Goal: Feedback & Contribution: Submit feedback/report problem

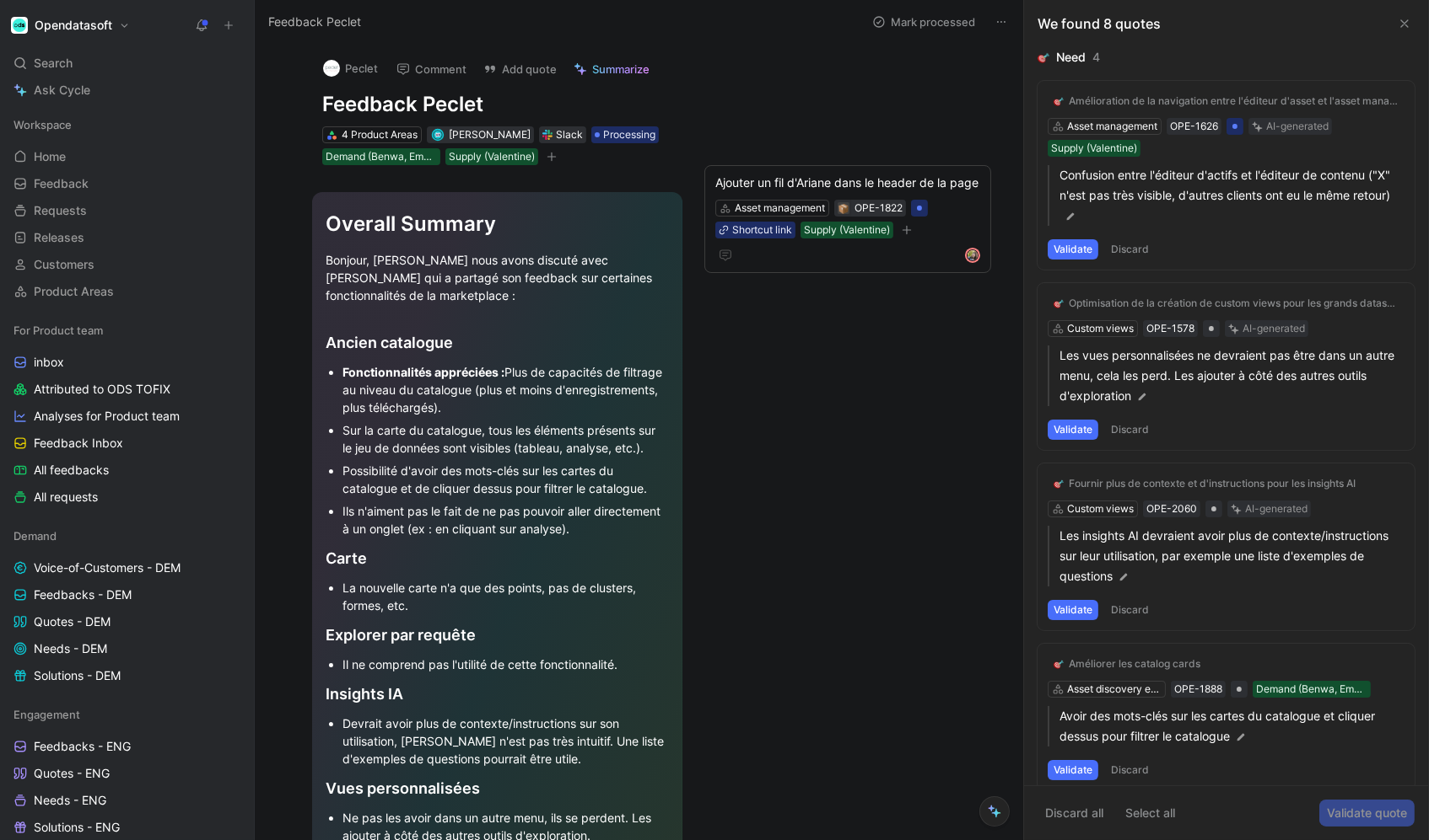
drag, startPoint x: 1402, startPoint y: 24, endPoint x: 1233, endPoint y: 289, distance: 314.3
click at [1233, 289] on div "We found 8 quotes Need 4 Amélioration de la navigation entre l'éditeur d'asset …" at bounding box center [1226, 420] width 404 height 840
click at [1098, 817] on button "Discard all" at bounding box center [1074, 814] width 73 height 27
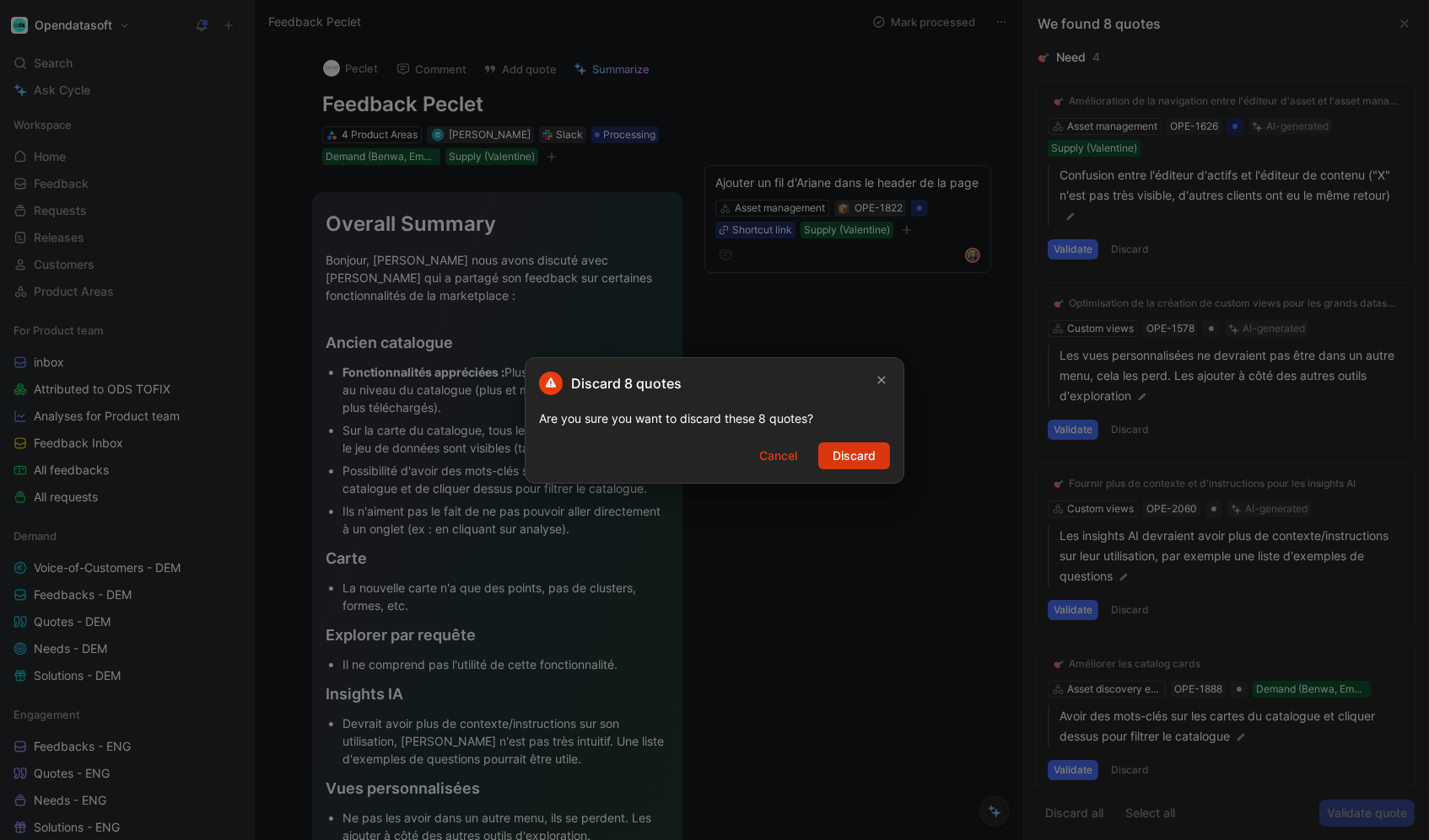
click at [884, 464] on button "Discard" at bounding box center [854, 456] width 72 height 27
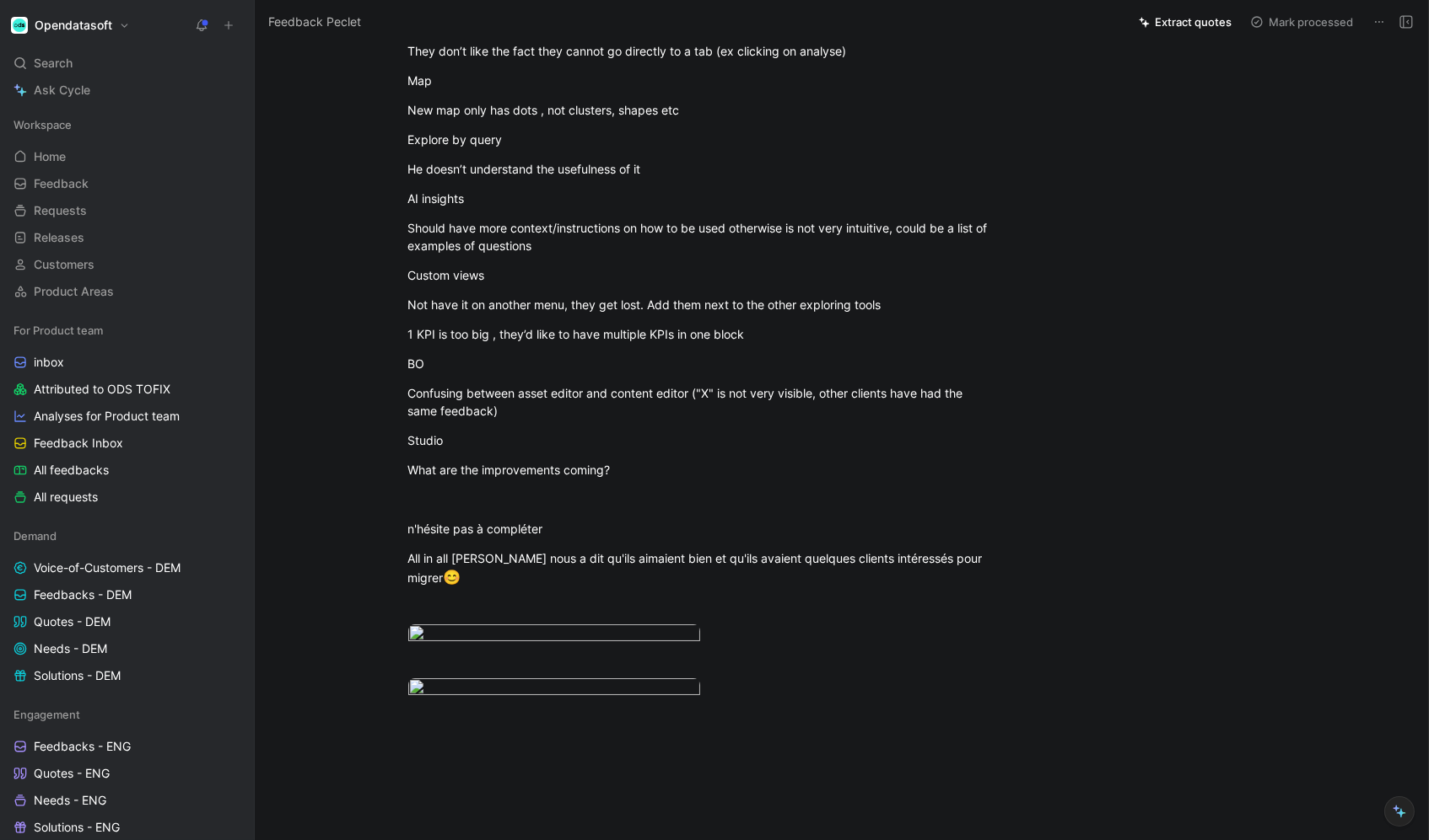
scroll to position [1176, 0]
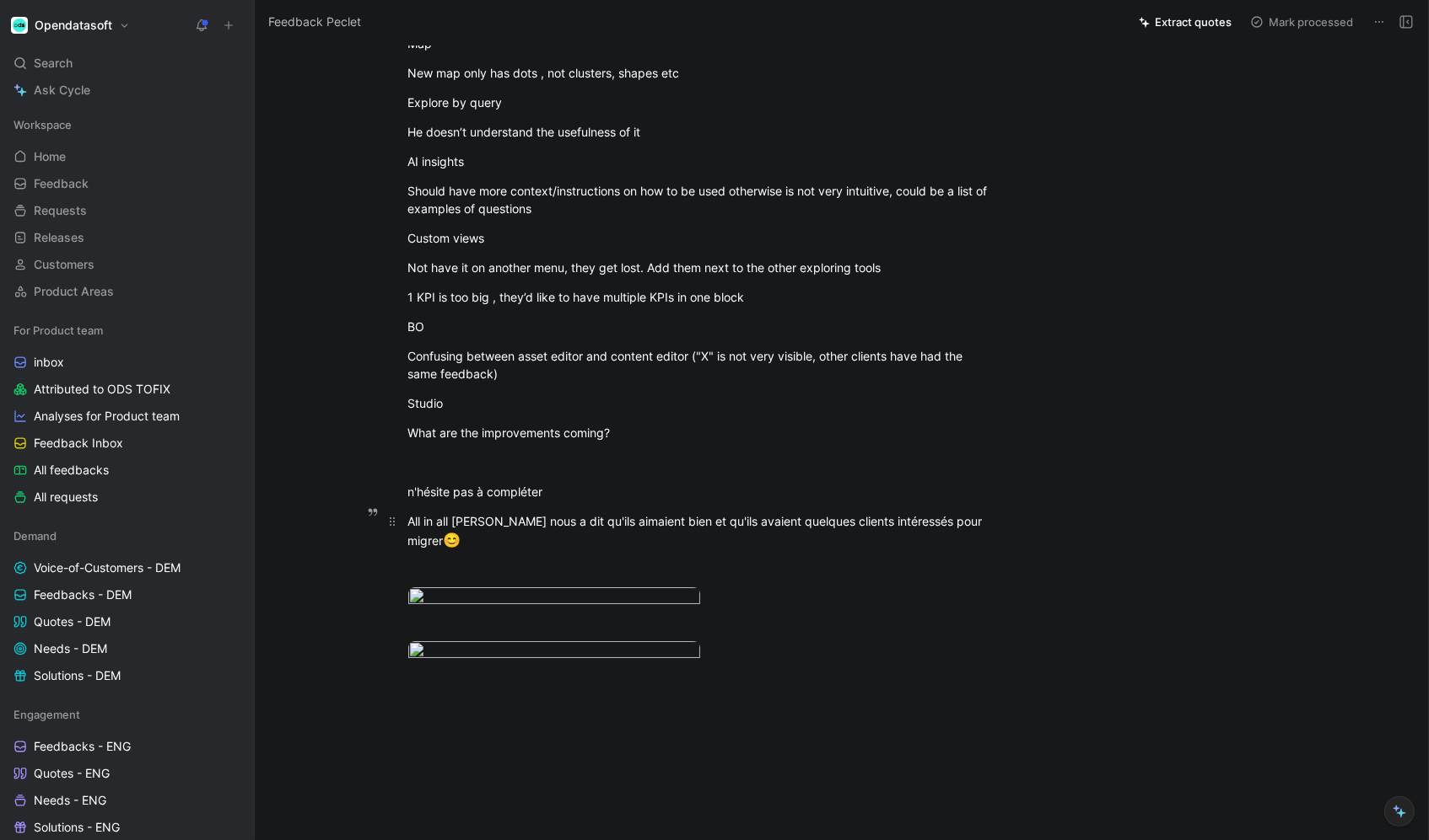
click at [1014, 535] on p "All in all [PERSON_NAME] nous a dit qu'ils aimaient bien et qu'ils avaient quel…" at bounding box center [700, 532] width 647 height 50
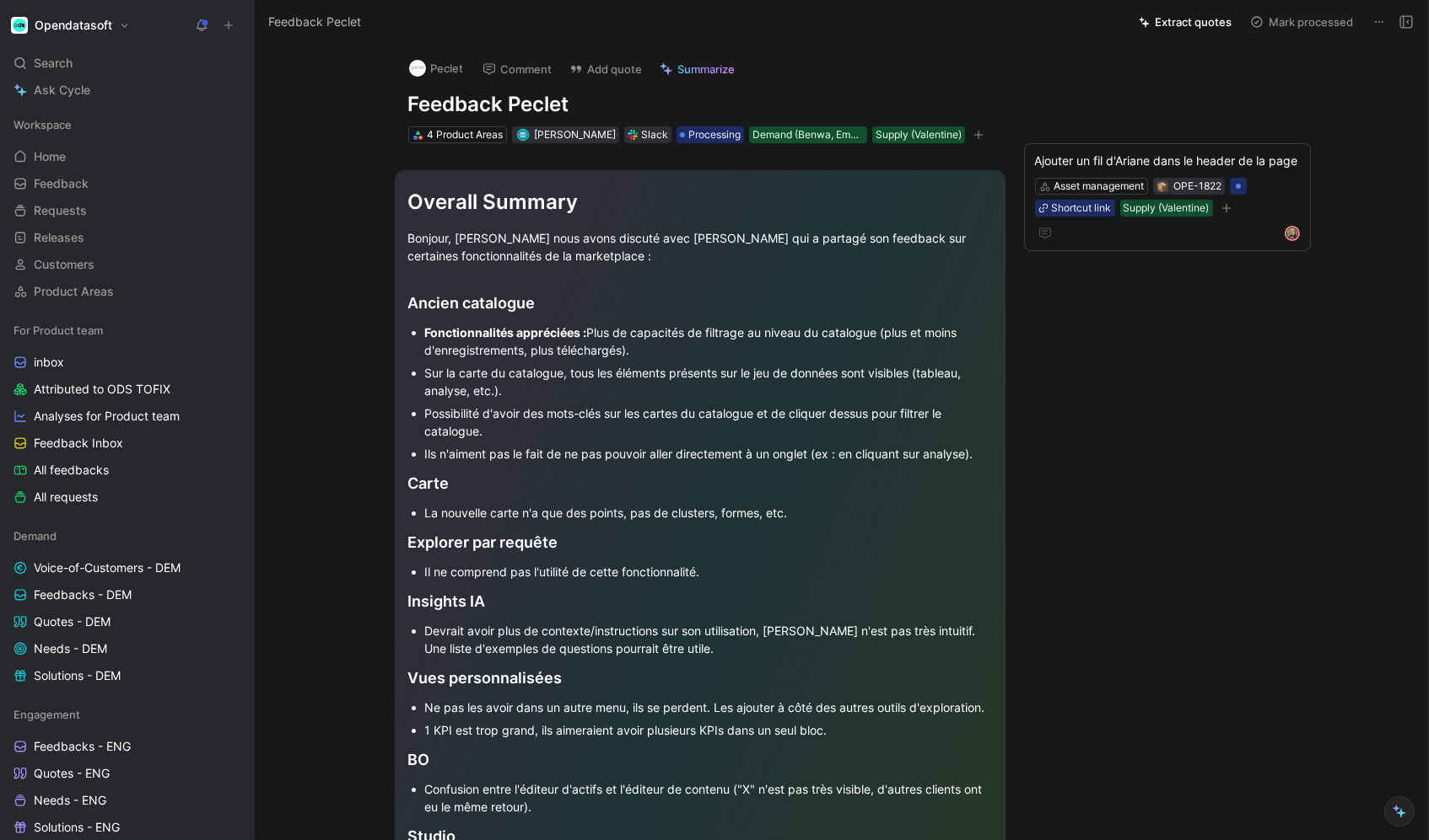
scroll to position [0, 0]
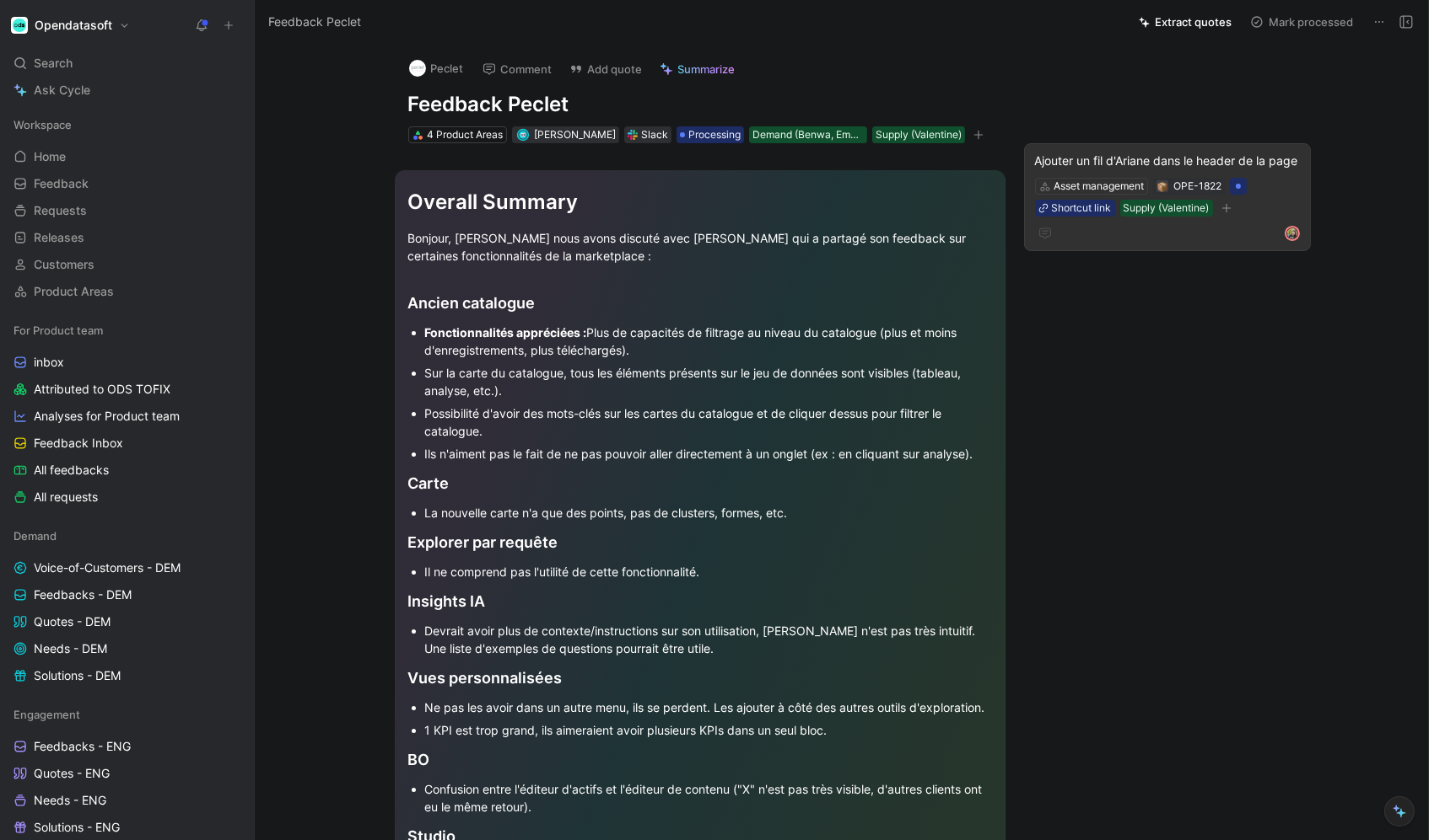
click at [1102, 171] on div "Ajouter un fil d'Ariane dans le header de la page" at bounding box center [1167, 161] width 265 height 20
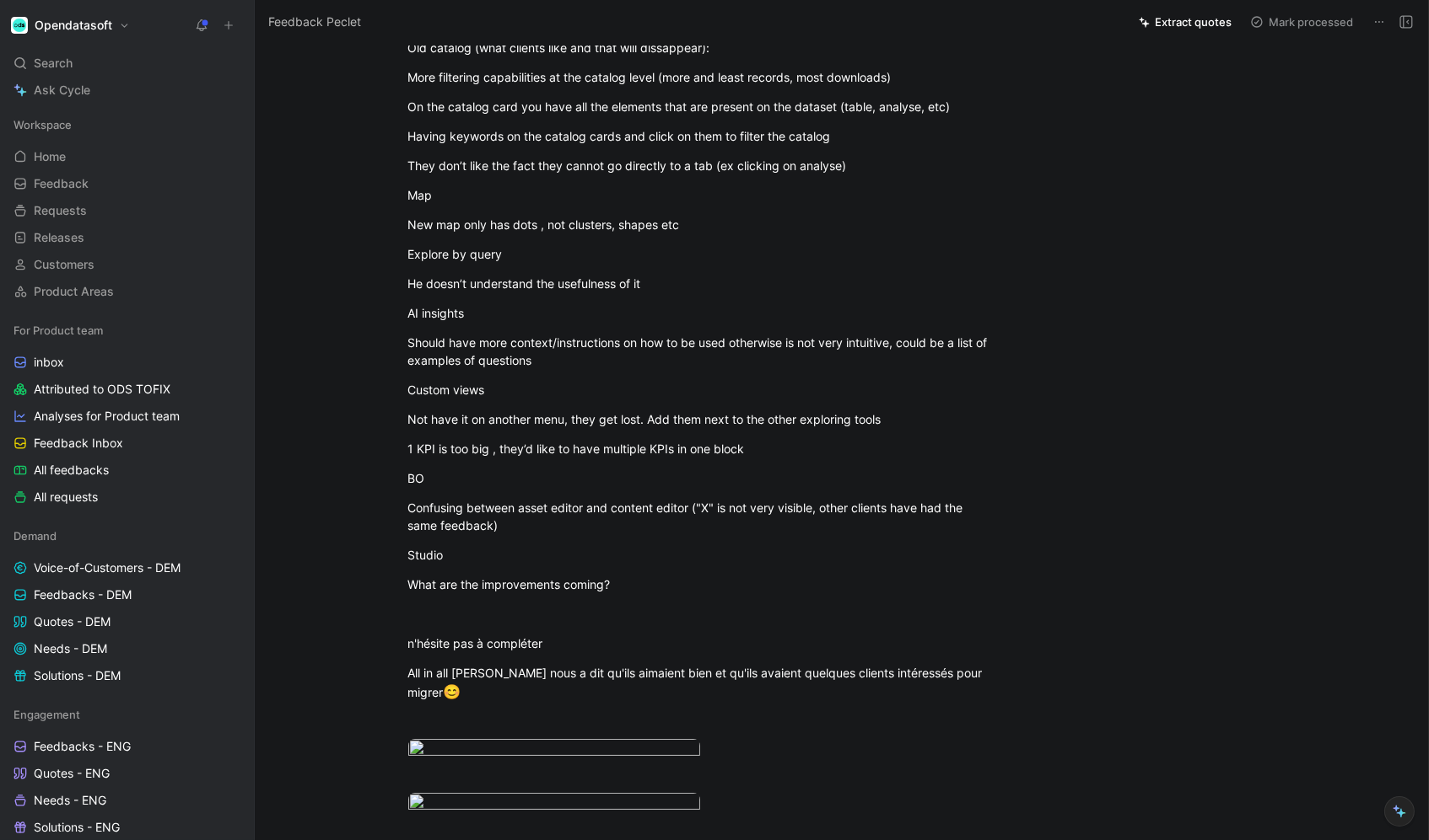
scroll to position [1126, 0]
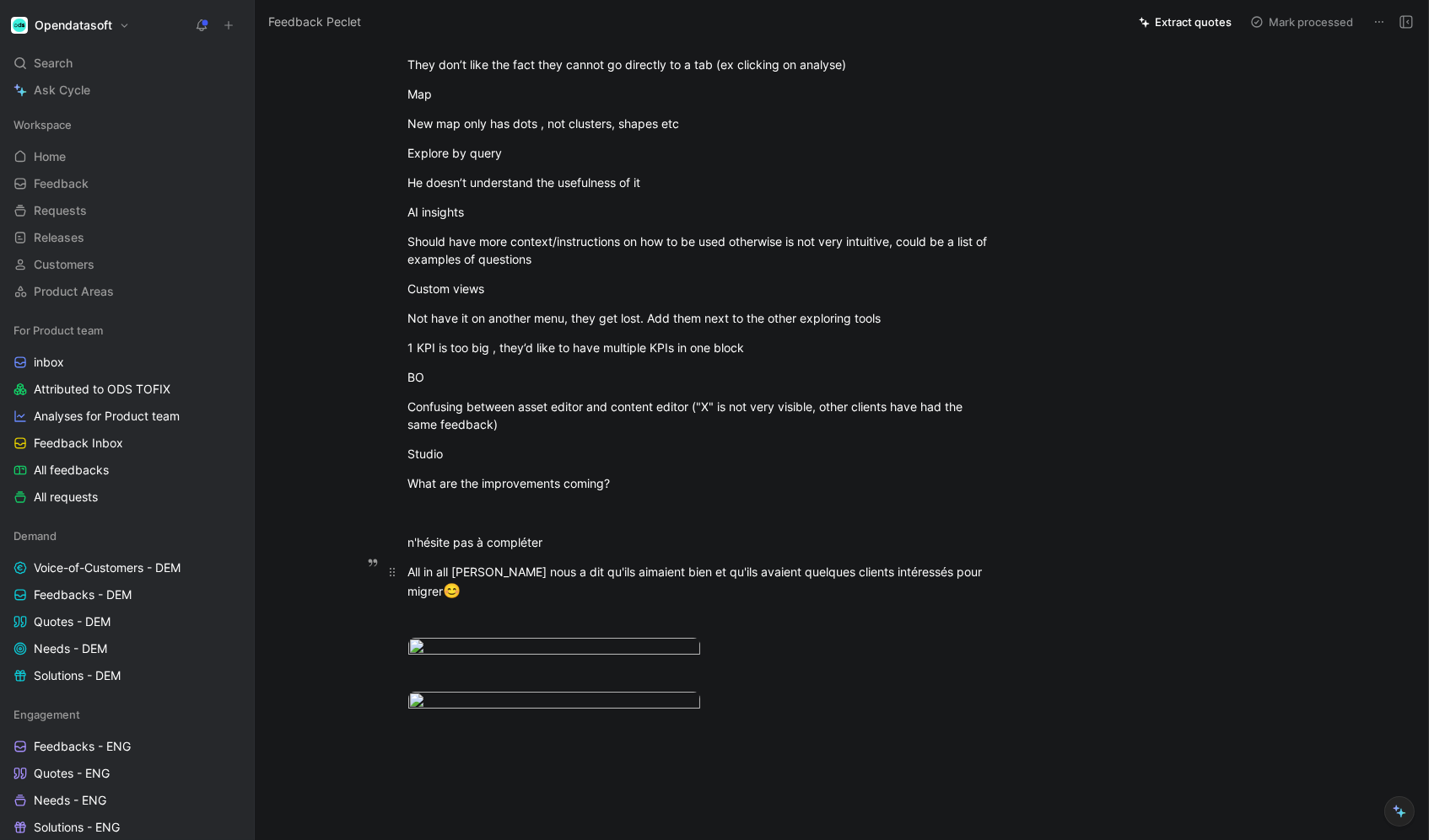
click at [1015, 586] on p "All in all [PERSON_NAME] nous a dit qu'ils aimaient bien et qu'ils avaient quel…" at bounding box center [700, 583] width 647 height 50
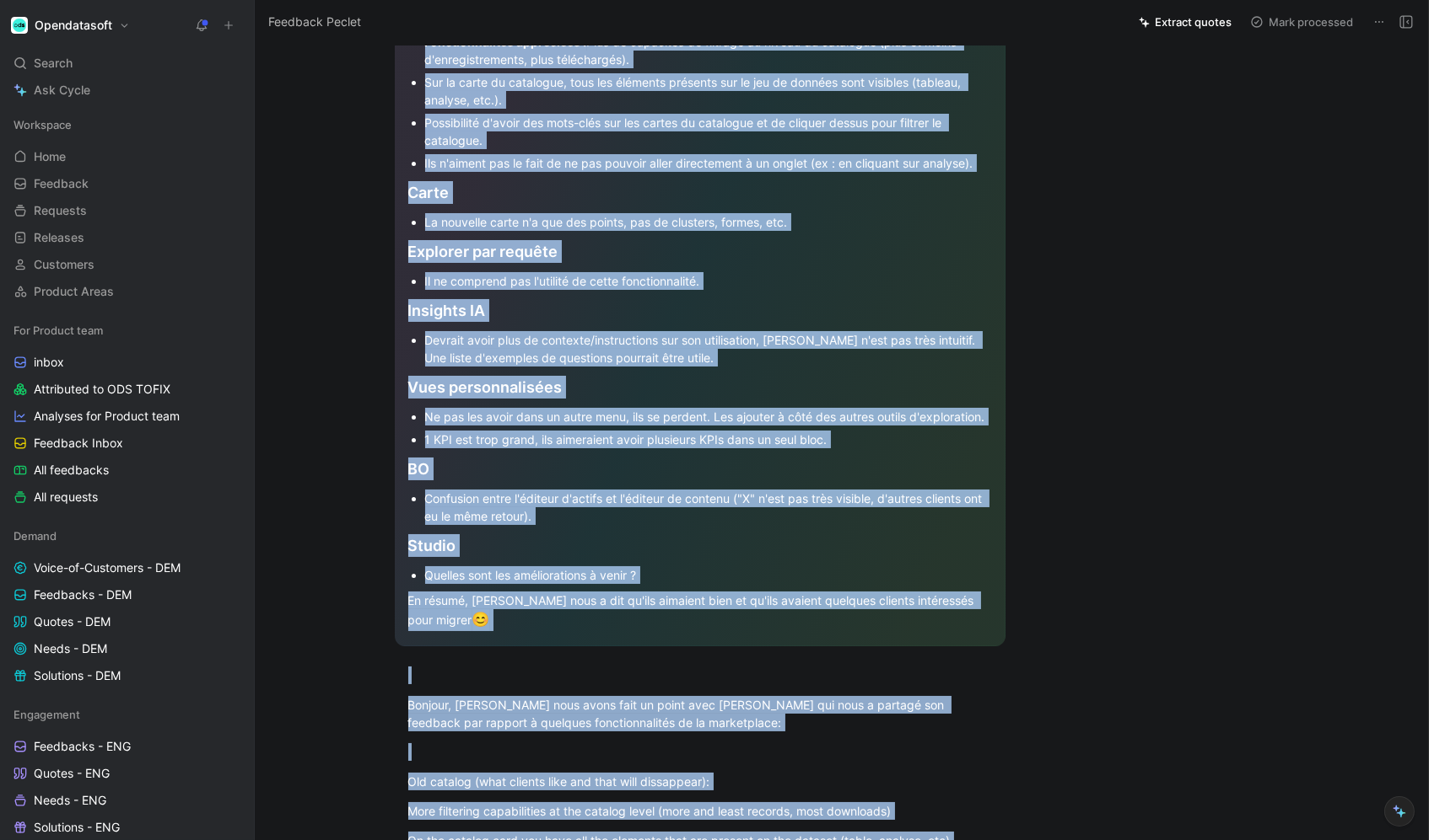
scroll to position [65, 0]
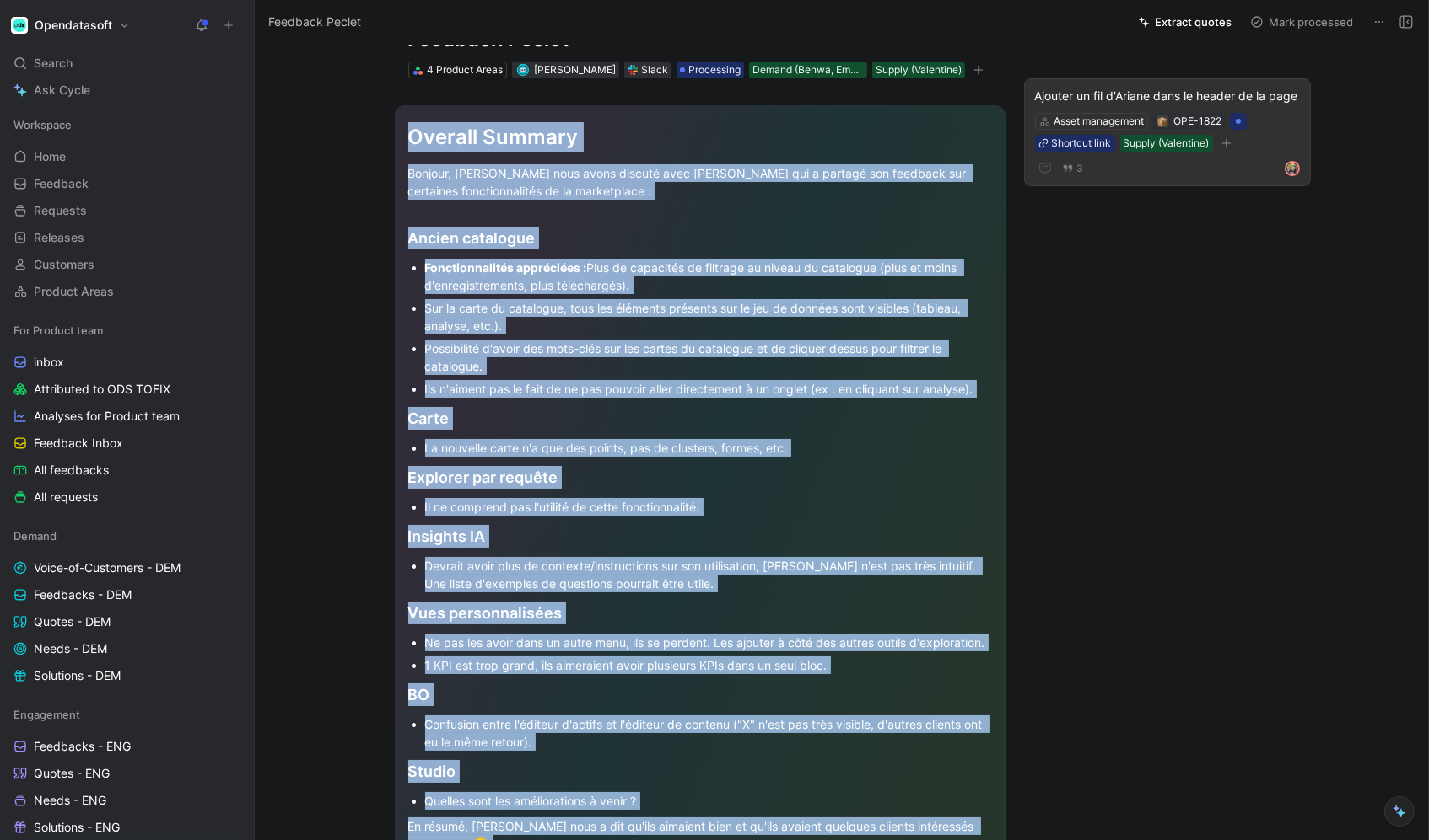
drag, startPoint x: 1015, startPoint y: 586, endPoint x: 425, endPoint y: -49, distance: 866.8
click at [425, 0] on html "Opendatasoft Search ⌘ K Ask Cycle Workspace Home G then H Feedback G then F Req…" at bounding box center [714, 420] width 1429 height 840
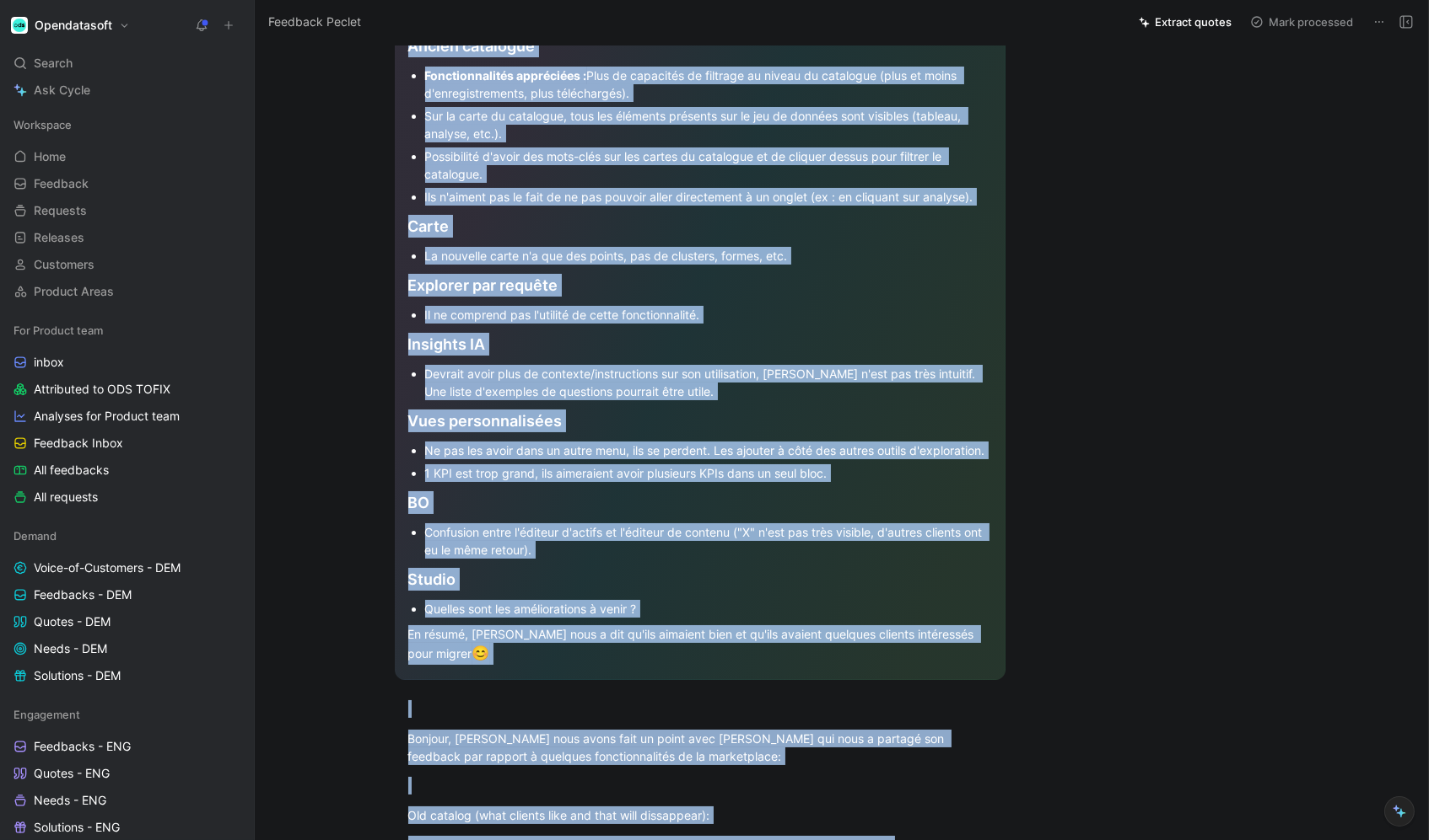
scroll to position [267, 0]
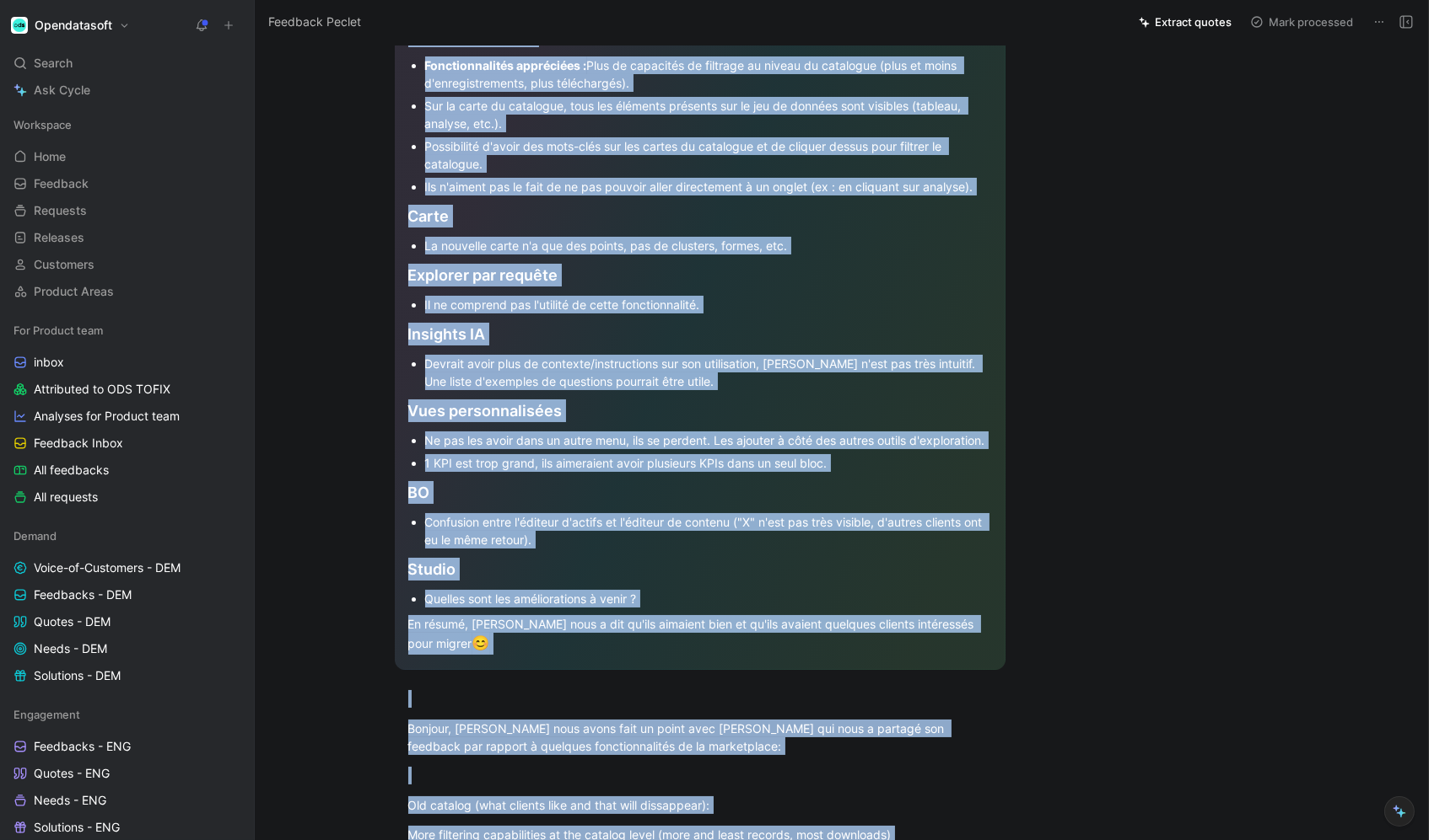
click at [729, 549] on div "Confusion entre l'éditeur d'actifs et l'éditeur de contenu ("X" n'est pas très …" at bounding box center [708, 530] width 566 height 35
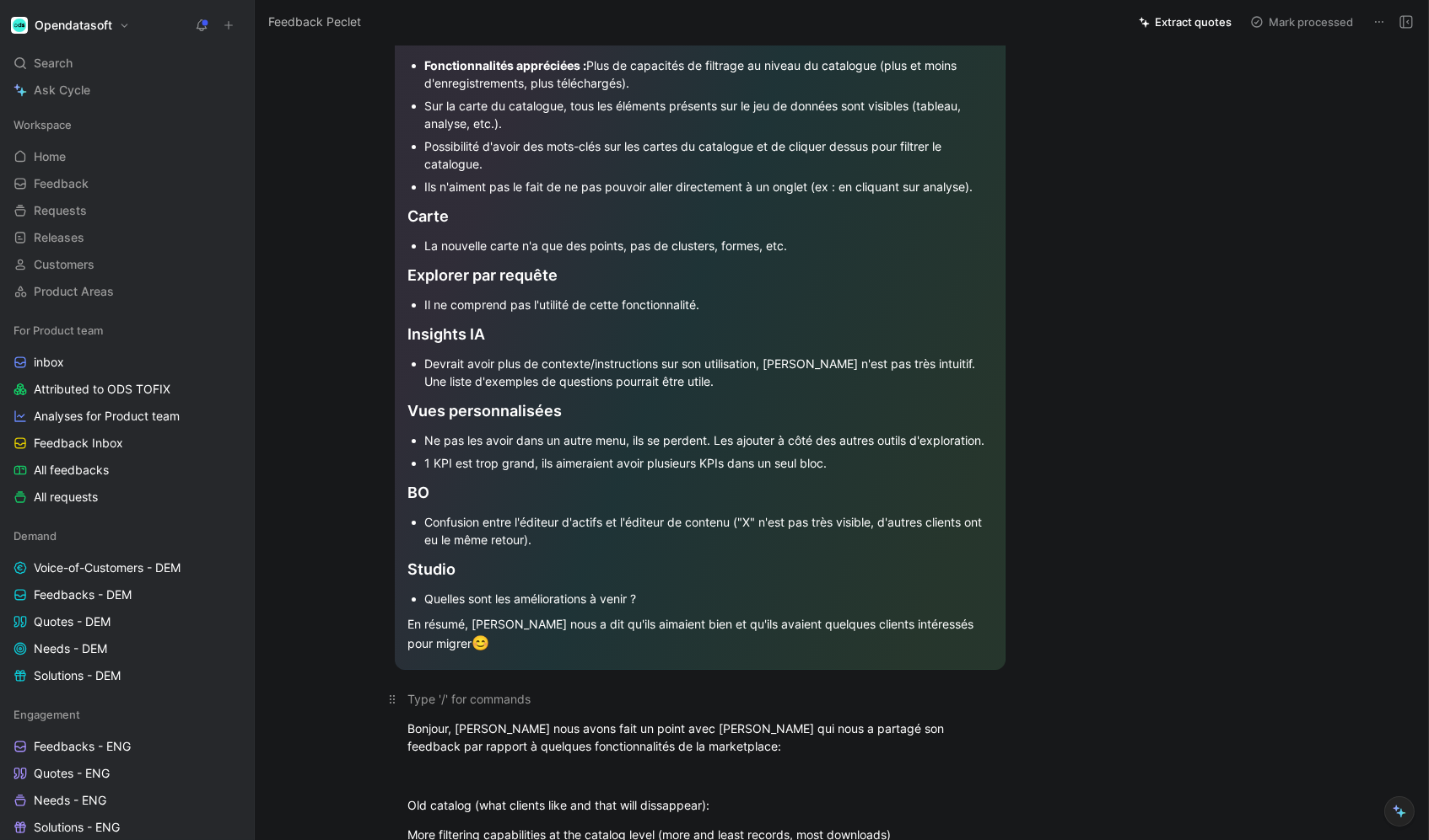
click at [440, 708] on div at bounding box center [700, 699] width 583 height 18
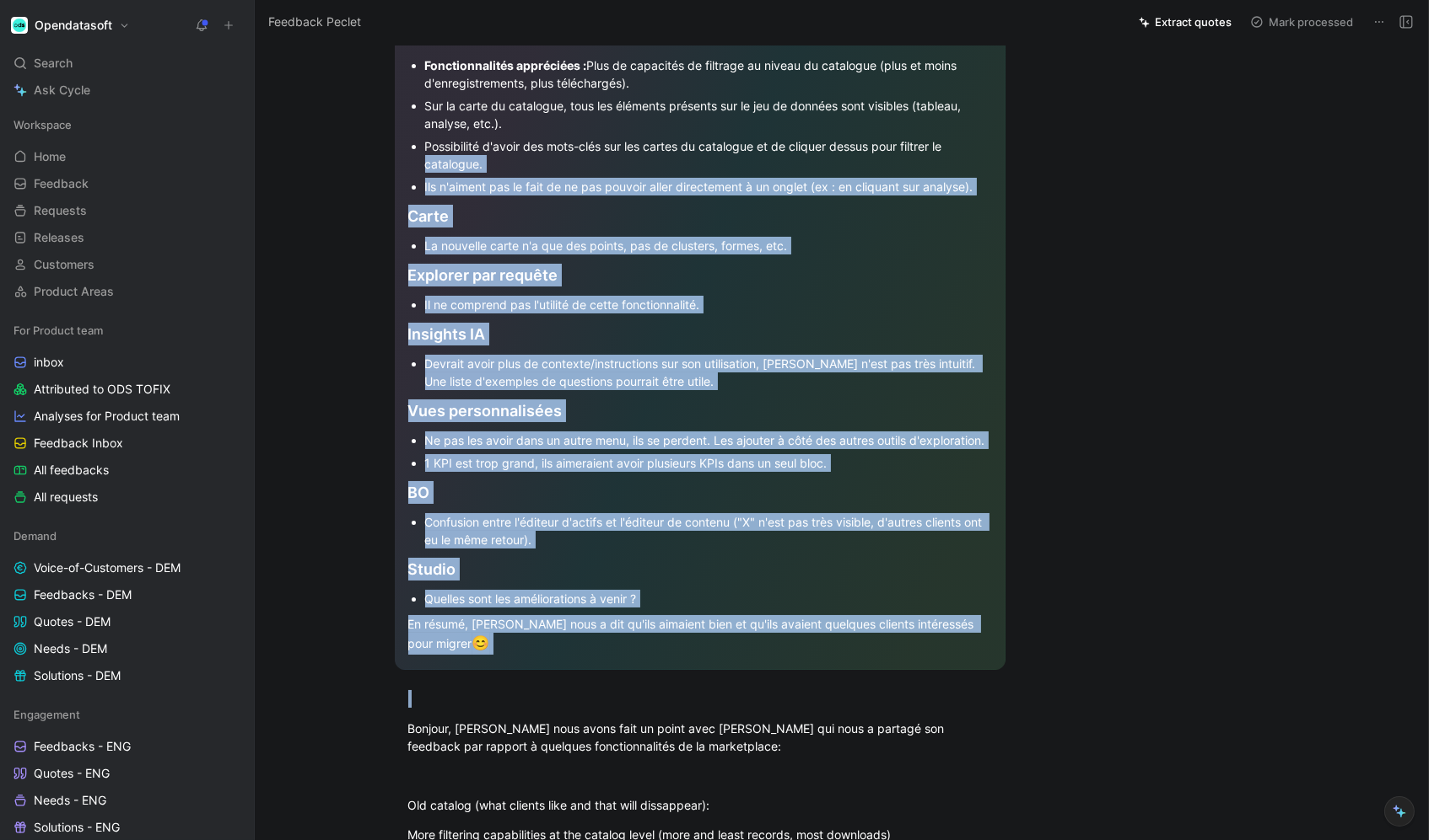
drag, startPoint x: 408, startPoint y: 758, endPoint x: 384, endPoint y: 183, distance: 575.5
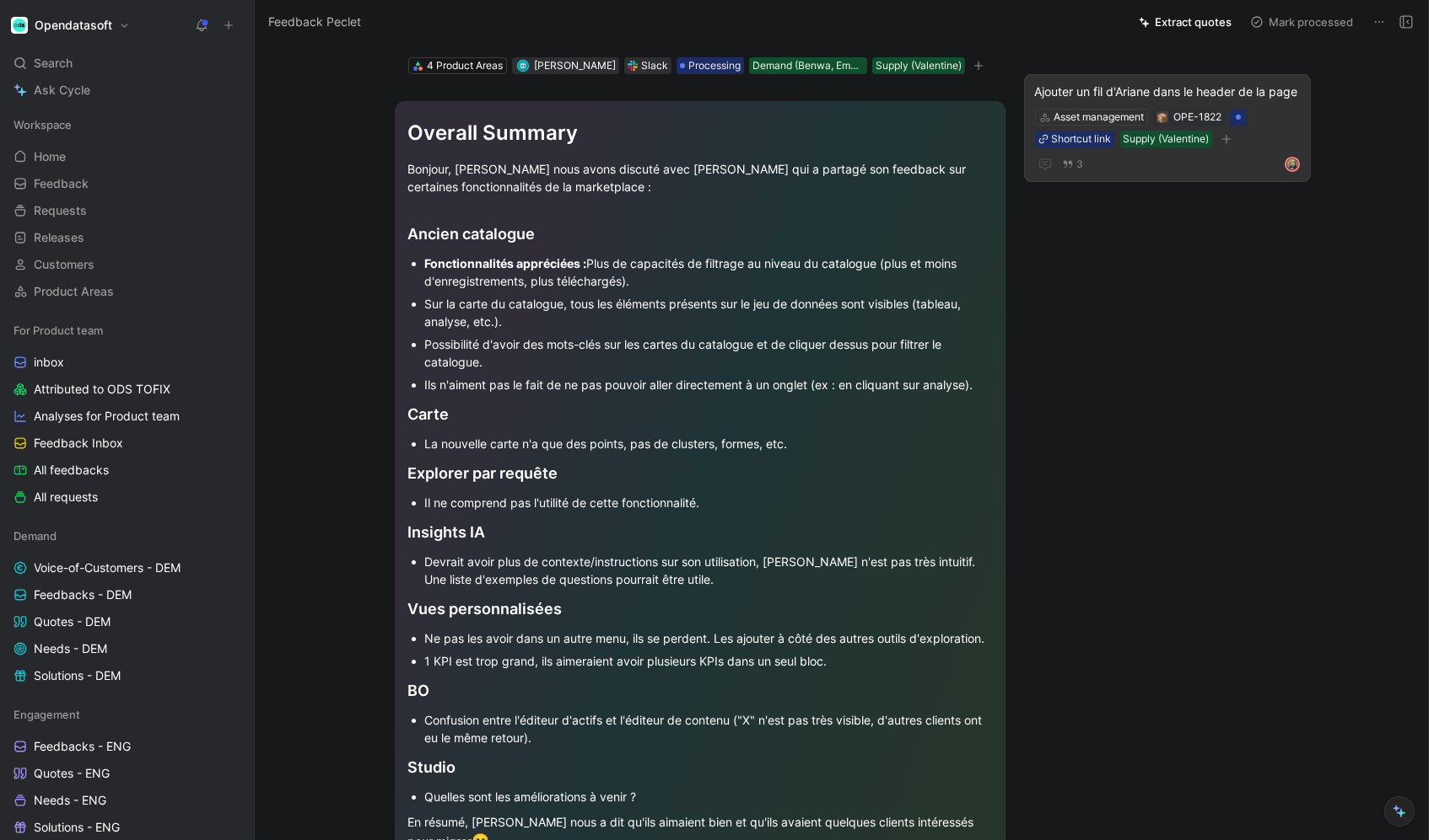
scroll to position [148, 0]
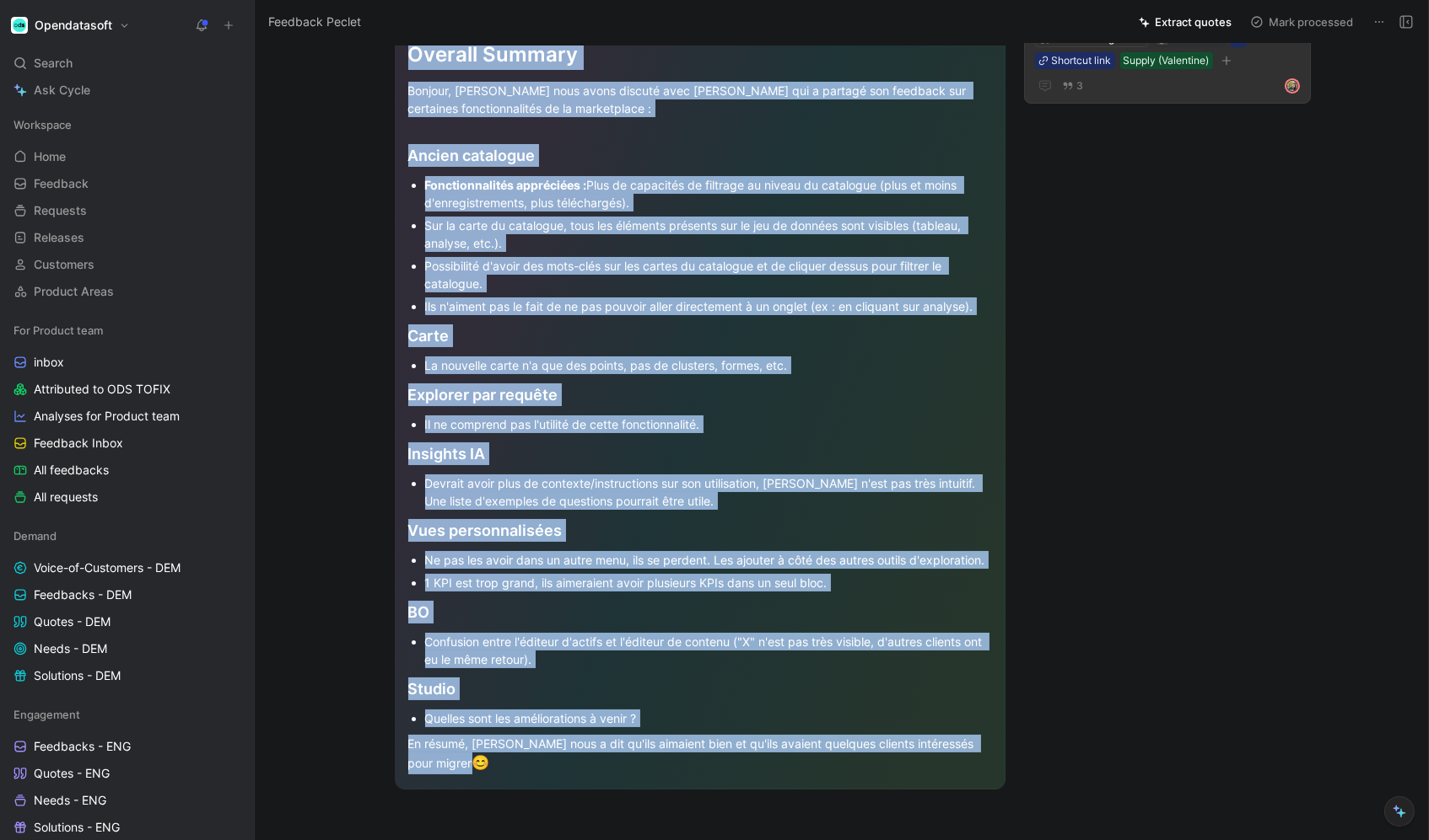
drag, startPoint x: 408, startPoint y: 73, endPoint x: 529, endPoint y: 795, distance: 732.1
click at [529, 790] on div "Overall Summary Bonjour, [PERSON_NAME] nous avons discuté avec [PERSON_NAME] qu…" at bounding box center [700, 406] width 611 height 767
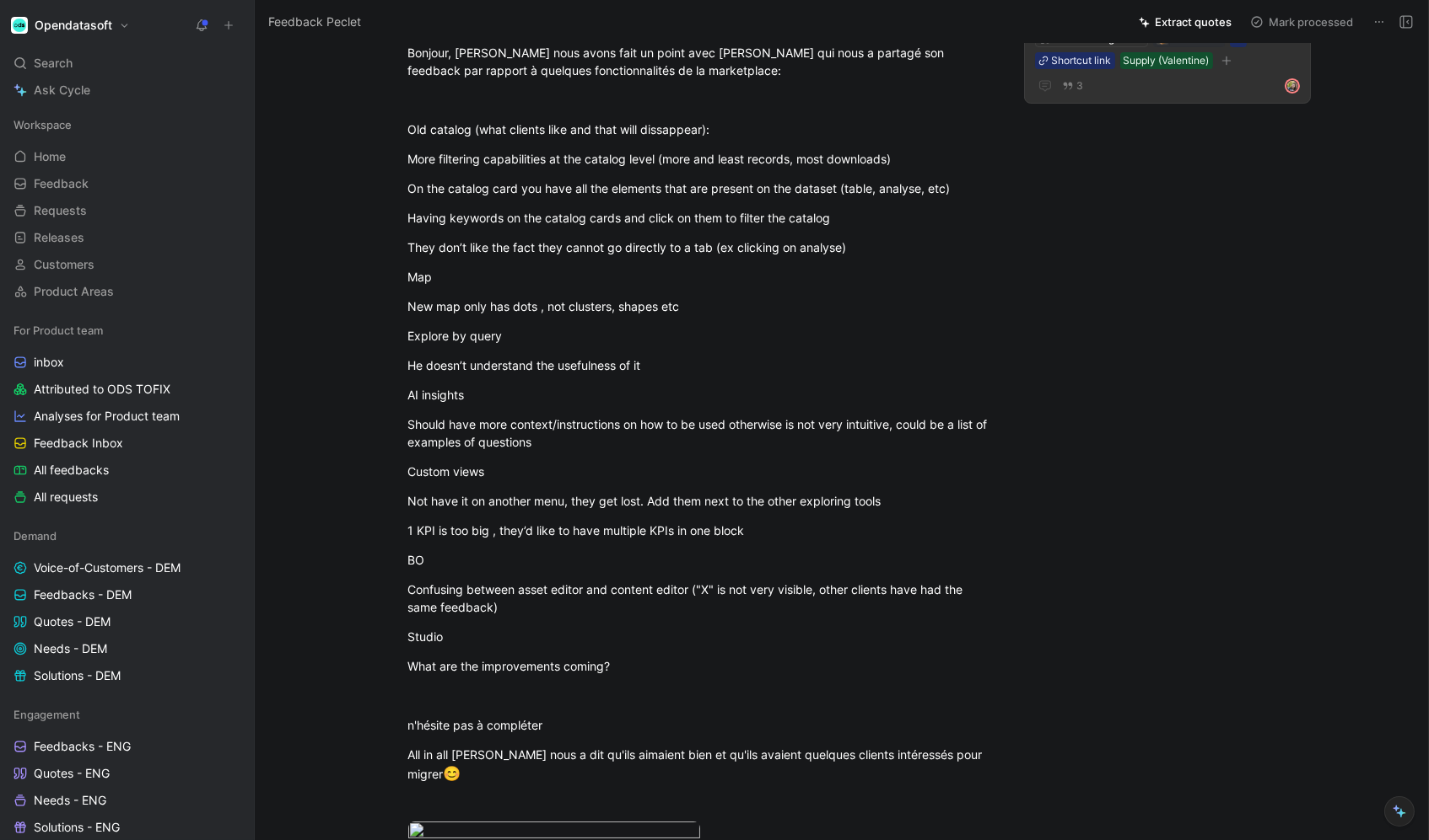
scroll to position [135, 0]
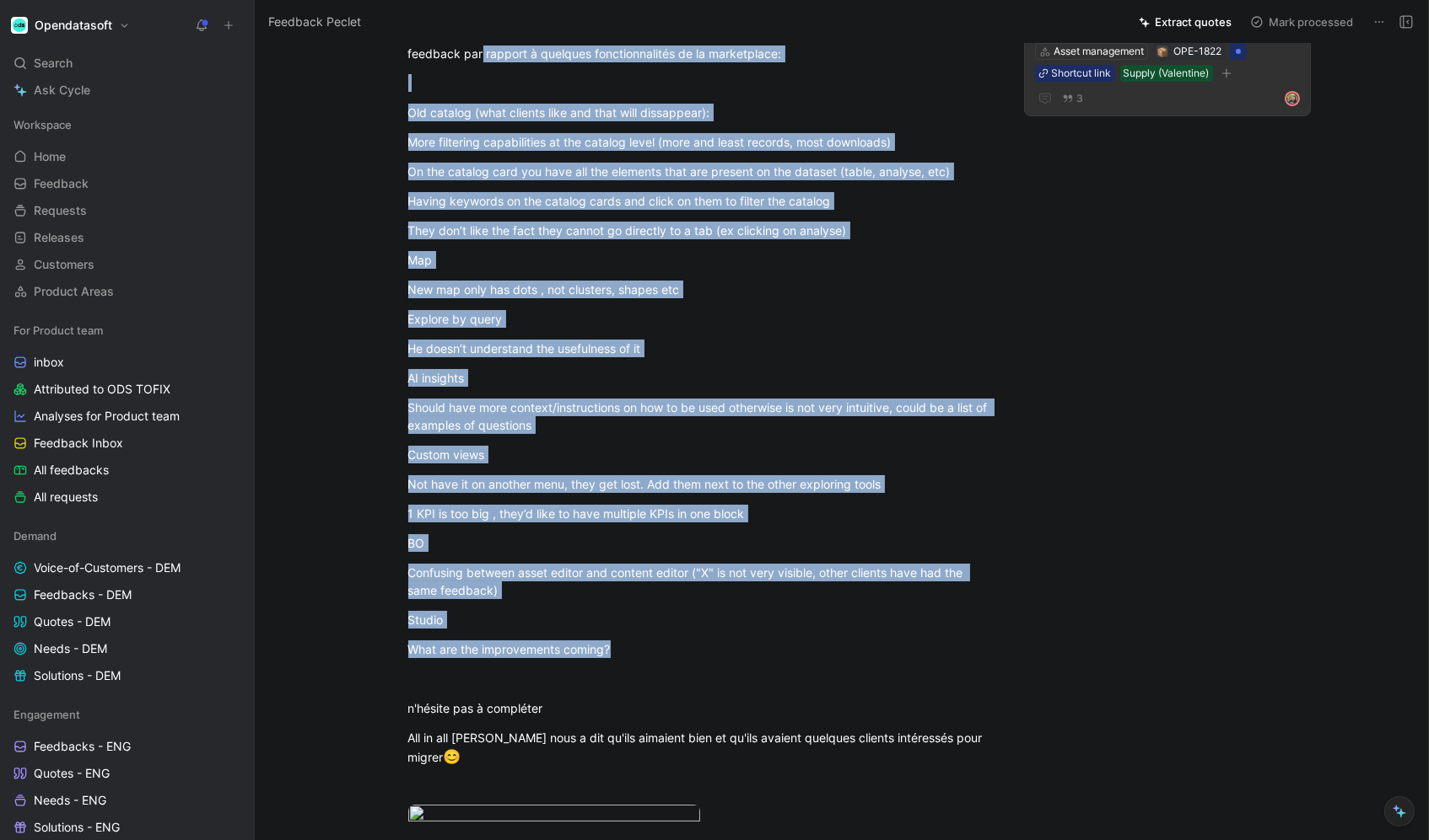
drag, startPoint x: 661, startPoint y: 656, endPoint x: 418, endPoint y: 64, distance: 639.9
click at [418, 64] on div "Bonjour, [PERSON_NAME] nous avons fait un point avec Peclet qui nous a partagé …" at bounding box center [700, 466] width 819 height 916
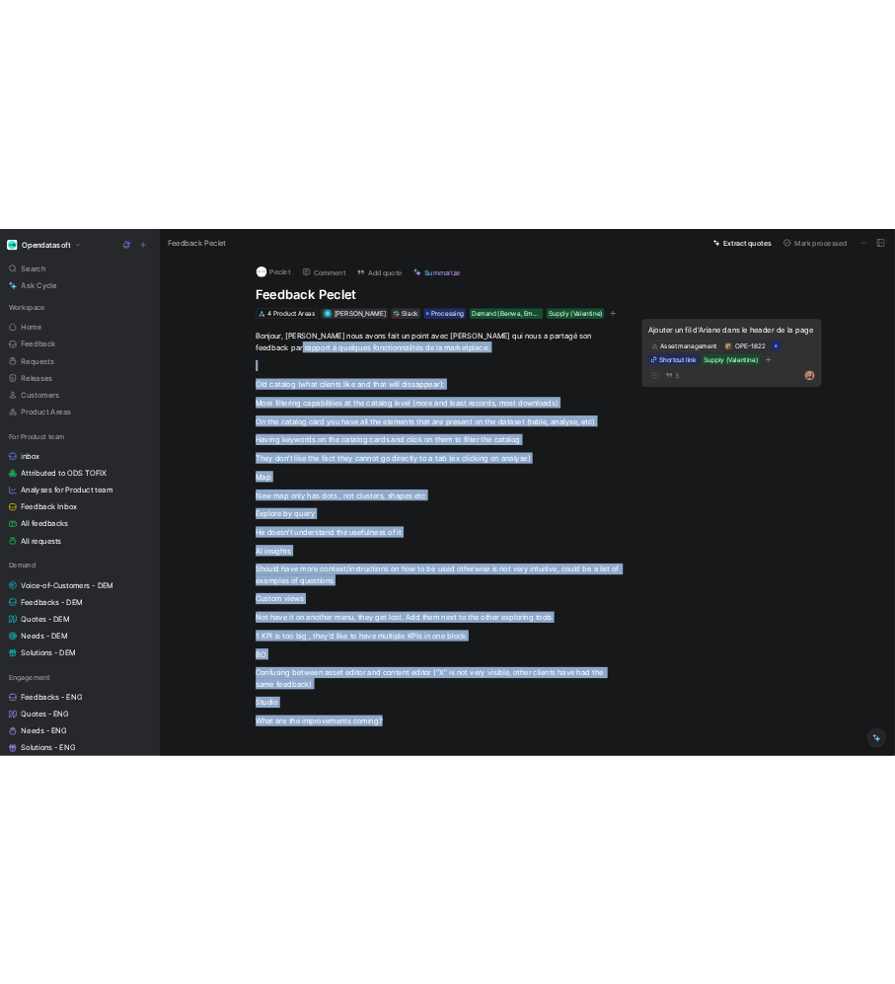
scroll to position [0, 0]
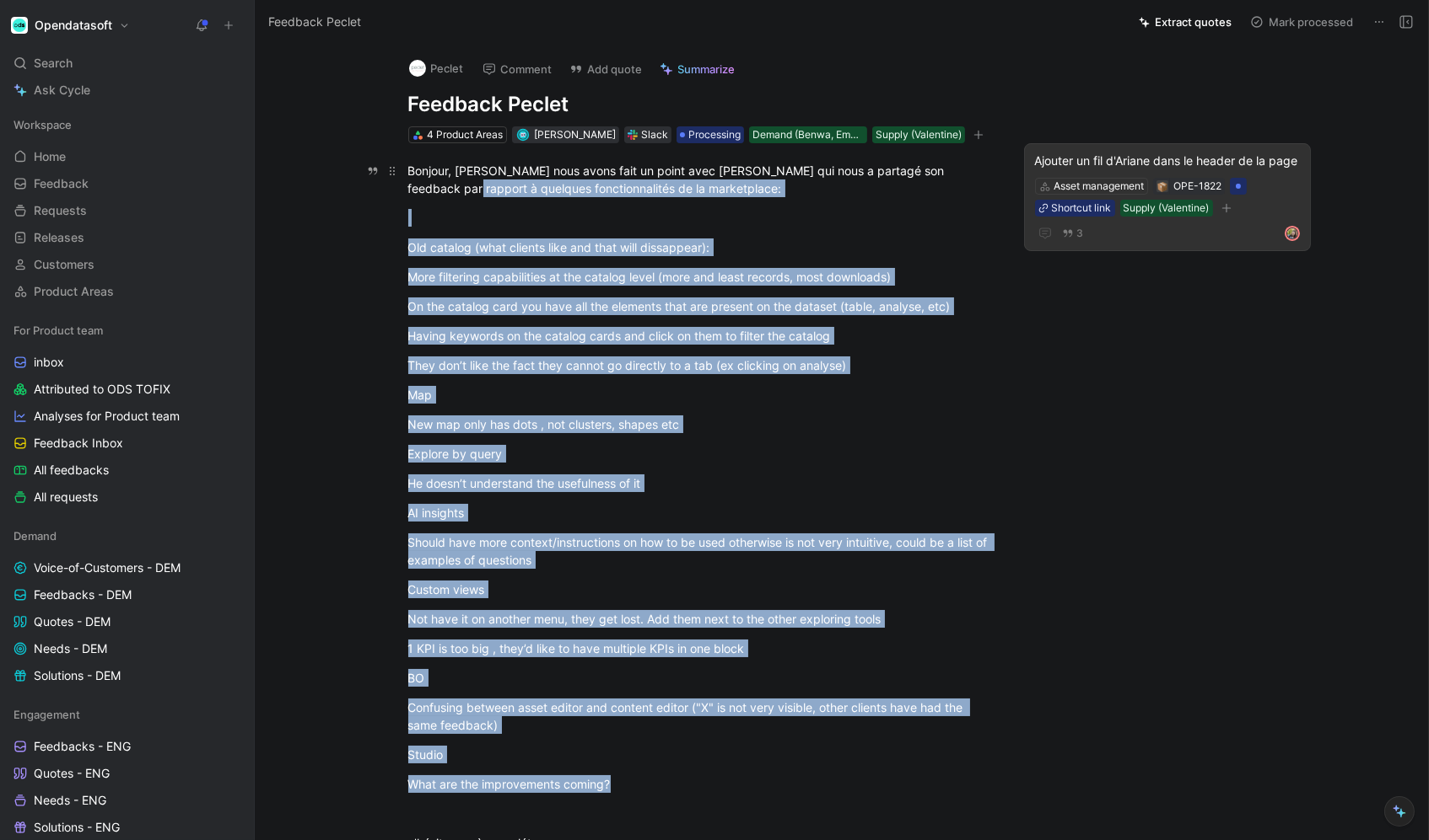
click at [401, 202] on p "Bonjour, [PERSON_NAME] nous avons fait un point avec [PERSON_NAME] qui nous a p…" at bounding box center [700, 179] width 647 height 45
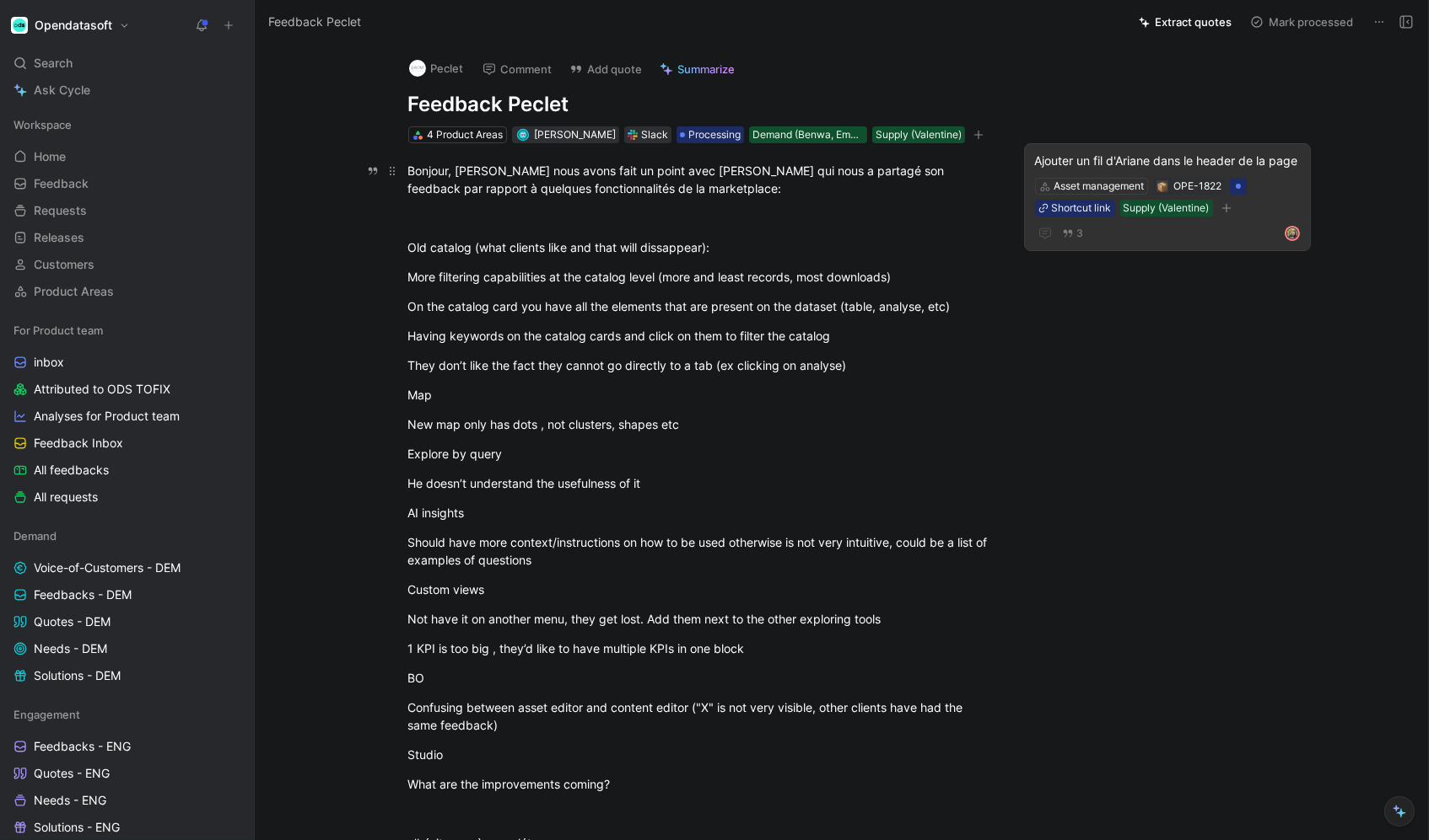
click at [409, 184] on div "Bonjour, [PERSON_NAME] nous avons fait un point avec [PERSON_NAME] qui nous a p…" at bounding box center [700, 179] width 583 height 35
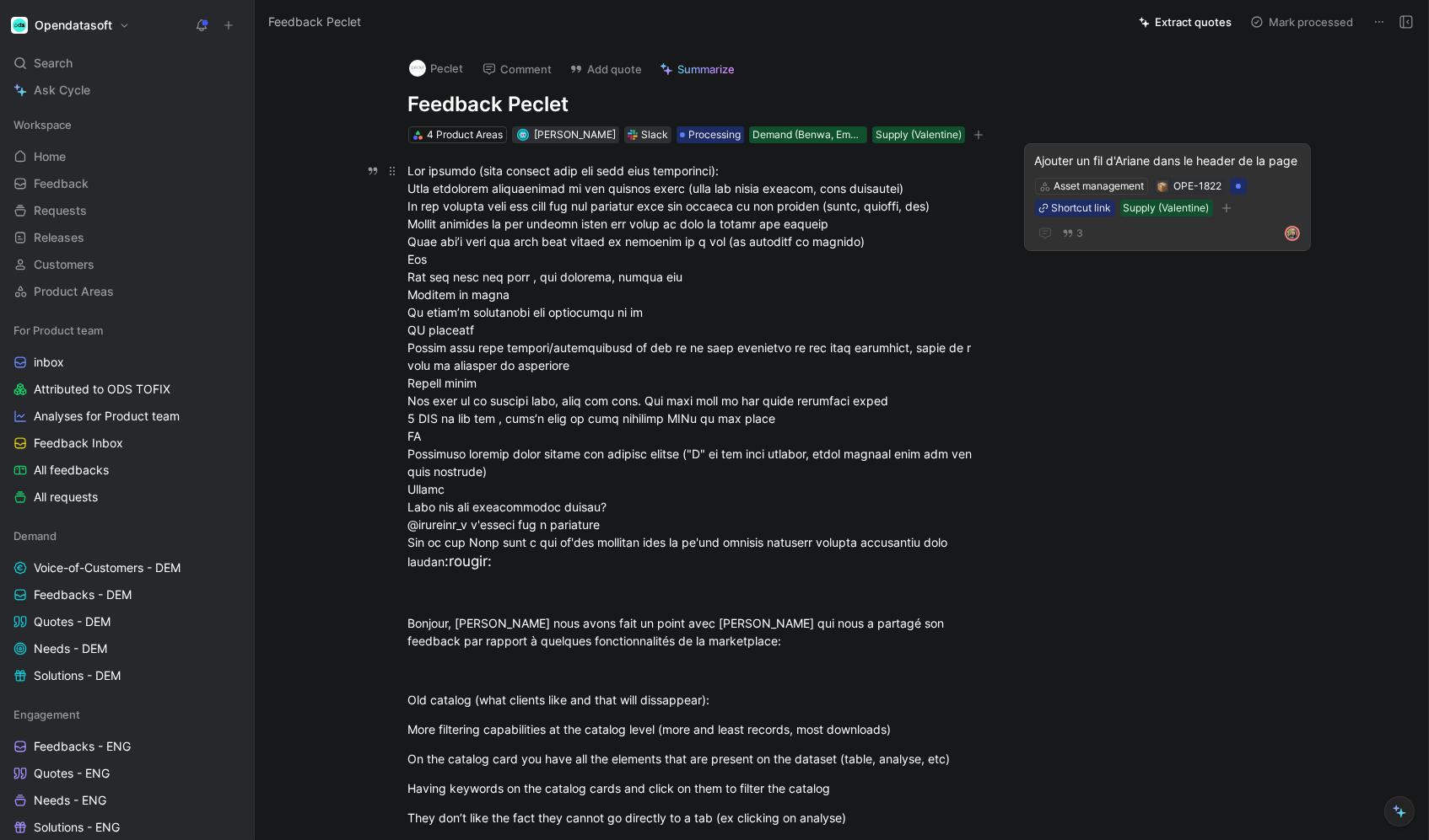
click at [411, 184] on div ":rougir:" at bounding box center [700, 368] width 583 height 411
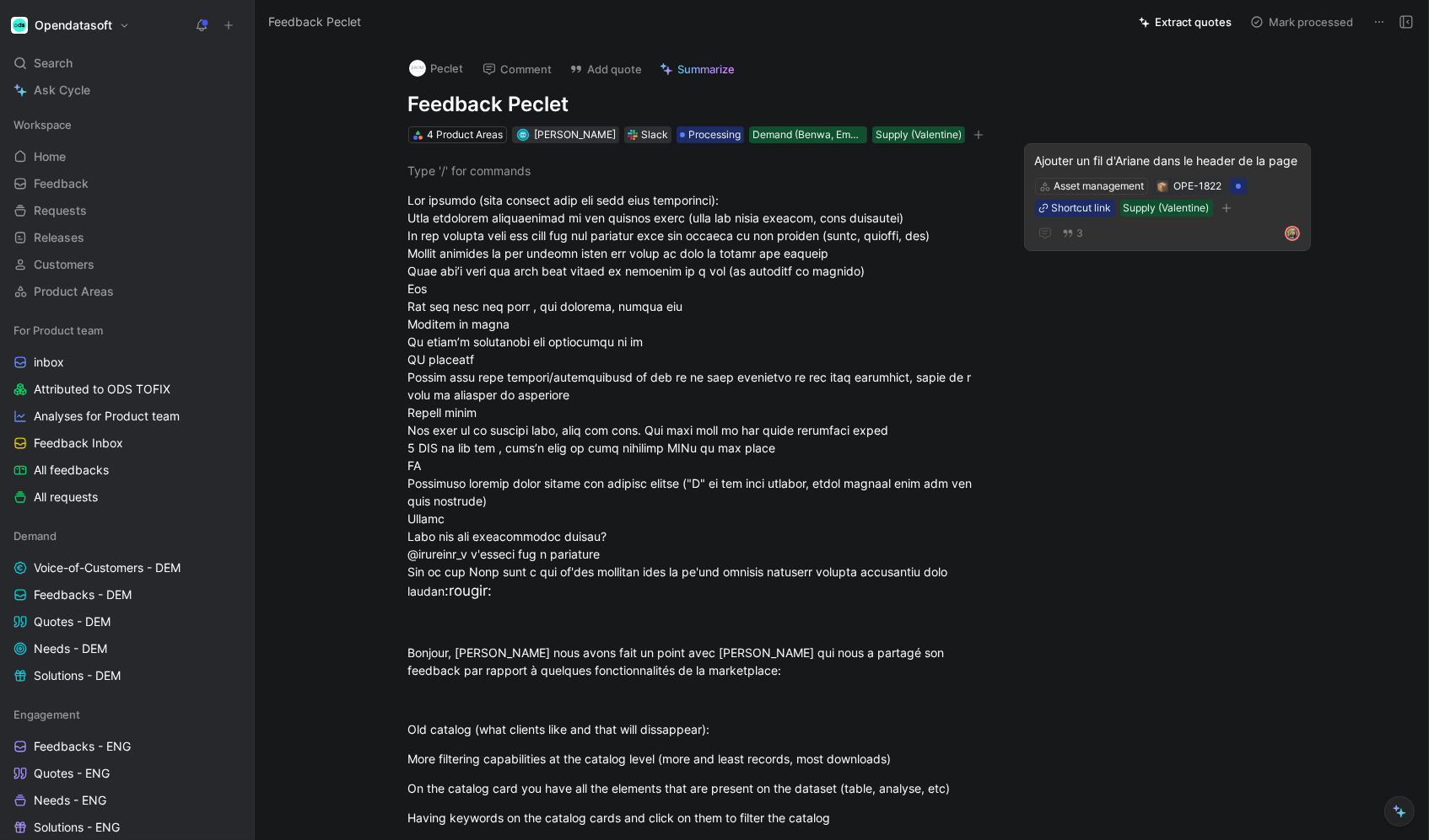
paste div
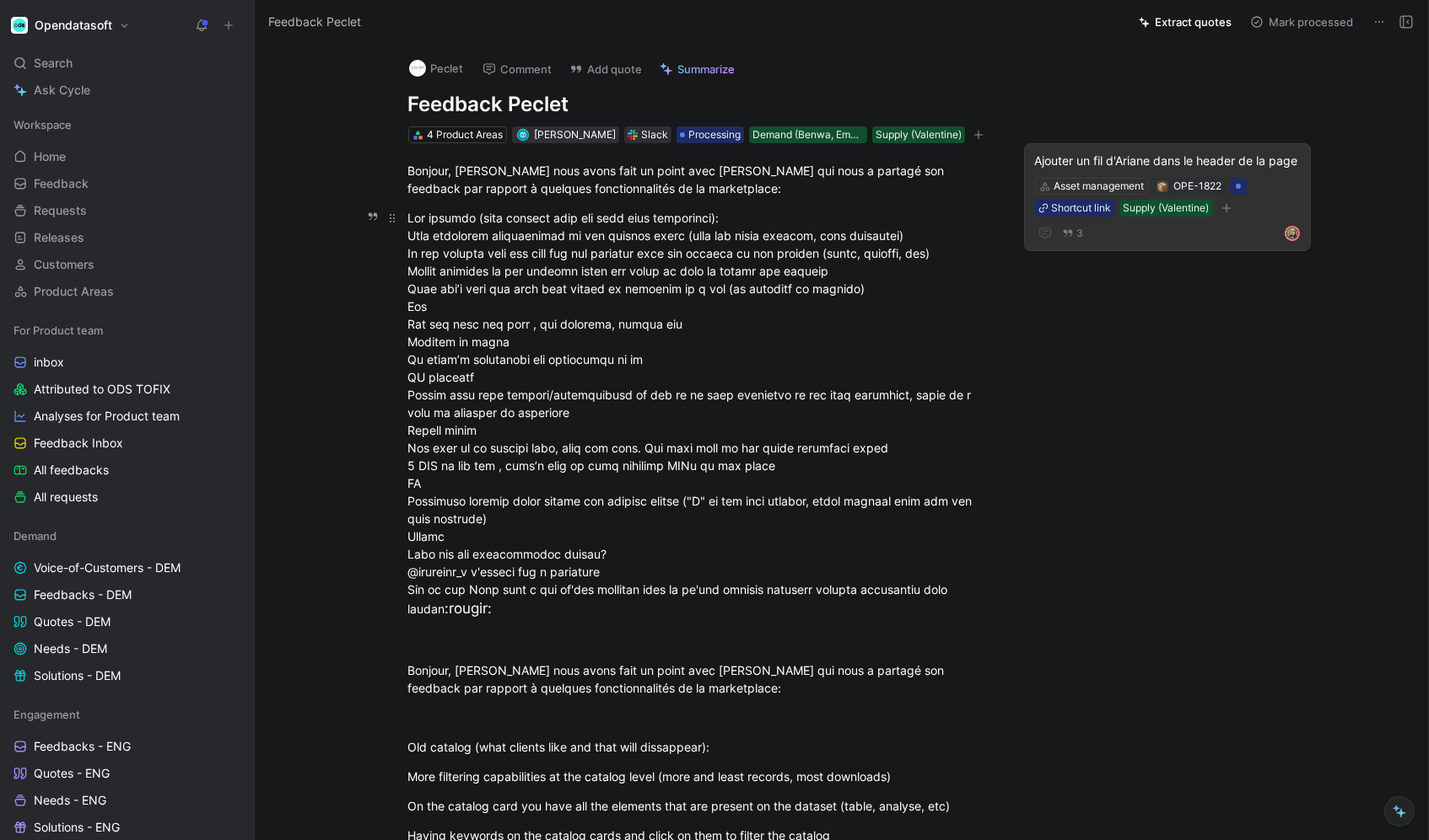
click at [408, 236] on div ":rougir:" at bounding box center [700, 415] width 583 height 411
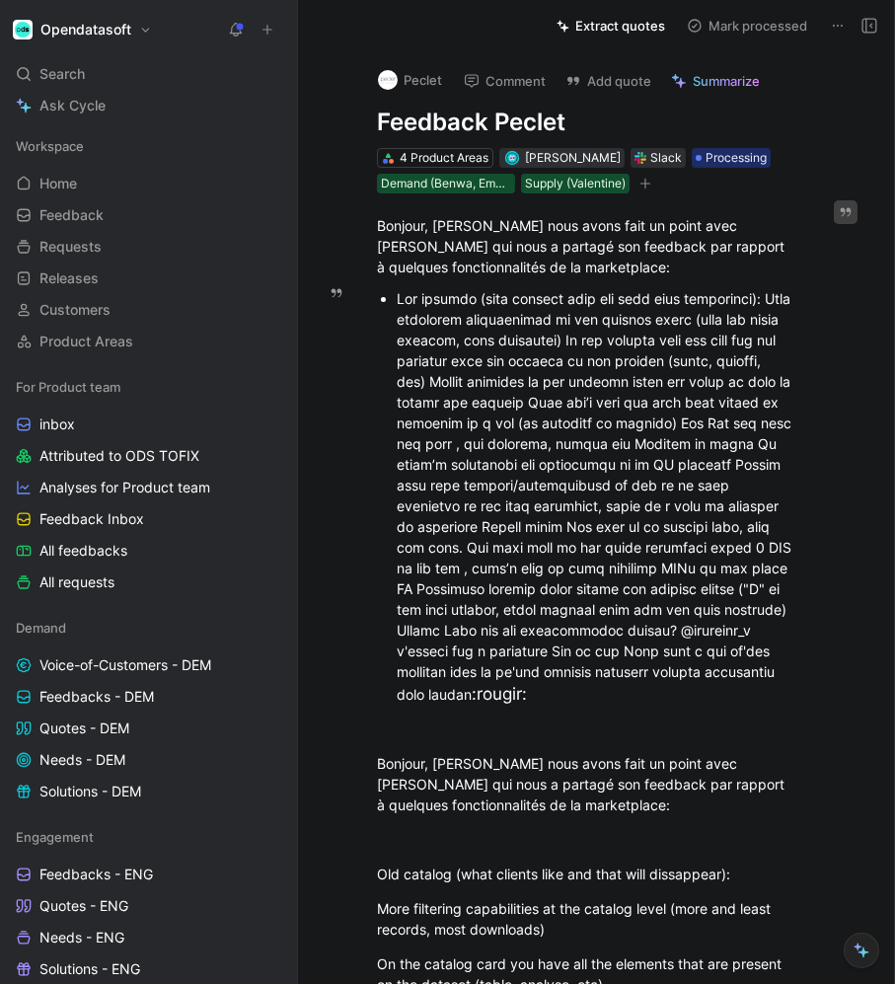
click at [479, 350] on div ":rougir:" at bounding box center [597, 498] width 400 height 420
click at [760, 295] on div ":rougir:" at bounding box center [597, 498] width 400 height 420
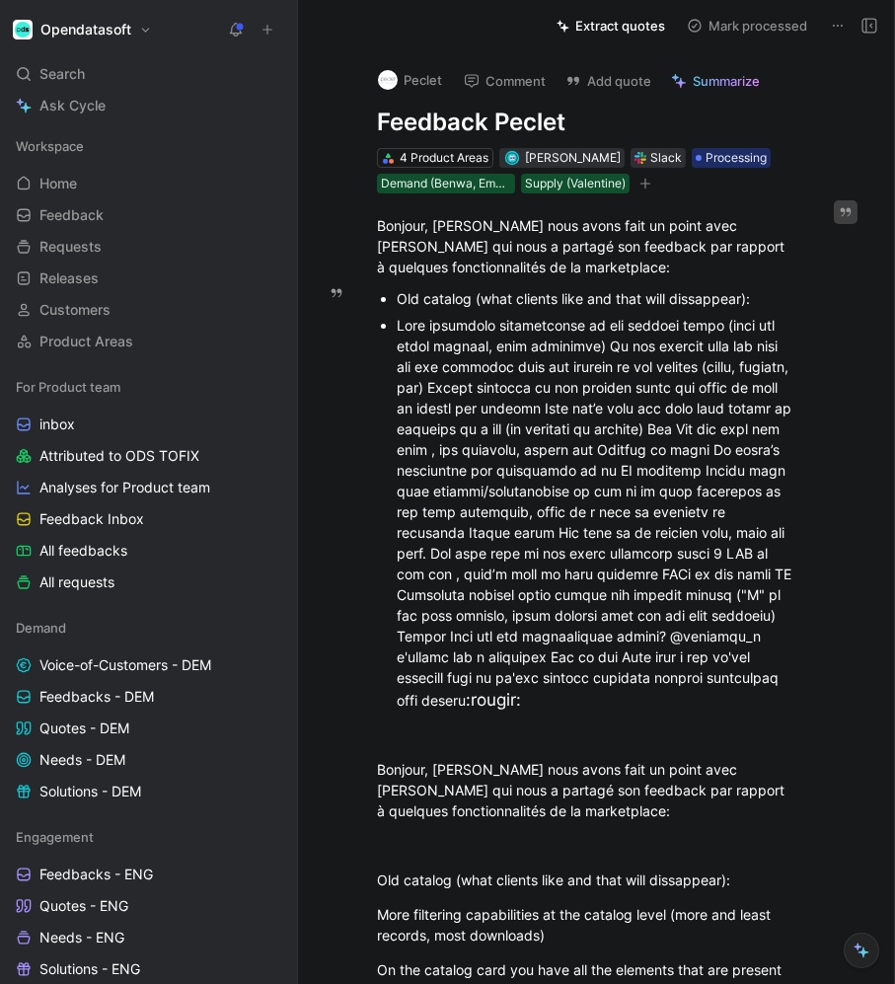
click at [762, 425] on div ":rougir:" at bounding box center [597, 514] width 400 height 399
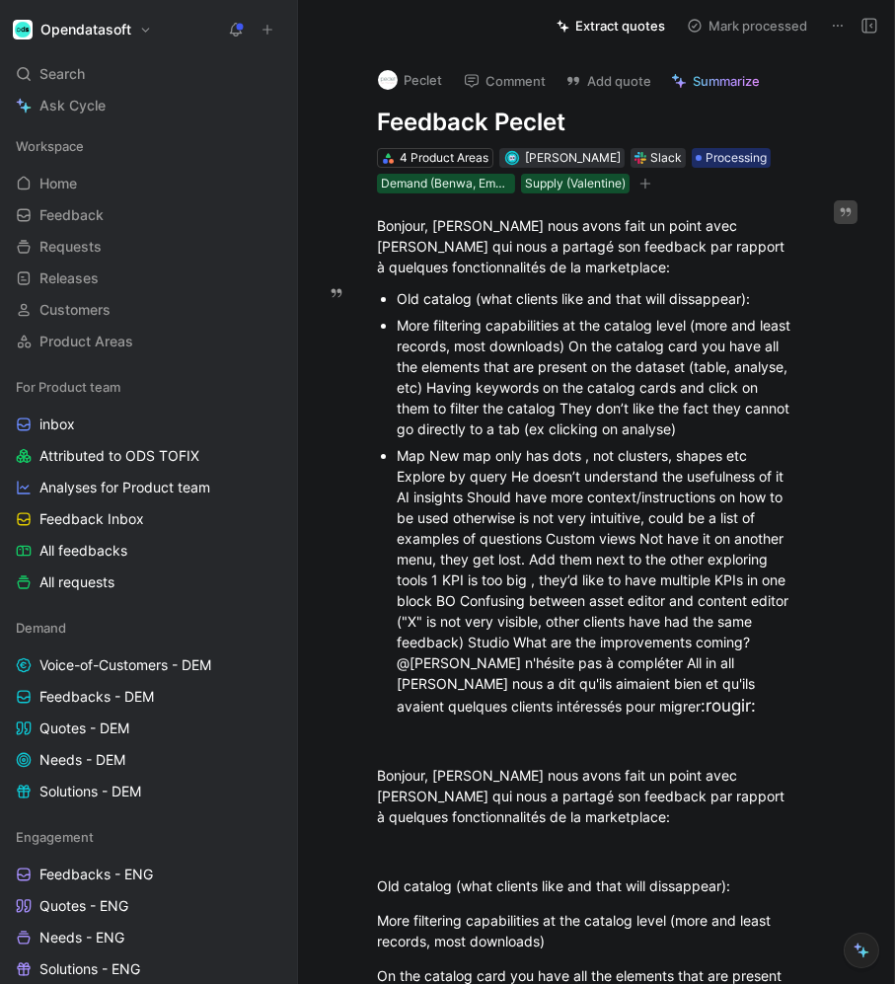
click at [609, 347] on div "More filtering capabilities at the catalog level (more and least records, most …" at bounding box center [597, 377] width 400 height 124
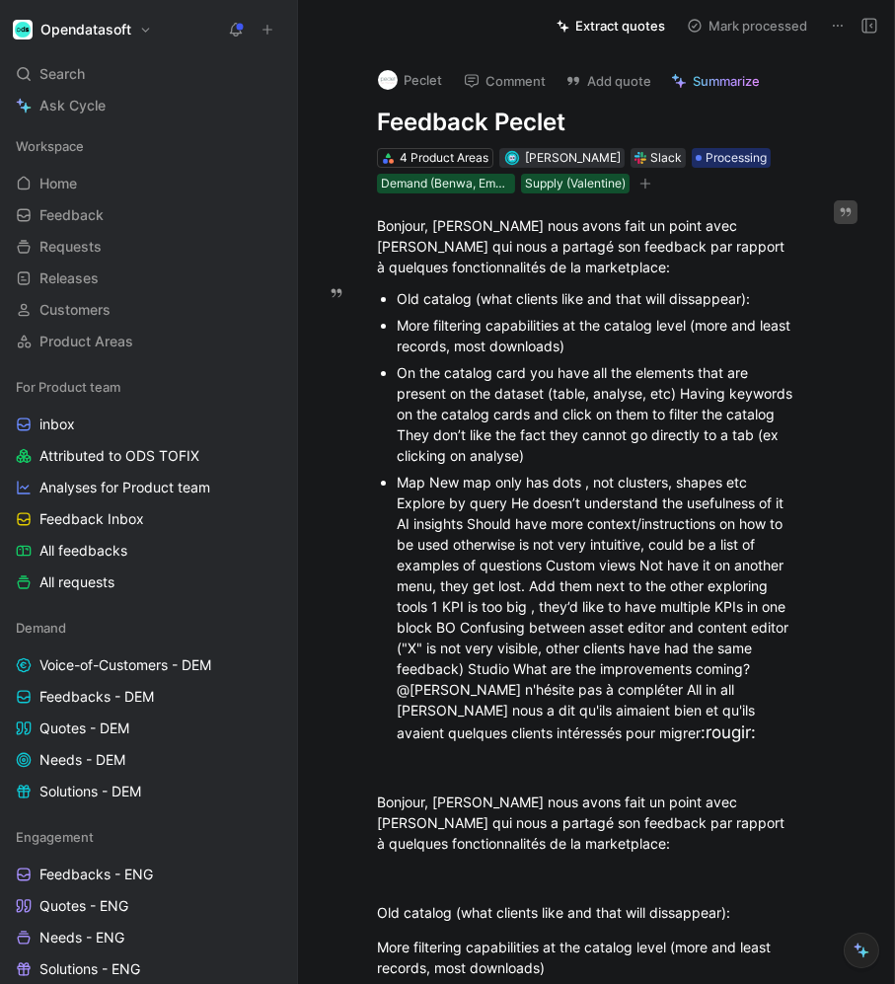
click at [682, 394] on div "On the catalog card you have all the elements that are present on the dataset (…" at bounding box center [597, 414] width 400 height 104
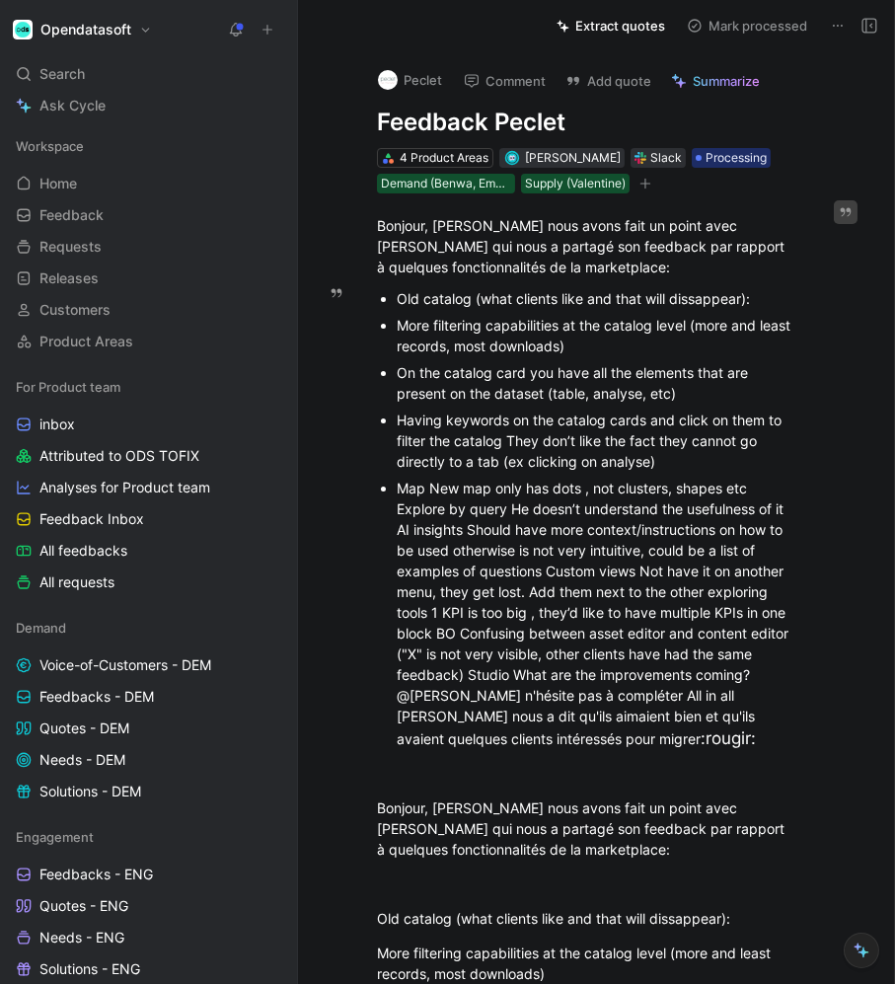
click at [509, 446] on div "Having keywords on the catalog cards and click on them to filter the catalog Th…" at bounding box center [597, 441] width 400 height 62
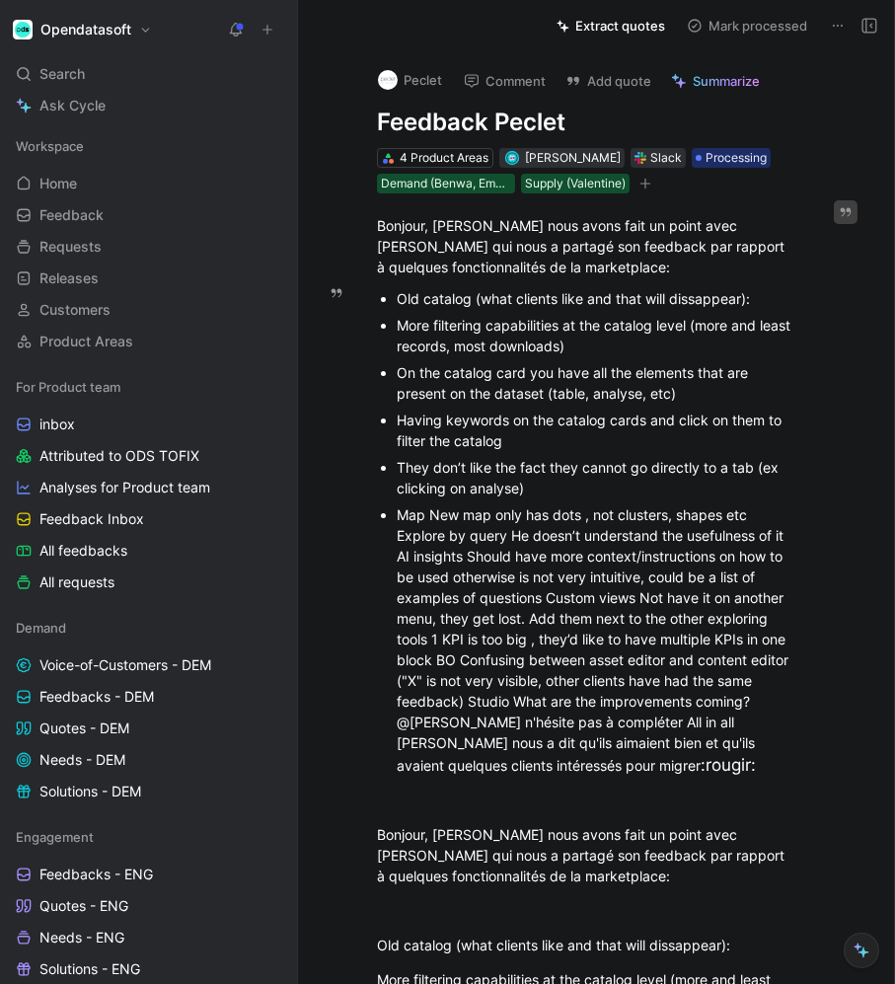
click at [681, 343] on div "More filtering capabilities at the catalog level (more and least records, most …" at bounding box center [597, 335] width 400 height 41
click at [700, 407] on p "On the catalog card you have all the elements that are present on the dataset (…" at bounding box center [597, 382] width 400 height 47
click at [648, 432] on div "Having keywords on the catalog cards and click on them to filter the catalog" at bounding box center [597, 430] width 400 height 41
click at [624, 442] on div "Having keywords on the catalog cards and click on them to filter the catalog" at bounding box center [597, 430] width 400 height 41
click at [542, 499] on div "They don’t like the fact they cannot go directly to a tab (ex clicking on analy…" at bounding box center [597, 477] width 400 height 41
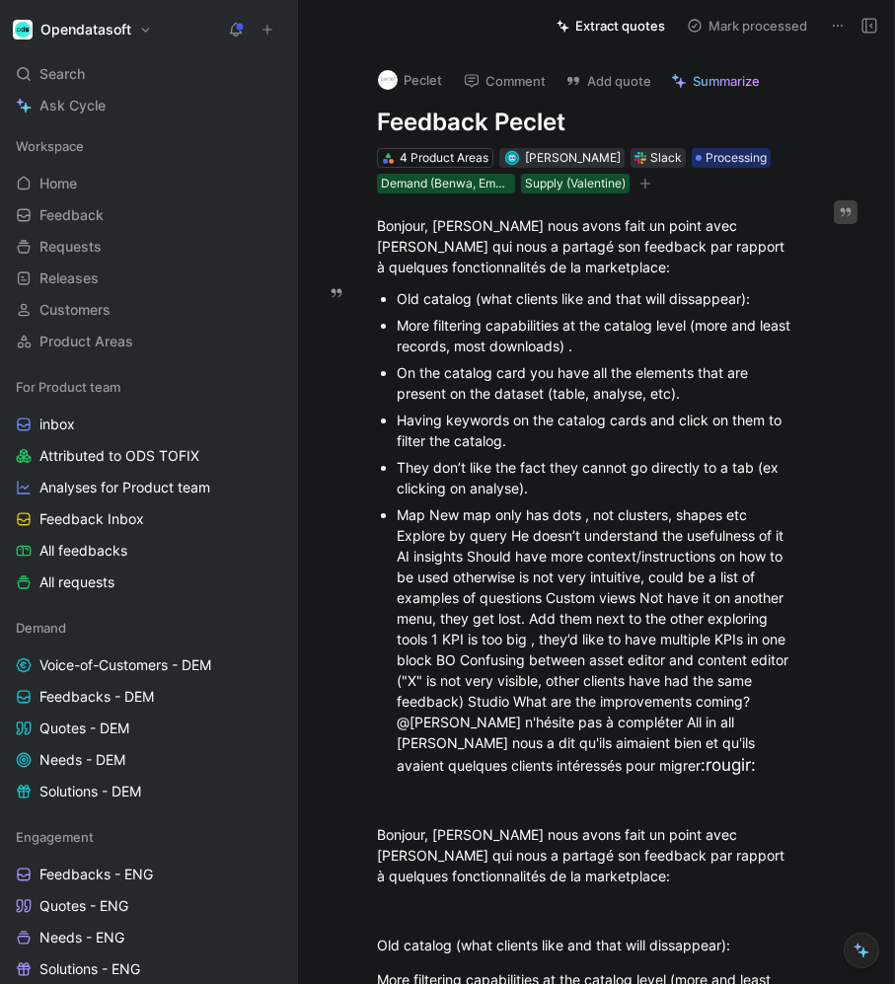
click at [429, 521] on div "Map New map only has dots , not clusters, shapes etc Explore by query He doesn’…" at bounding box center [597, 642] width 400 height 274
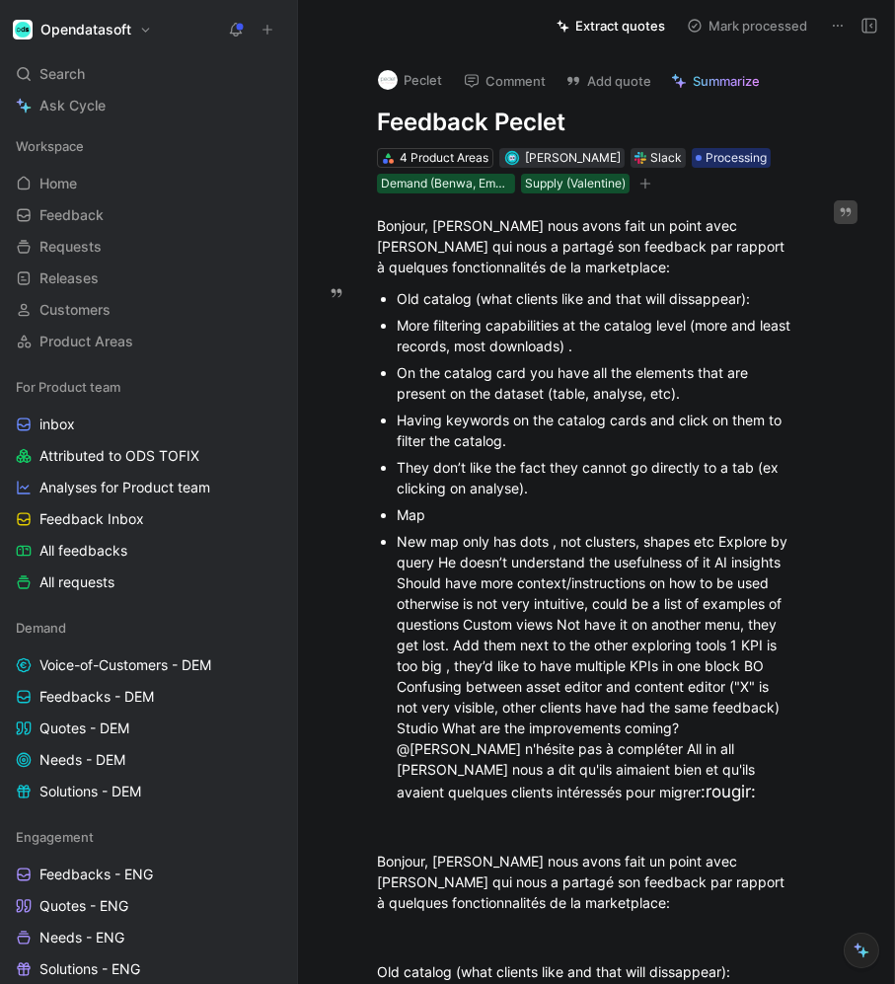
click at [552, 800] on div "New map only has dots , not clusters, shapes etc Explore by query He doesn’t un…" at bounding box center [597, 668] width 400 height 274
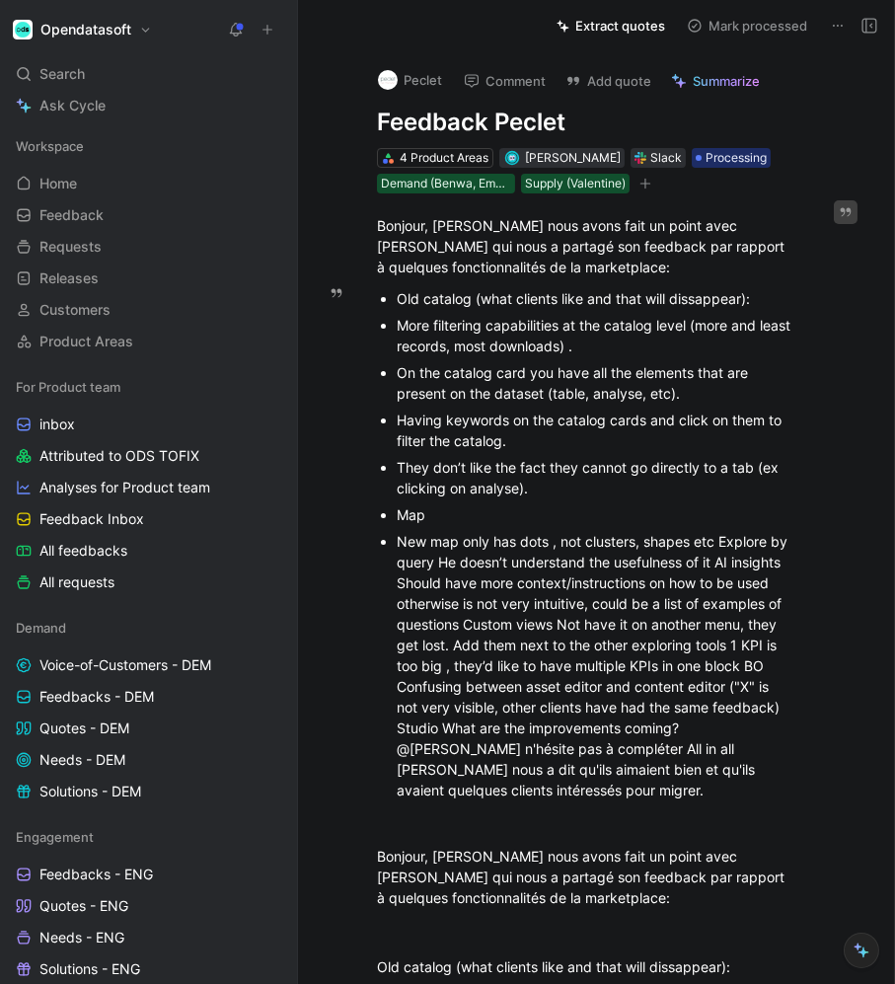
click at [683, 736] on div "New map only has dots , not clusters, shapes etc Explore by query He doesn’t un…" at bounding box center [597, 666] width 400 height 270
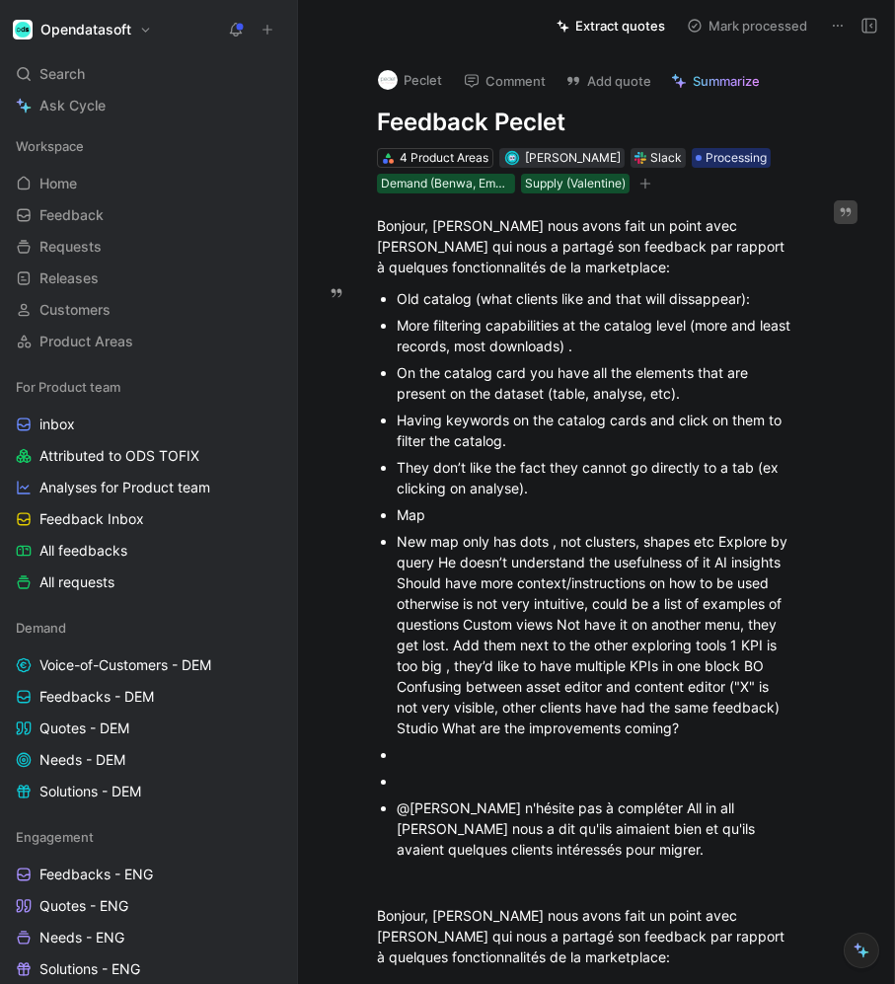
drag, startPoint x: 393, startPoint y: 823, endPoint x: 358, endPoint y: 823, distance: 34.6
click at [358, 823] on ul "Old catalog (what clients like and that will dissappear): More filtering capabi…" at bounding box center [587, 574] width 495 height 578
click at [387, 812] on ul "Old catalog (what clients like and that will dissappear): More filtering capabi…" at bounding box center [587, 574] width 495 height 578
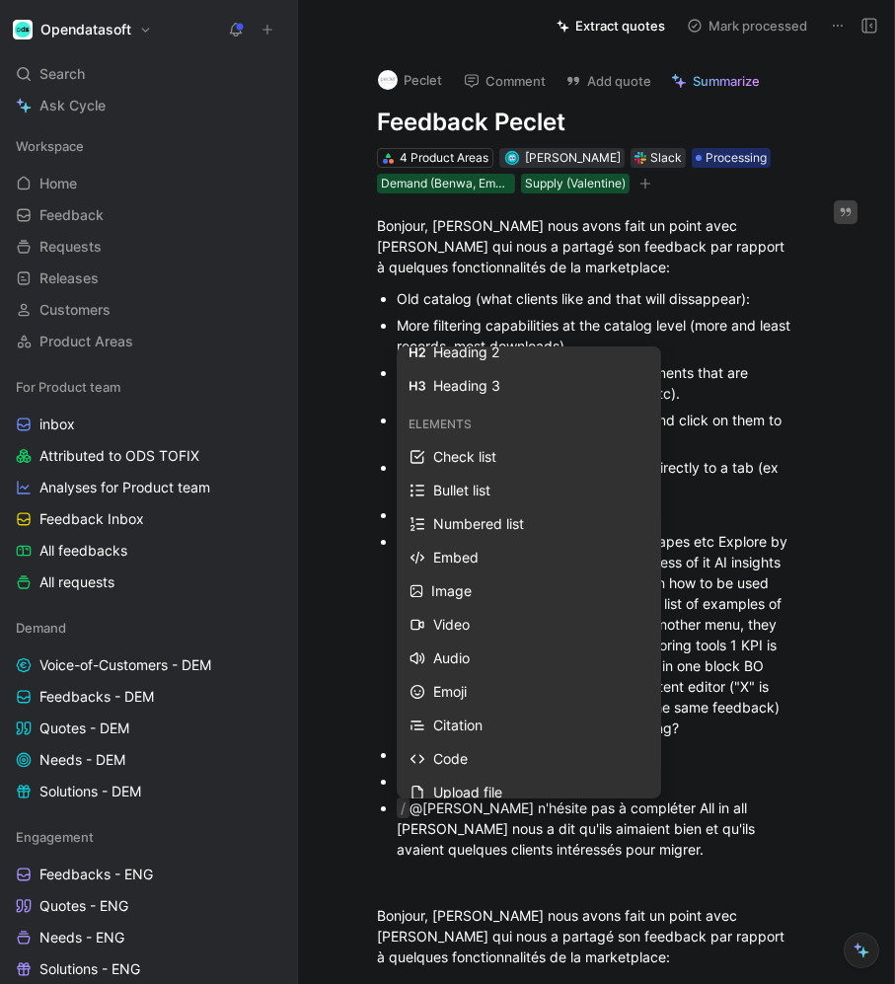
scroll to position [41, 0]
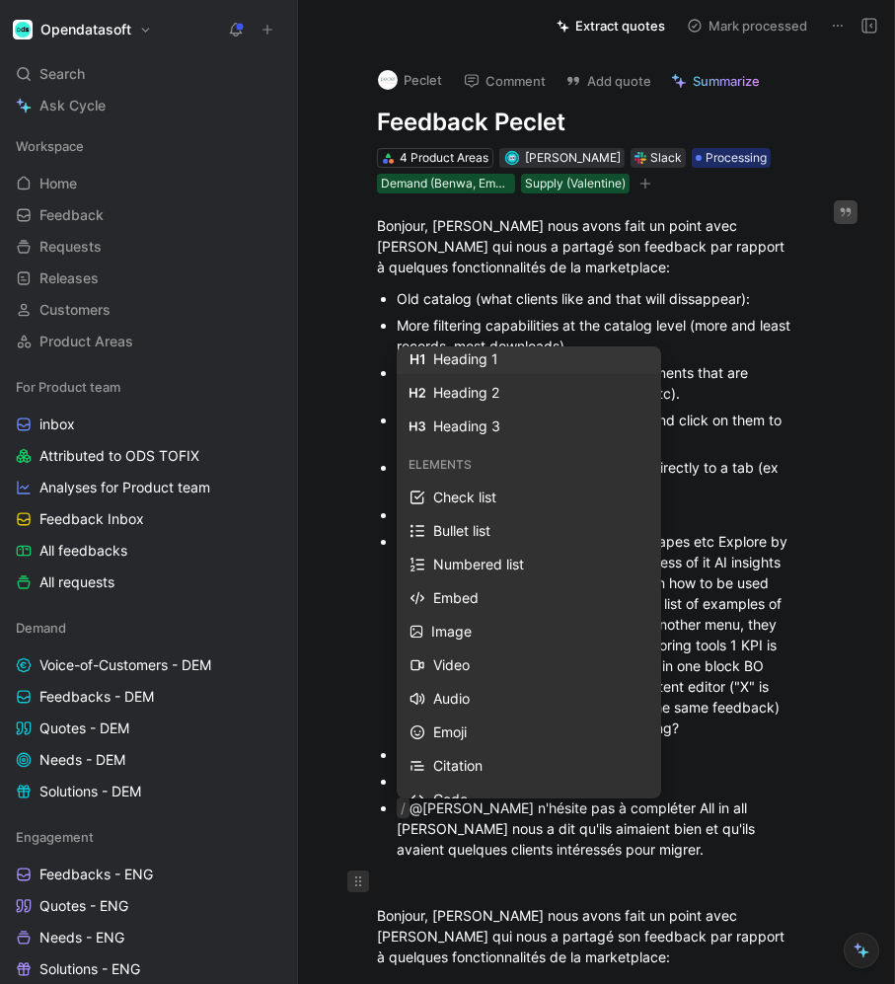
click at [357, 886] on icon at bounding box center [358, 882] width 16 height 16
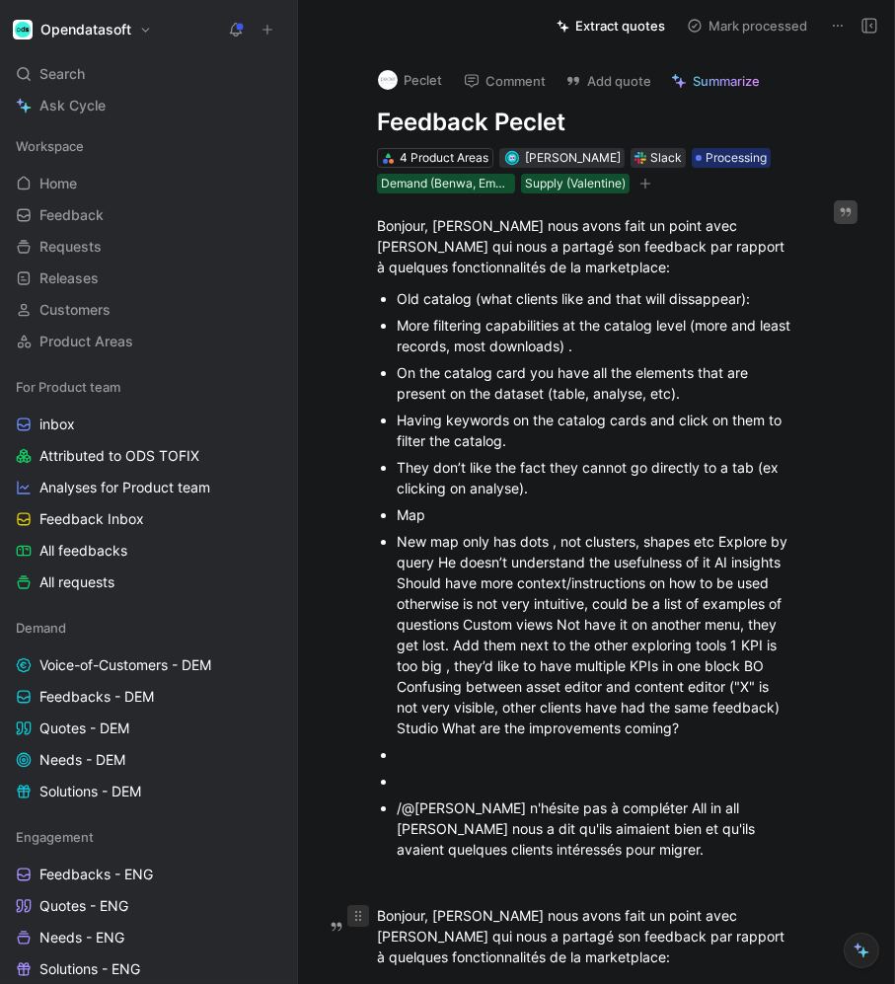
click at [357, 921] on icon at bounding box center [358, 916] width 6 height 10
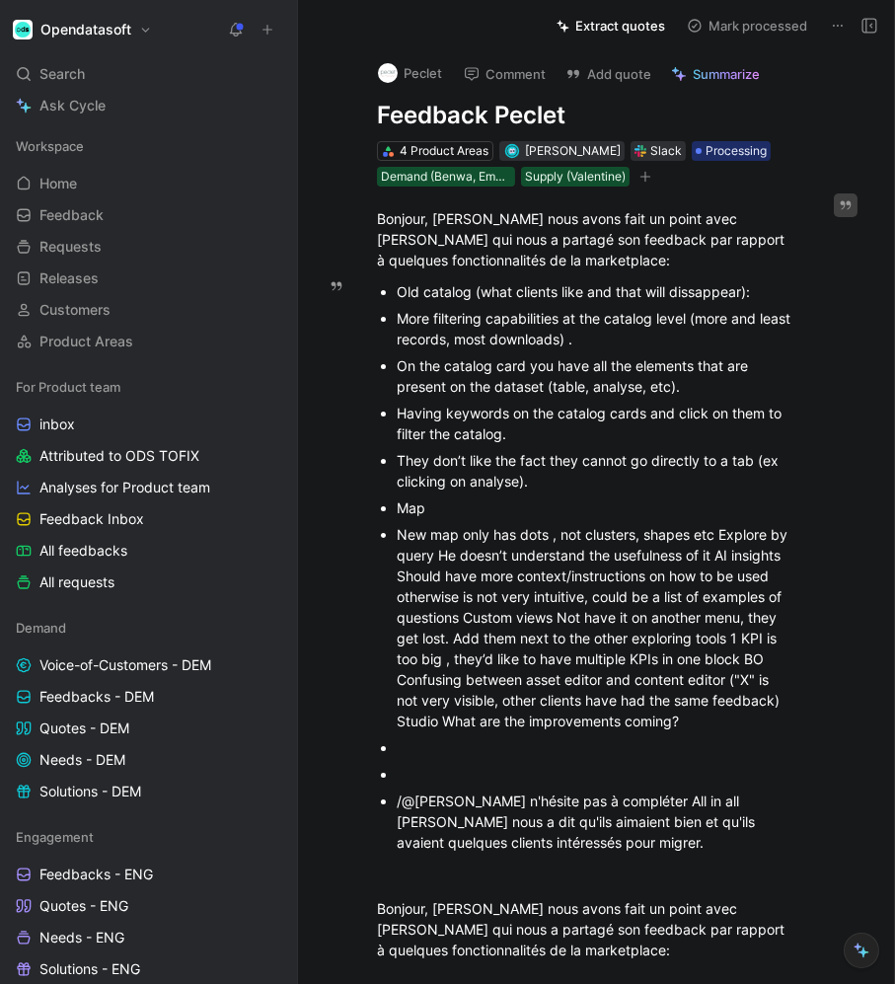
click at [394, 802] on ul "Old catalog (what clients like and that will dissappear): More filtering capabi…" at bounding box center [587, 567] width 495 height 578
click at [402, 771] on div at bounding box center [597, 774] width 400 height 21
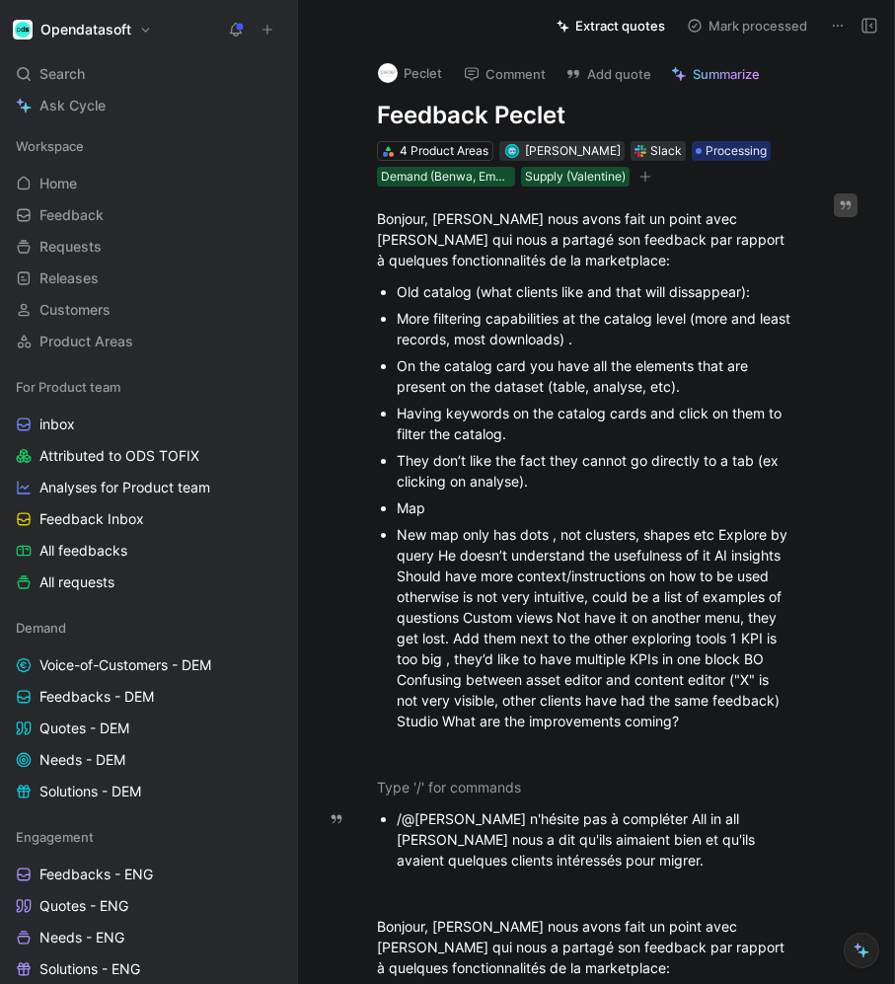
click at [397, 820] on div "/@[PERSON_NAME] n'hésite pas à compléter All in all [PERSON_NAME] nous a dit qu…" at bounding box center [597, 840] width 400 height 62
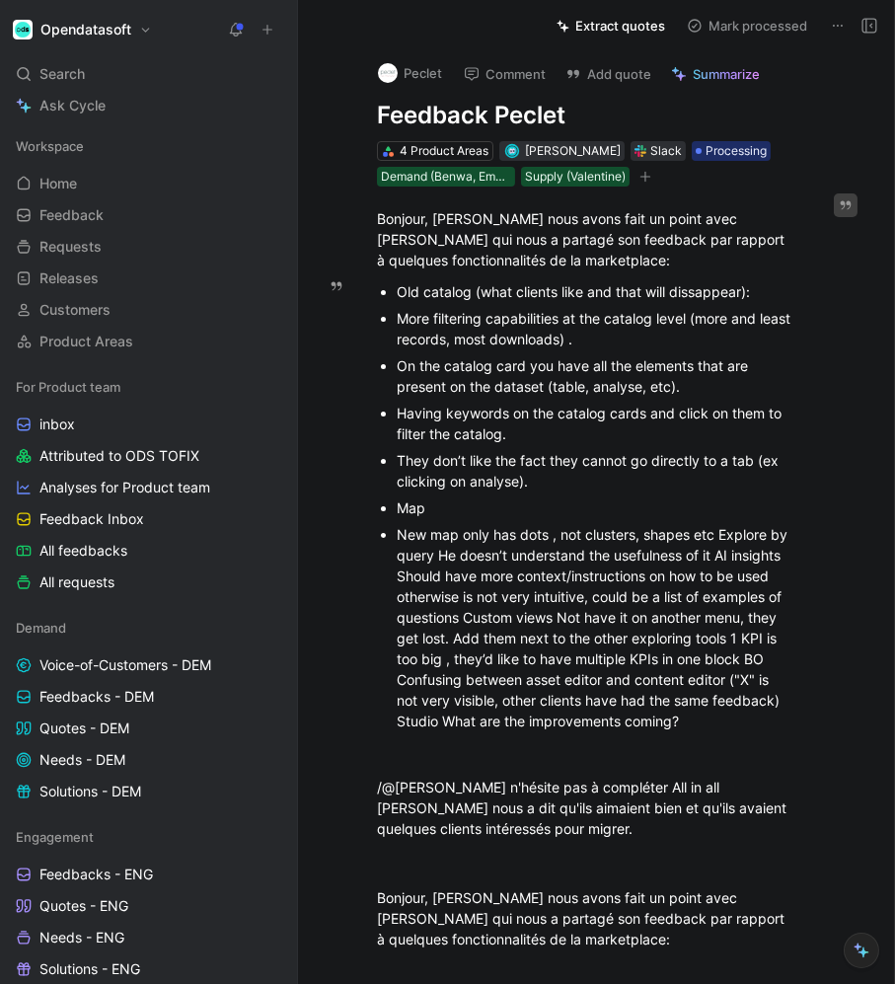
click at [745, 666] on div "New map only has dots , not clusters, shapes etc Explore by query He doesn’t un…" at bounding box center [597, 627] width 400 height 207
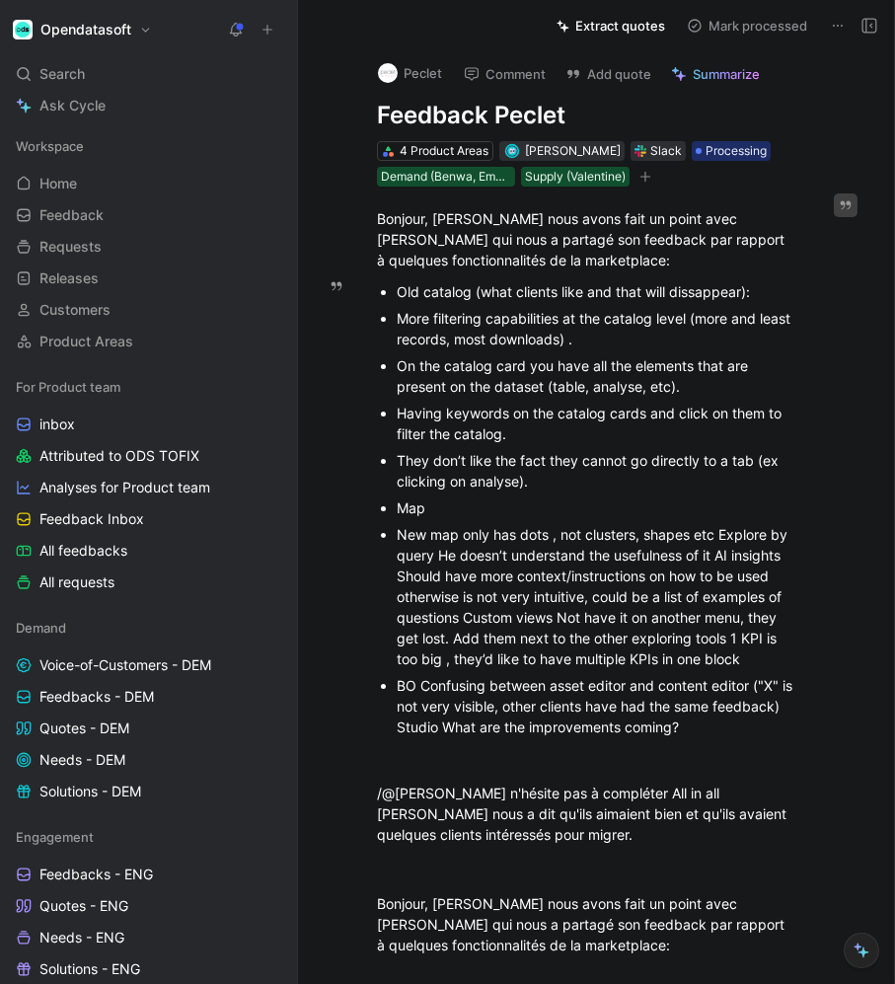
click at [422, 695] on div "BO Confusing between asset editor and content editor ("X" is not very visible, …" at bounding box center [597, 706] width 400 height 62
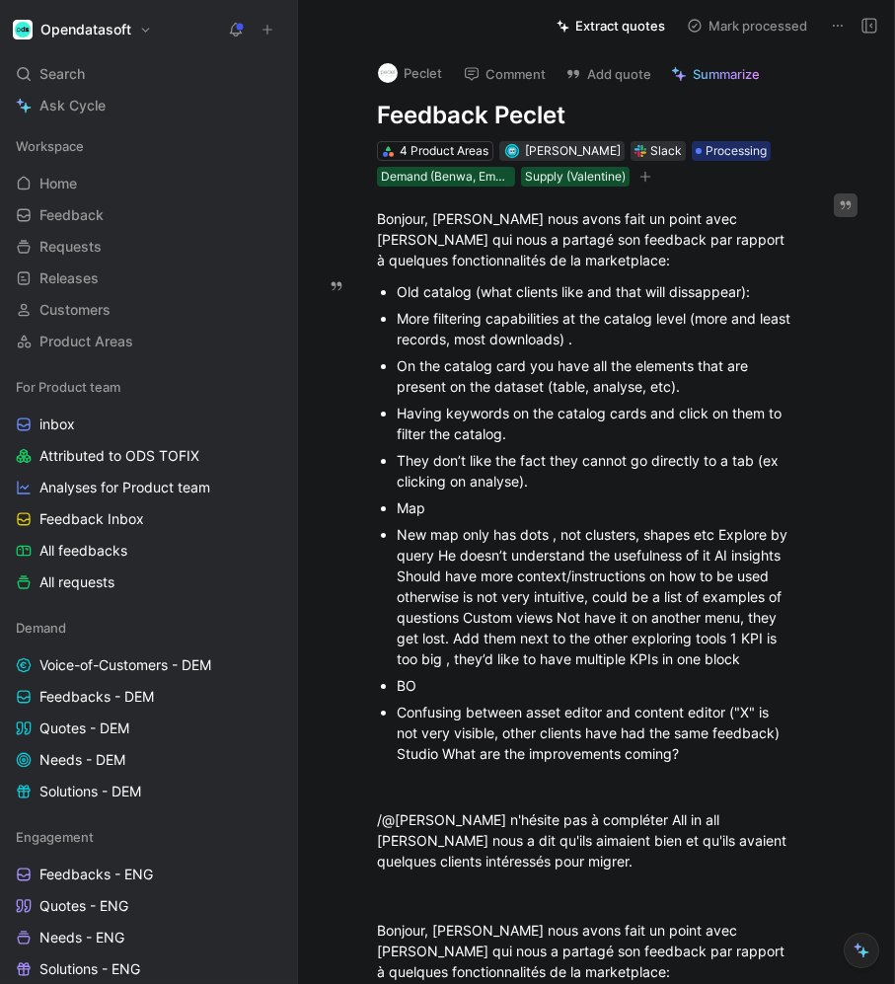
click at [399, 764] on div "Confusing between asset editor and content editor ("X" is not very visible, oth…" at bounding box center [597, 733] width 400 height 62
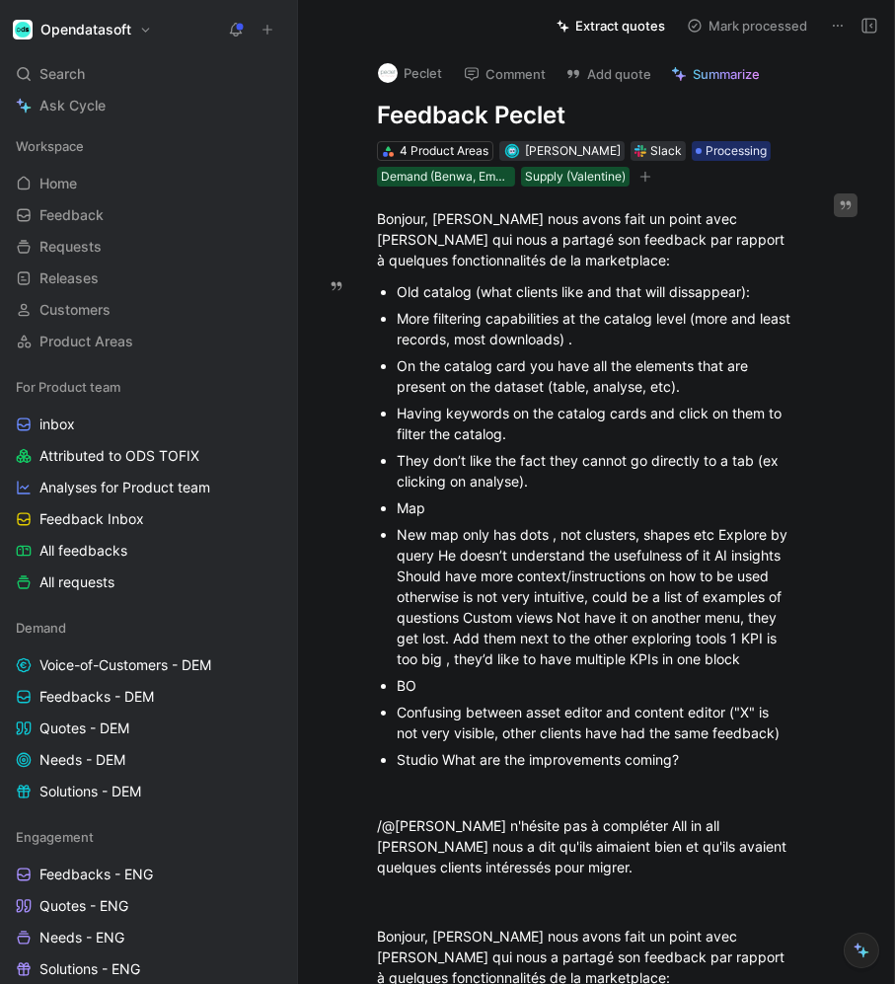
click at [446, 770] on div "Studio What are the improvements coming?" at bounding box center [597, 759] width 400 height 21
click at [403, 723] on div "Confusing between asset editor and content editor ("X" is not very visible, oth…" at bounding box center [597, 722] width 400 height 41
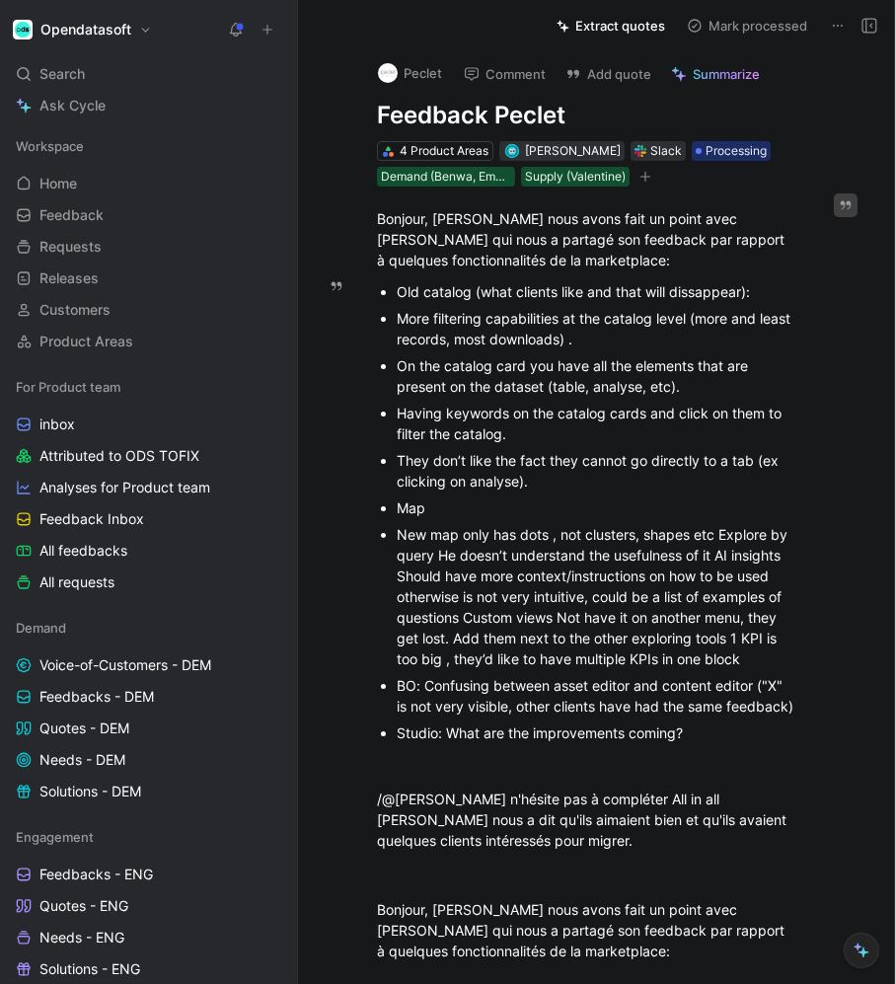
click at [466, 626] on div "New map only has dots , not clusters, shapes etc Explore by query He doesn’t un…" at bounding box center [597, 596] width 400 height 145
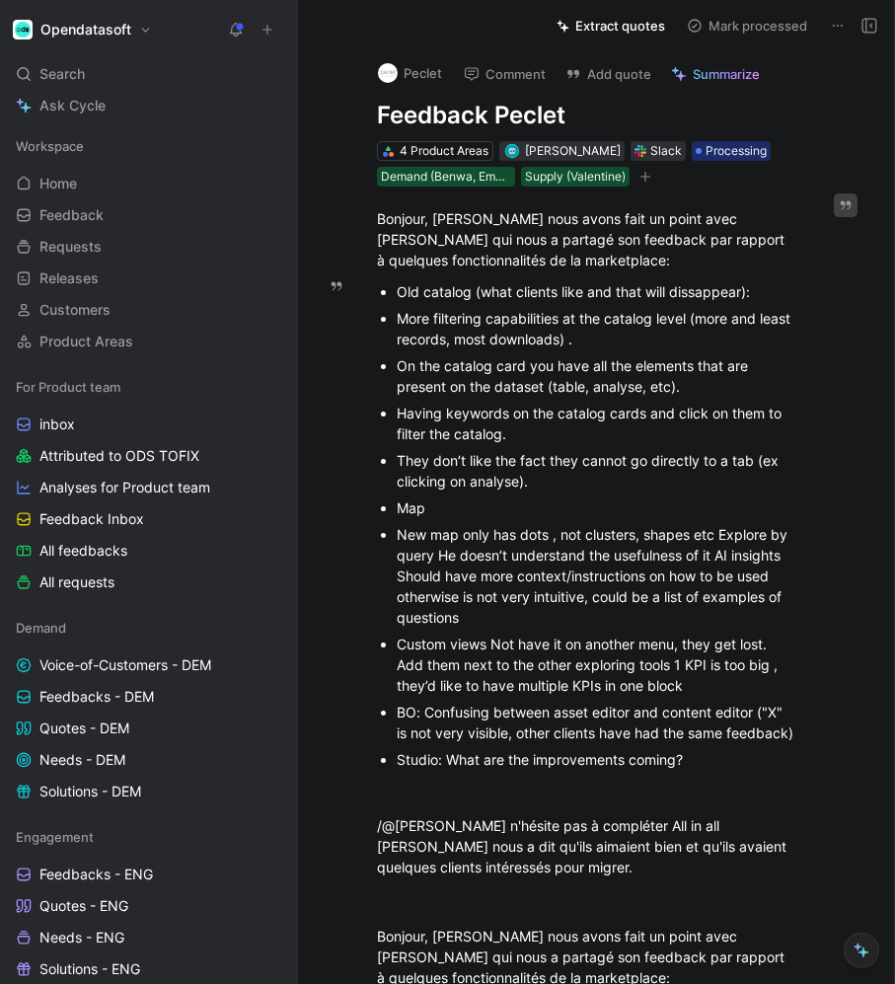
click at [495, 651] on div "Custom views Not have it on another menu, they get lost. Add them next to the o…" at bounding box center [597, 665] width 400 height 62
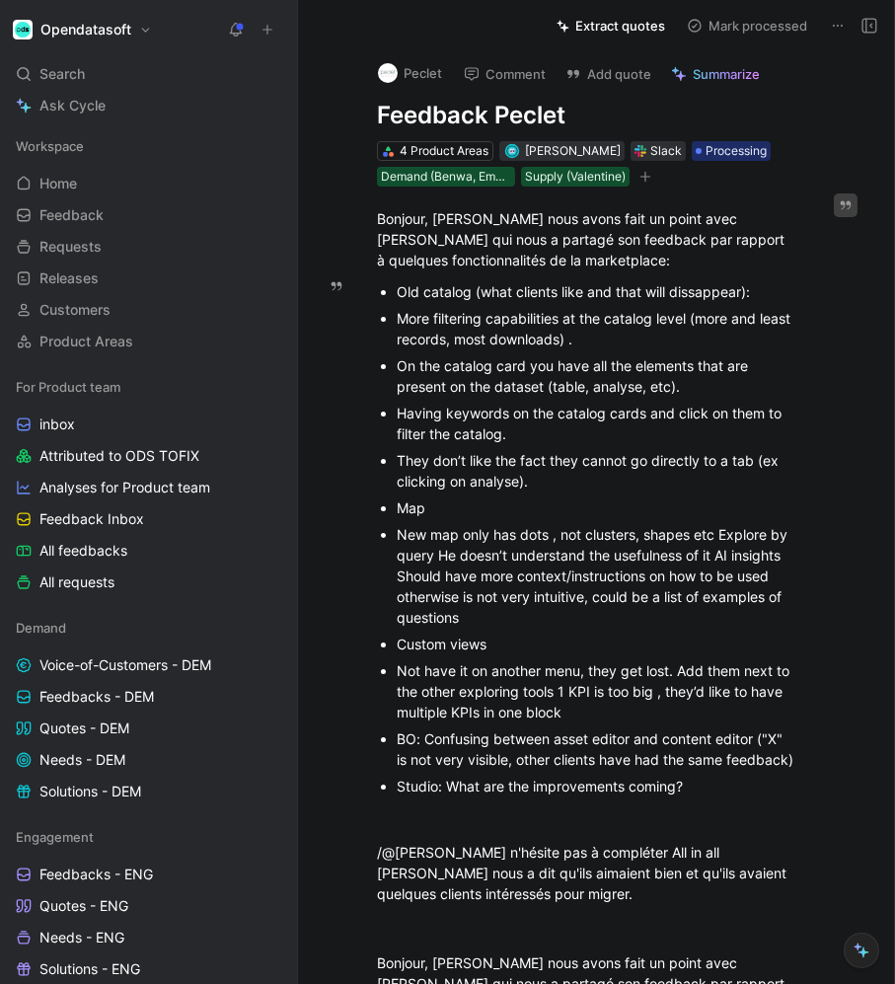
click at [578, 702] on div "Not have it on another menu, they get lost. Add them next to the other explorin…" at bounding box center [597, 692] width 400 height 62
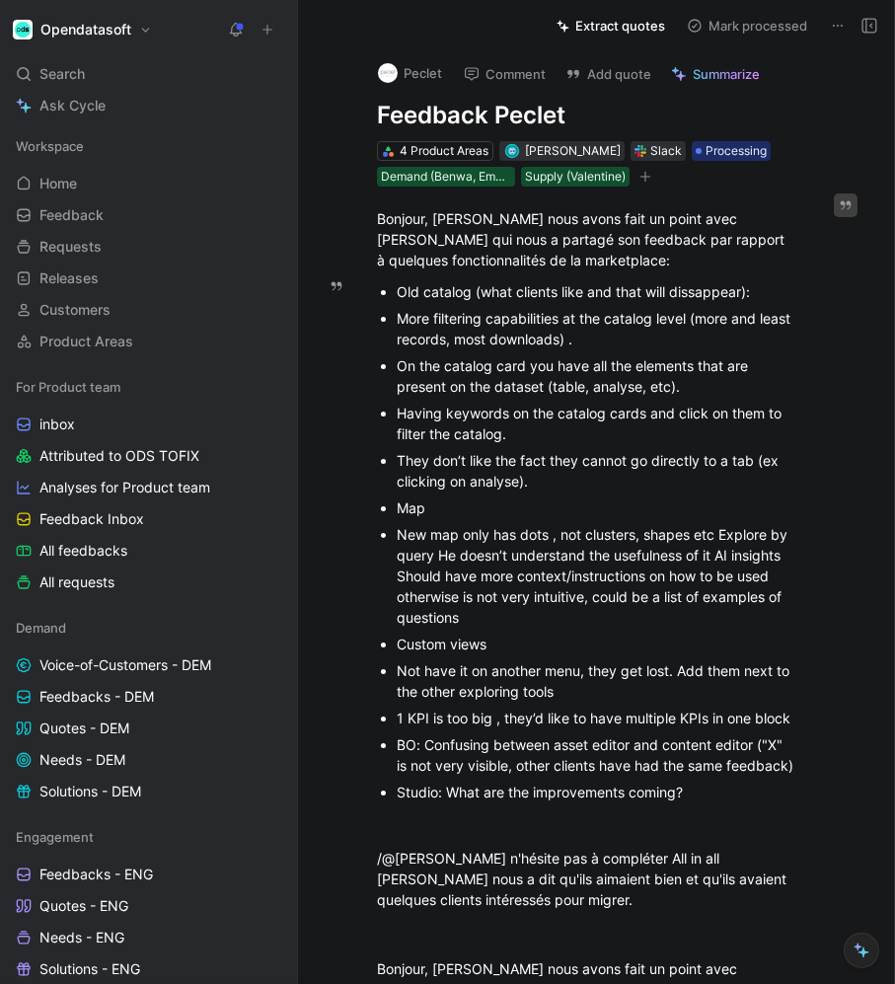
click at [397, 683] on div "Not have it on another menu, they get lost. Add them next to the other explorin…" at bounding box center [597, 681] width 400 height 41
click at [394, 732] on ul "Old catalog (what clients like and that will dissappear): More filtering capabi…" at bounding box center [587, 541] width 495 height 527
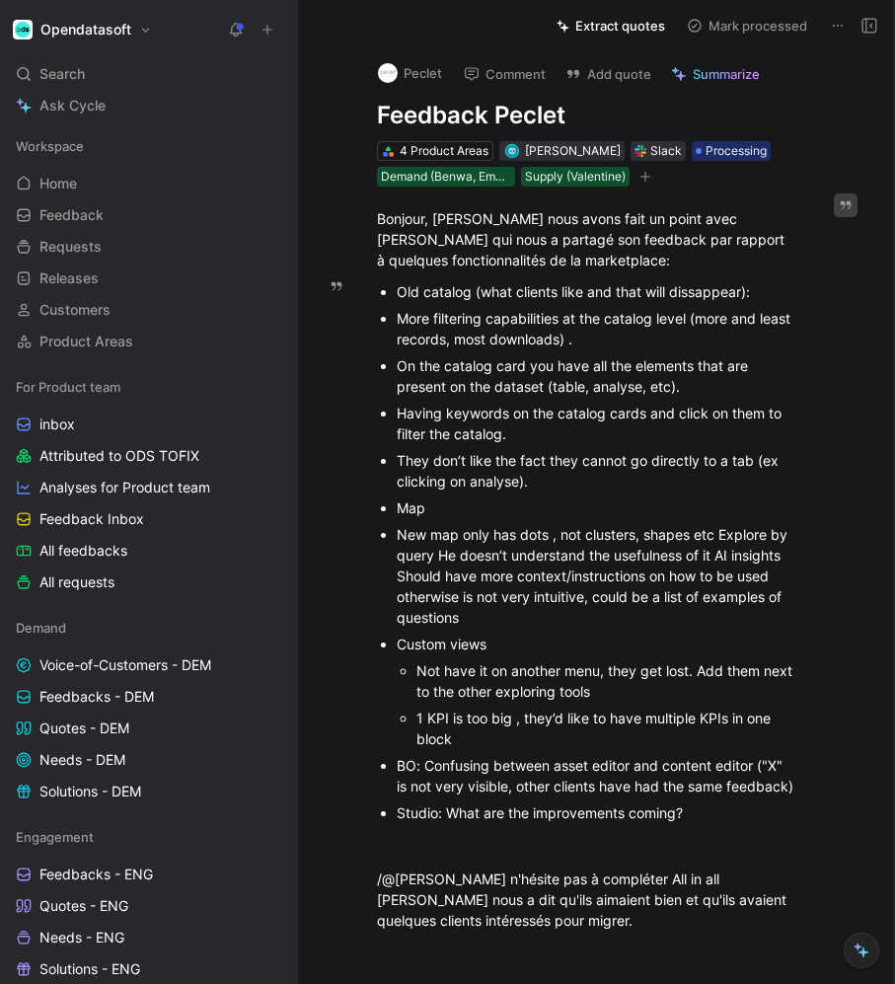
click at [398, 545] on div "New map only has dots , not clusters, shapes etc Explore by query He doesn’t un…" at bounding box center [597, 576] width 400 height 104
click at [722, 568] on div "New map only has dots , not clusters, shapes etc Explore by query He doesn’t un…" at bounding box center [597, 576] width 400 height 104
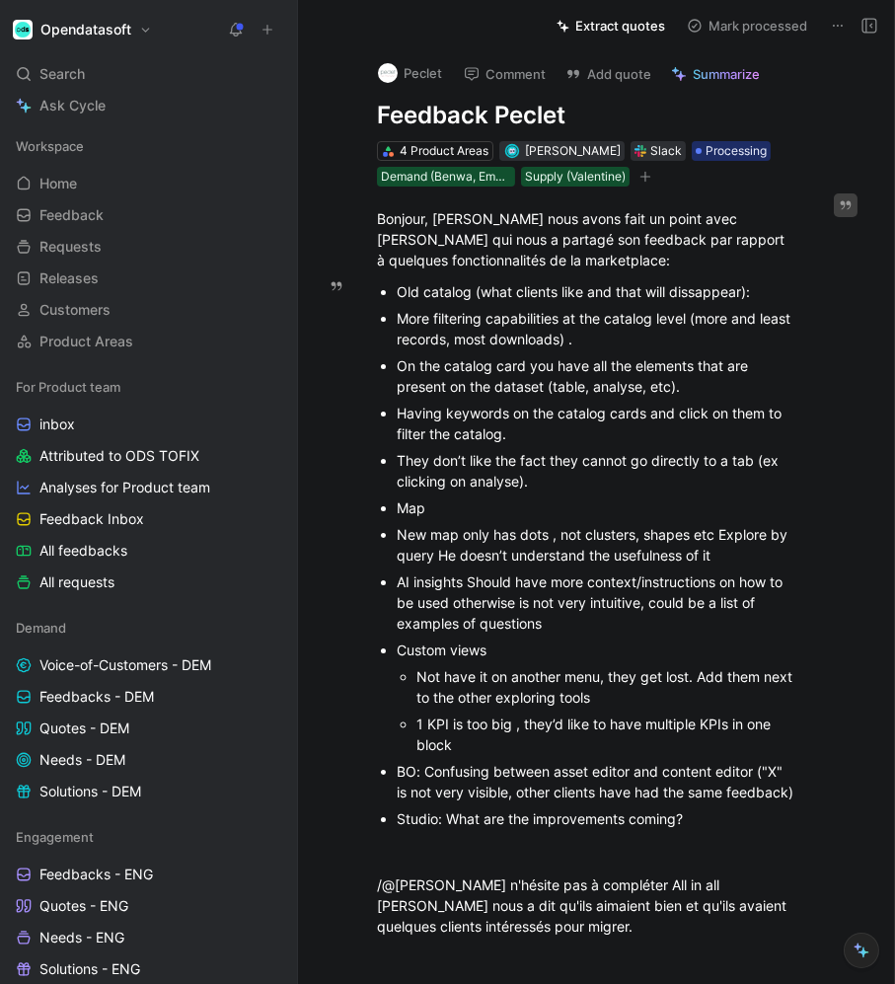
click at [468, 590] on div "AI insights Should have more context/instructions on how to be used otherwise i…" at bounding box center [597, 603] width 400 height 62
click at [468, 593] on div "AI insights Should have more context/instructions on how to be used otherwise i…" at bounding box center [597, 603] width 400 height 62
drag, startPoint x: 459, startPoint y: 596, endPoint x: 389, endPoint y: 596, distance: 70.1
click at [389, 596] on ul "Old catalog (what clients like and that will dissappear): More filtering capabi…" at bounding box center [587, 555] width 495 height 554
click at [397, 591] on div "AI insights: Should have more context/instructions on how to be used otherwise …" at bounding box center [597, 603] width 400 height 62
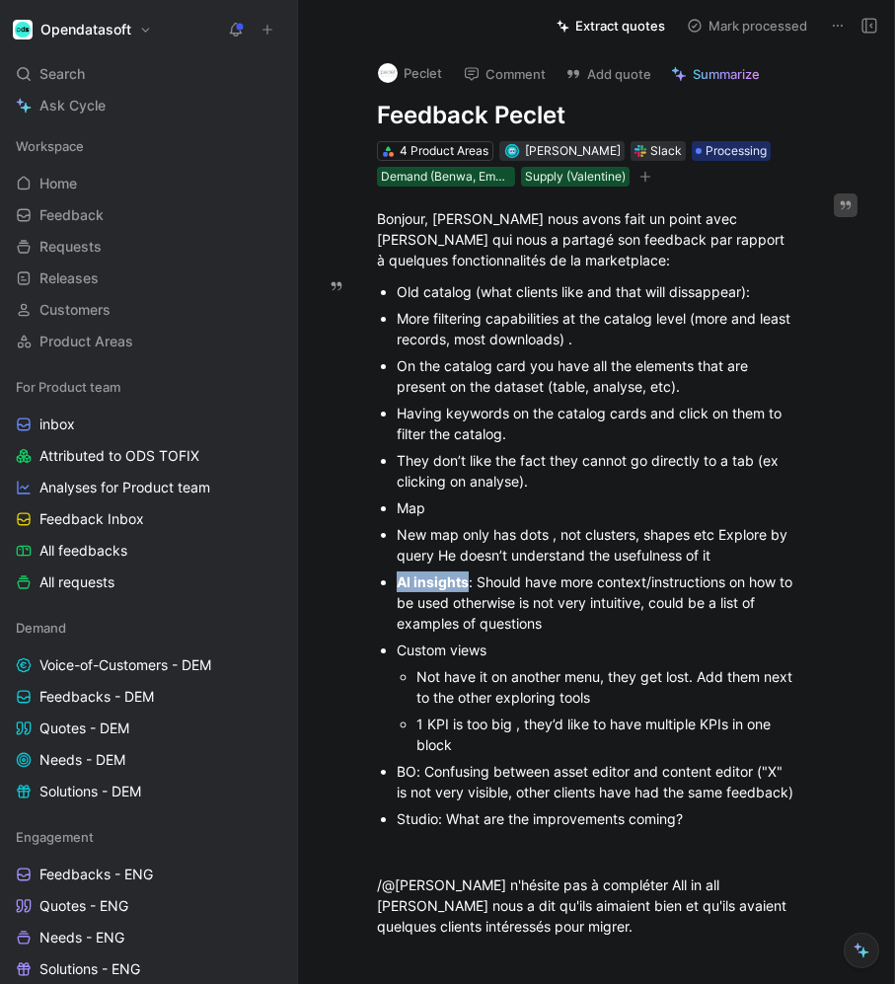
drag, startPoint x: 399, startPoint y: 663, endPoint x: 527, endPoint y: 663, distance: 128.4
click at [527, 661] on div "Custom views" at bounding box center [597, 650] width 400 height 21
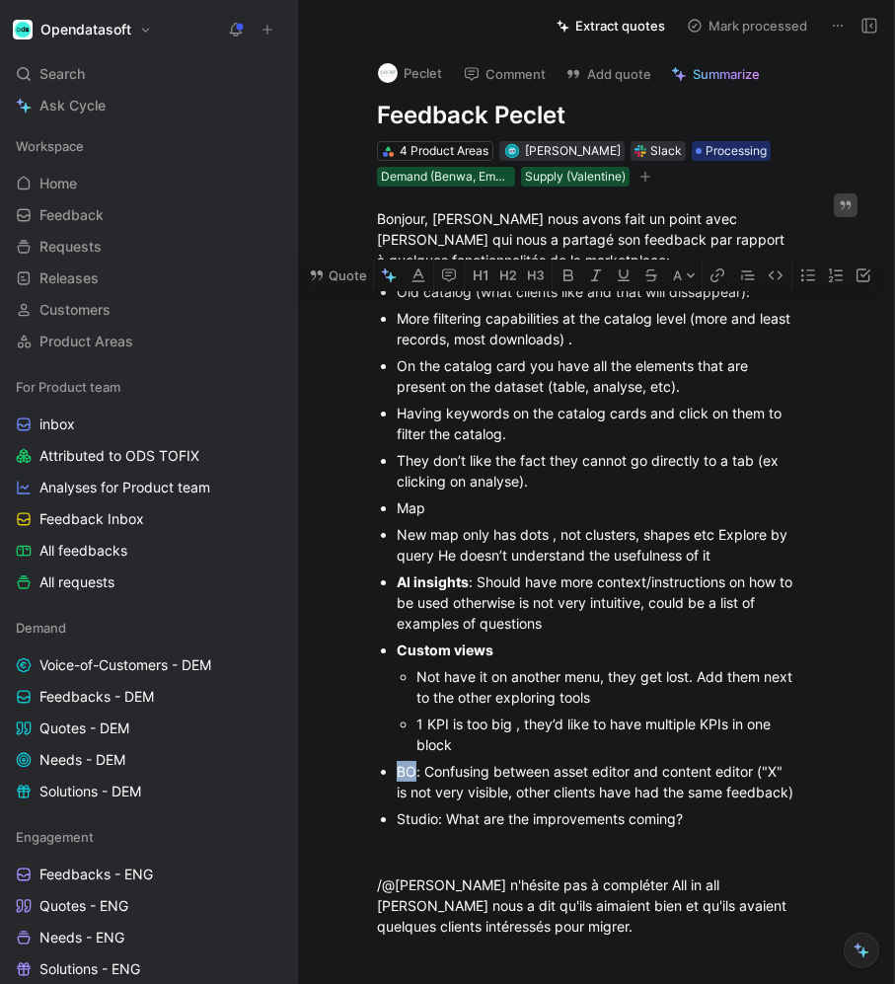
drag, startPoint x: 399, startPoint y: 791, endPoint x: 414, endPoint y: 791, distance: 14.8
click at [414, 791] on div "BO: Confusing between asset editor and content editor ("X" is not very visible,…" at bounding box center [597, 781] width 400 height 41
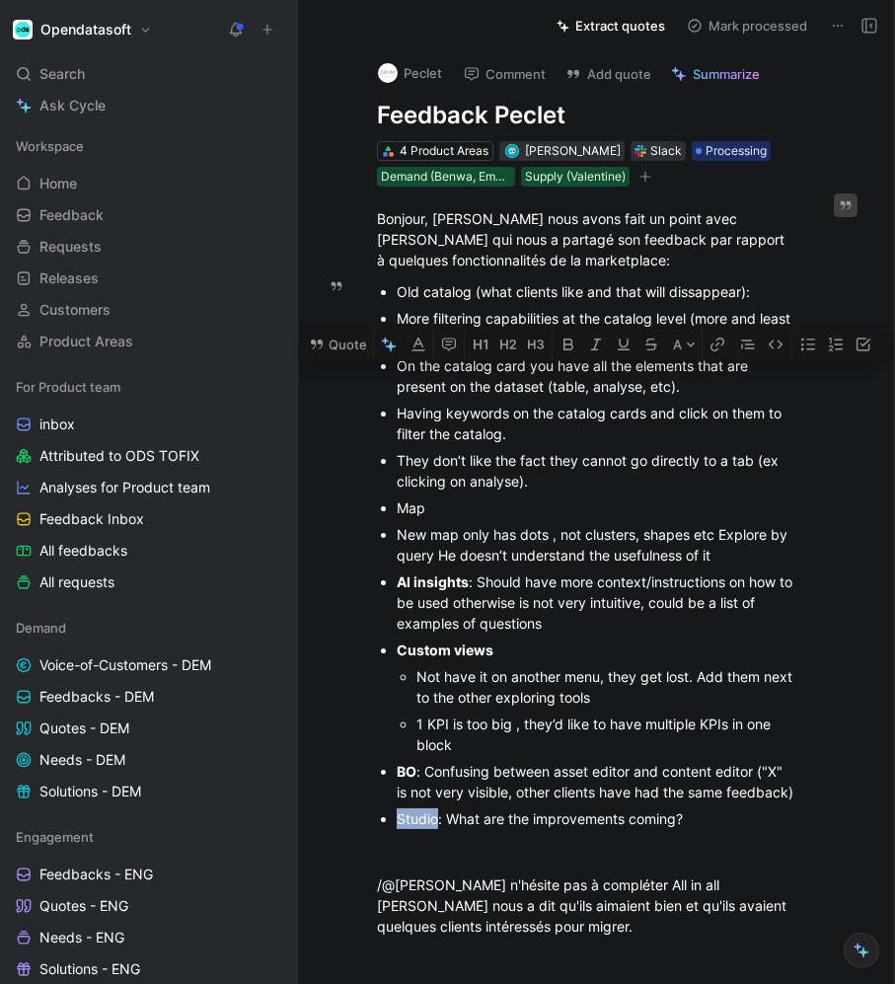
drag, startPoint x: 393, startPoint y: 863, endPoint x: 438, endPoint y: 863, distance: 45.4
click at [438, 832] on ul "Old catalog (what clients like and that will dissappear): More filtering capabi…" at bounding box center [587, 555] width 495 height 554
click at [584, 623] on div "AI insights : Should have more context/instructions on how to be used otherwise…" at bounding box center [597, 603] width 400 height 62
click at [397, 538] on div "New map only has dots , not clusters, shapes etc Explore by query He doesn’t un…" at bounding box center [597, 544] width 400 height 41
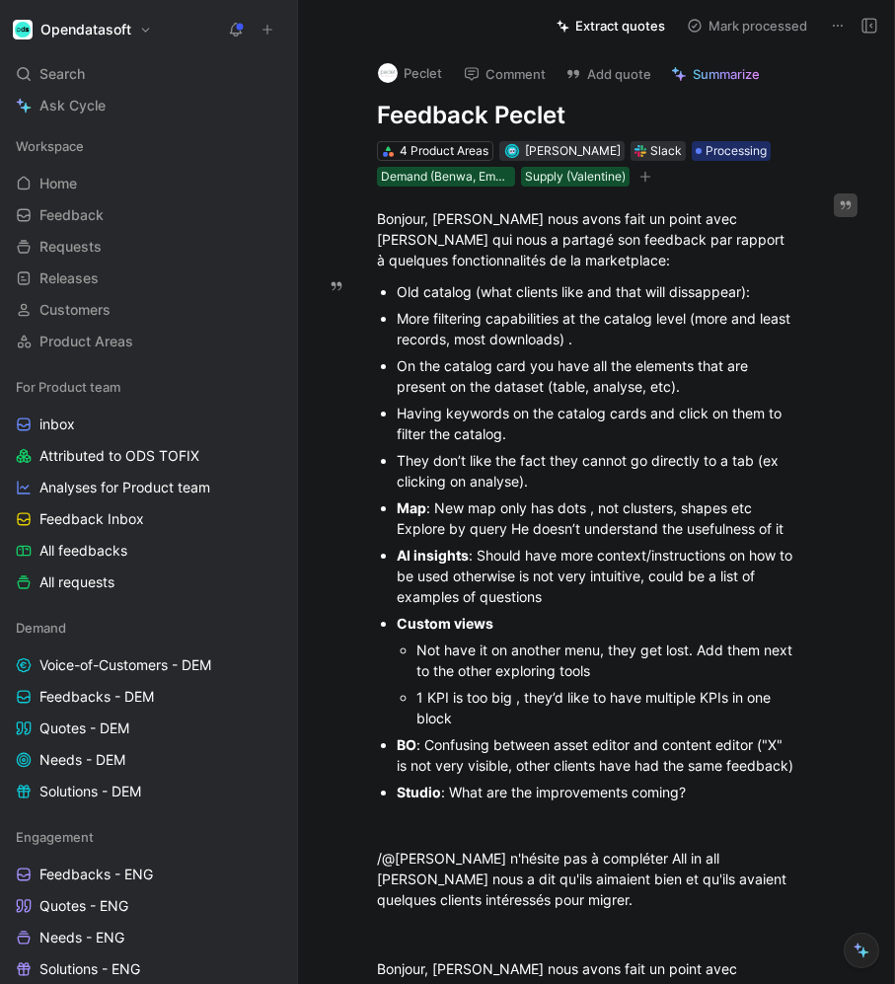
click at [397, 537] on div "Map : New map only has dots , not clusters, shapes etc Explore by query He does…" at bounding box center [597, 518] width 400 height 41
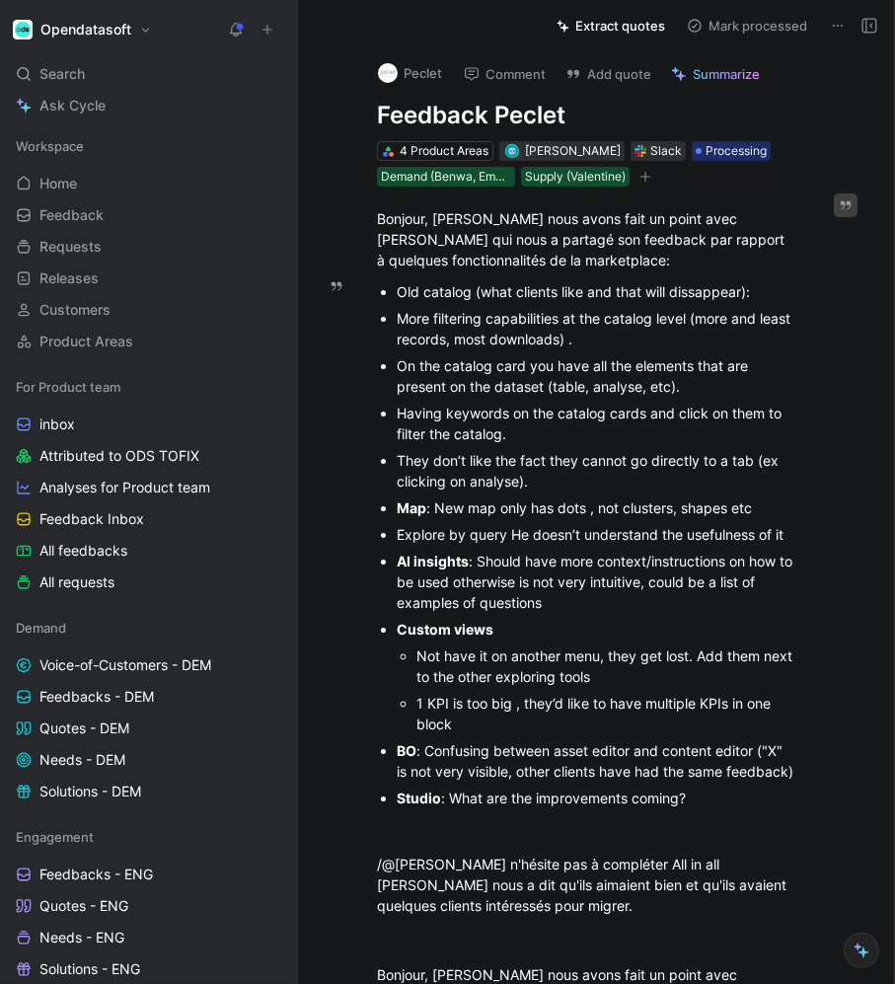
click at [506, 541] on div "Explore by query He doesn’t understand the usefulness of it" at bounding box center [597, 534] width 400 height 21
click at [393, 543] on ul "Old catalog (what clients like and that will dissappear): More filtering capabi…" at bounding box center [587, 544] width 495 height 533
click at [489, 613] on div "AI insights : Should have more context/instructions on how to be used otherwise…" at bounding box center [597, 582] width 400 height 62
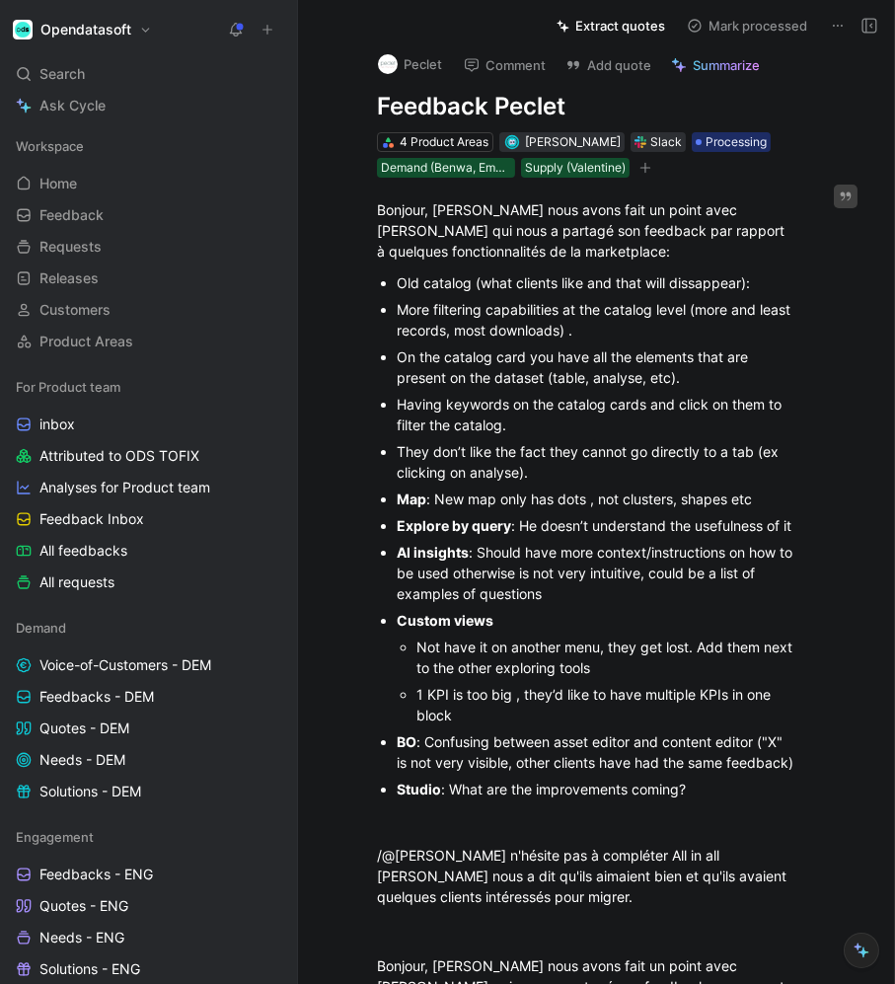
scroll to position [0, 0]
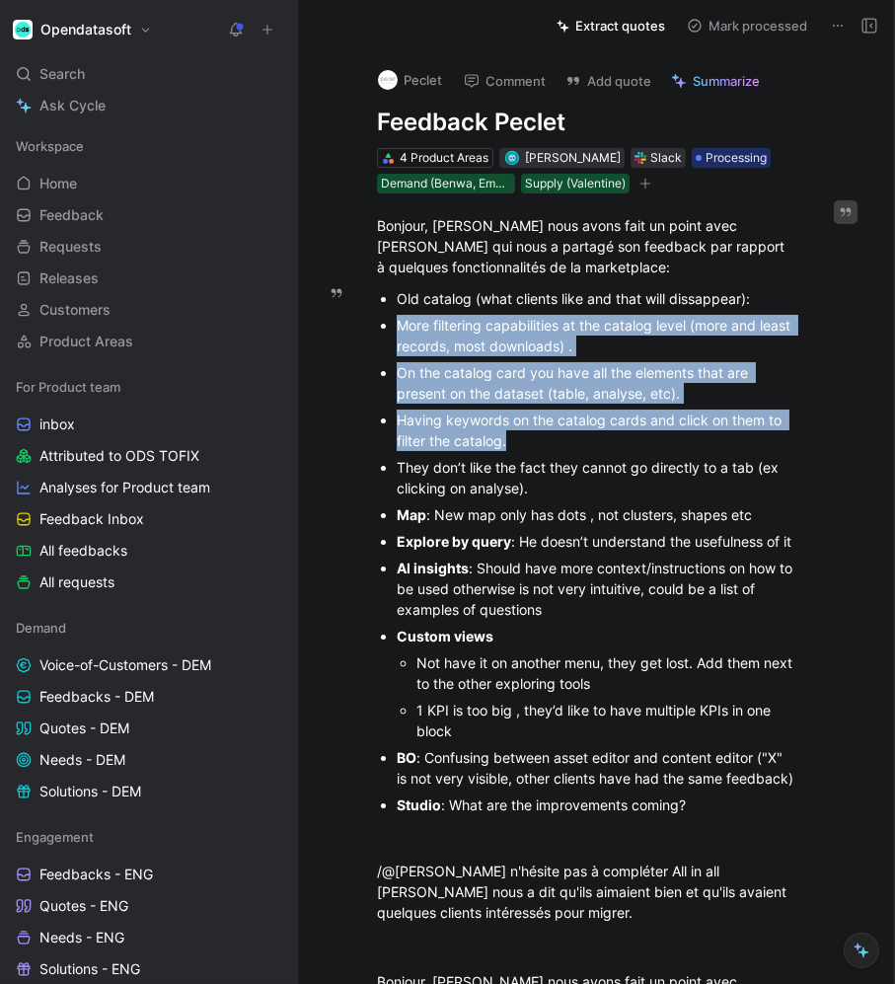
drag, startPoint x: 538, startPoint y: 445, endPoint x: 383, endPoint y: 321, distance: 198.8
click at [383, 320] on ul "Old catalog (what clients like and that will dissappear): More filtering capabi…" at bounding box center [587, 551] width 495 height 533
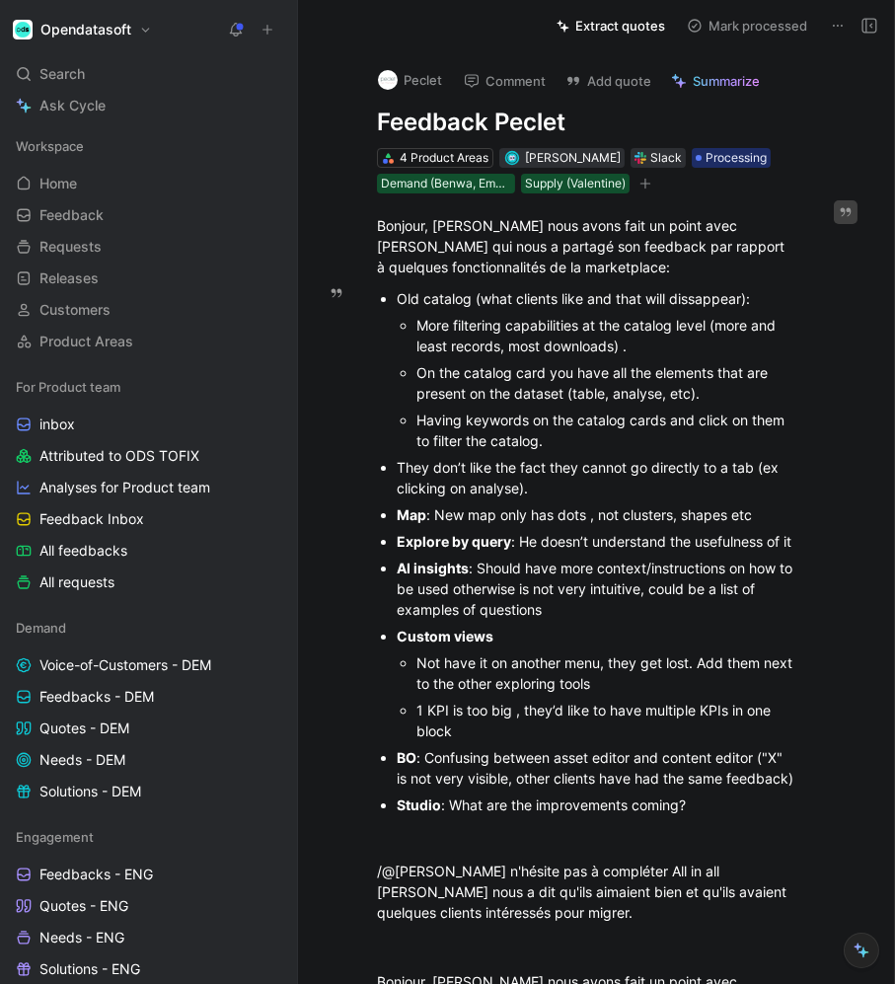
click at [331, 403] on div "Peclet Comment Add quote Summarize Feedback Peclet 4 Product Areas [PERSON_NAME…" at bounding box center [596, 517] width 597 height 933
drag, startPoint x: 396, startPoint y: 297, endPoint x: 470, endPoint y: 295, distance: 74.1
click at [470, 297] on div "Old catalog (what clients like and that will dissappear):" at bounding box center [597, 298] width 400 height 21
click at [565, 468] on div "They don’t like the fact they cannot go directly to a tab (ex clicking on analy…" at bounding box center [597, 477] width 400 height 41
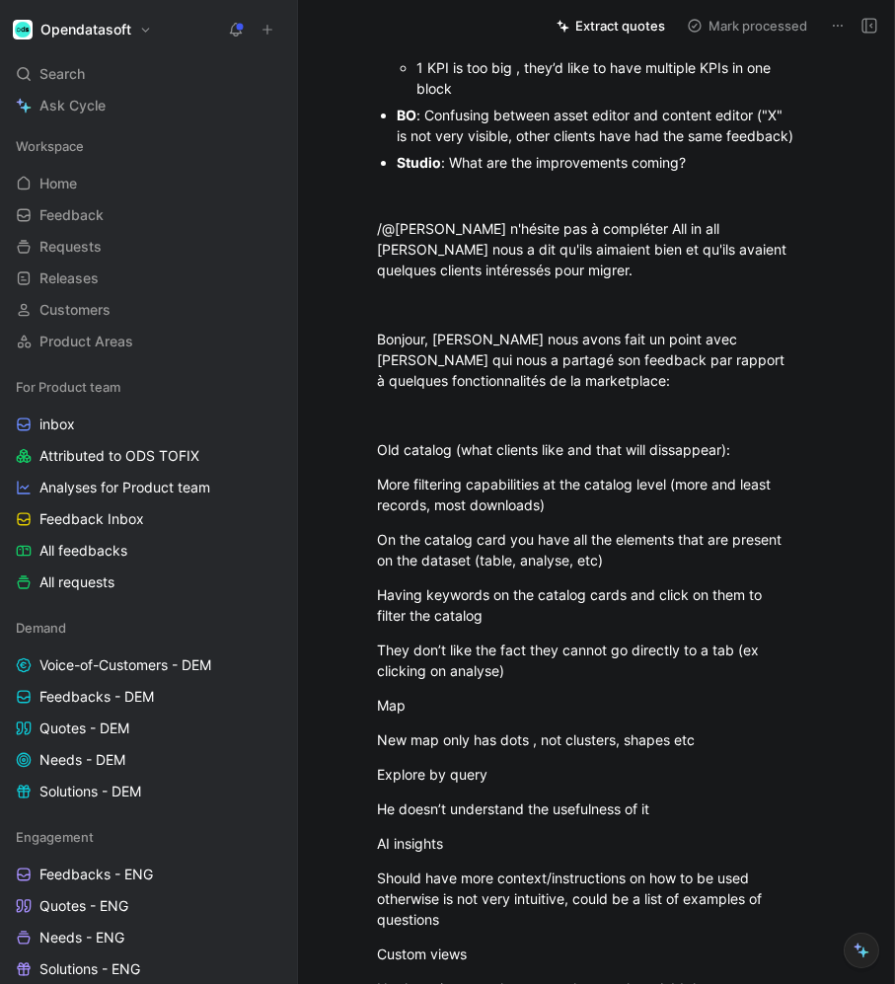
scroll to position [648, 0]
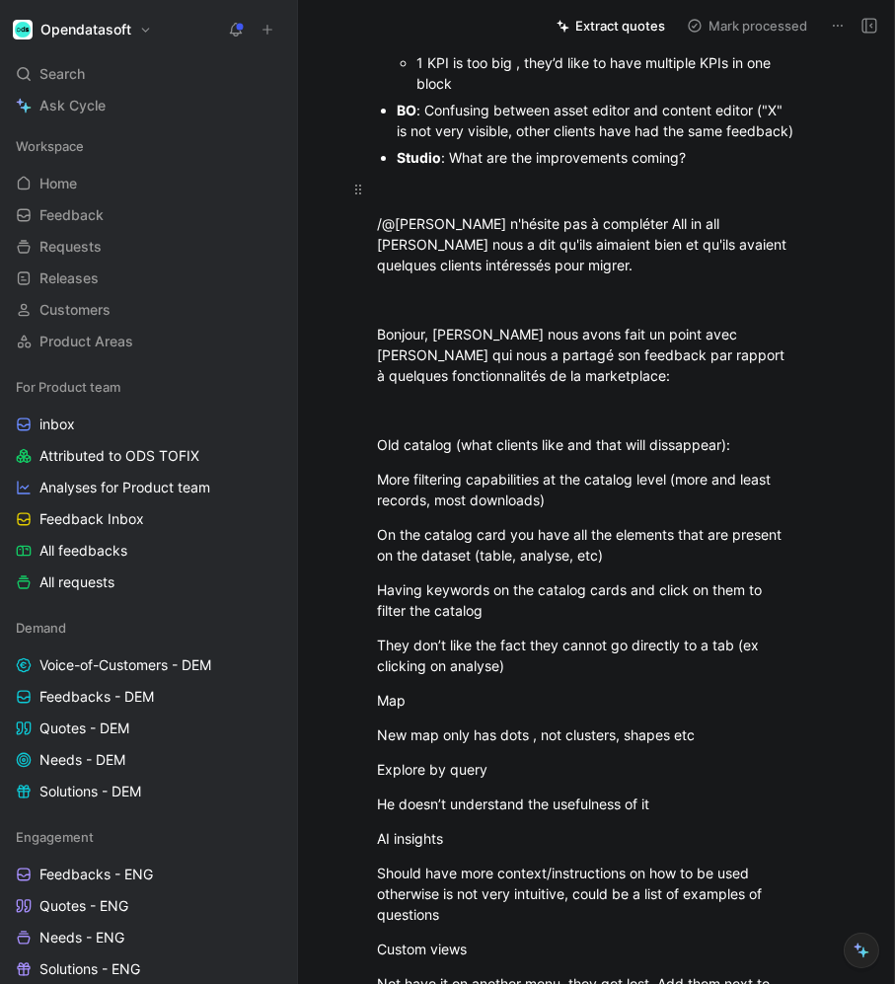
click at [396, 199] on div at bounding box center [587, 189] width 420 height 21
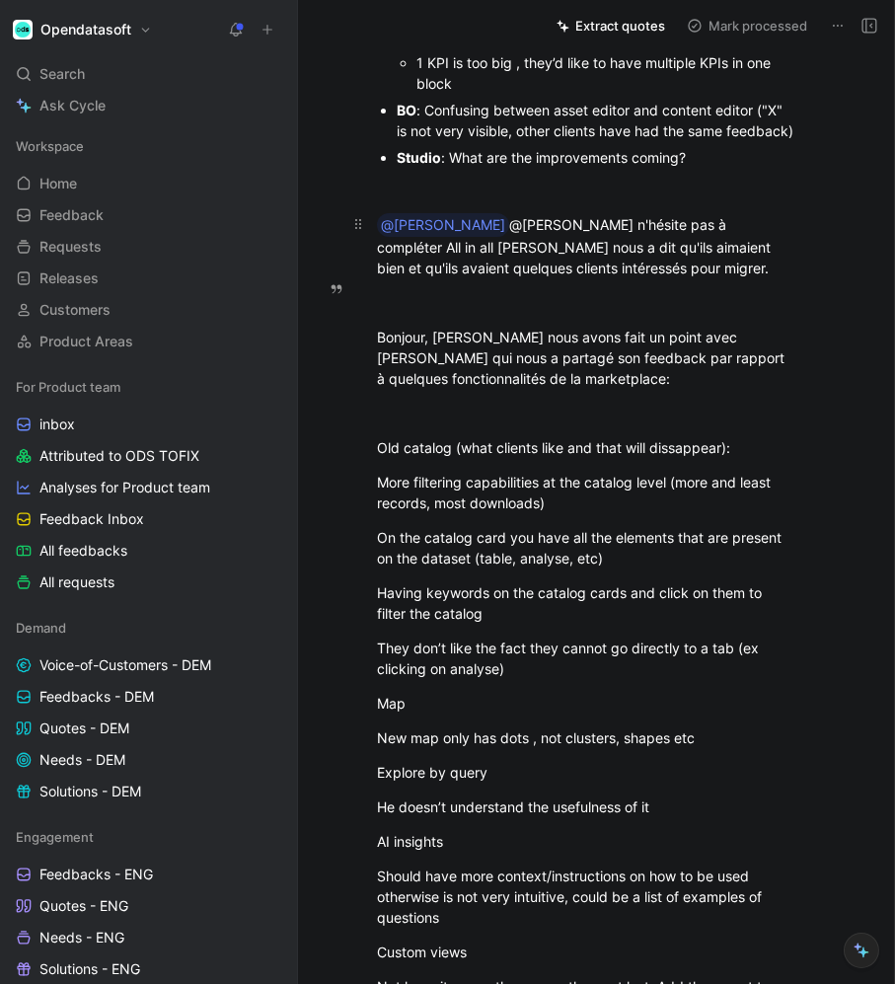
click at [535, 278] on div "@[PERSON_NAME] @[PERSON_NAME] n'hésite pas à compléter All in all [PERSON_NAME]…" at bounding box center [587, 245] width 420 height 65
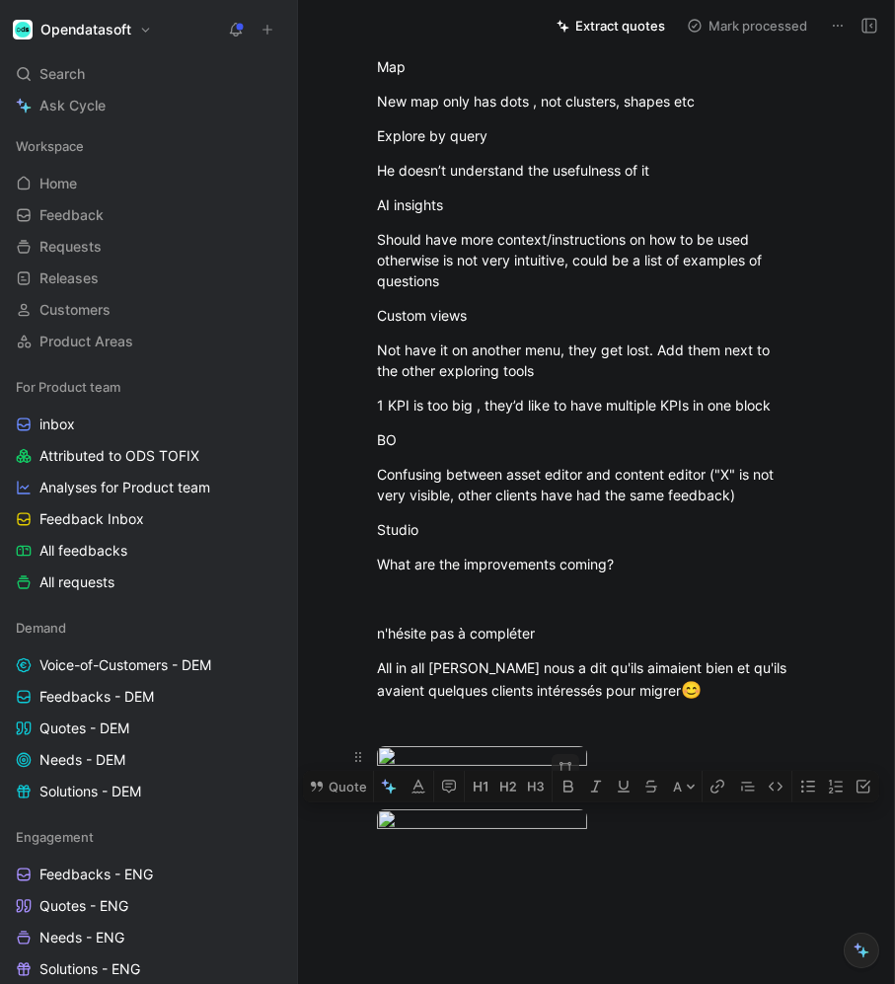
scroll to position [1324, 0]
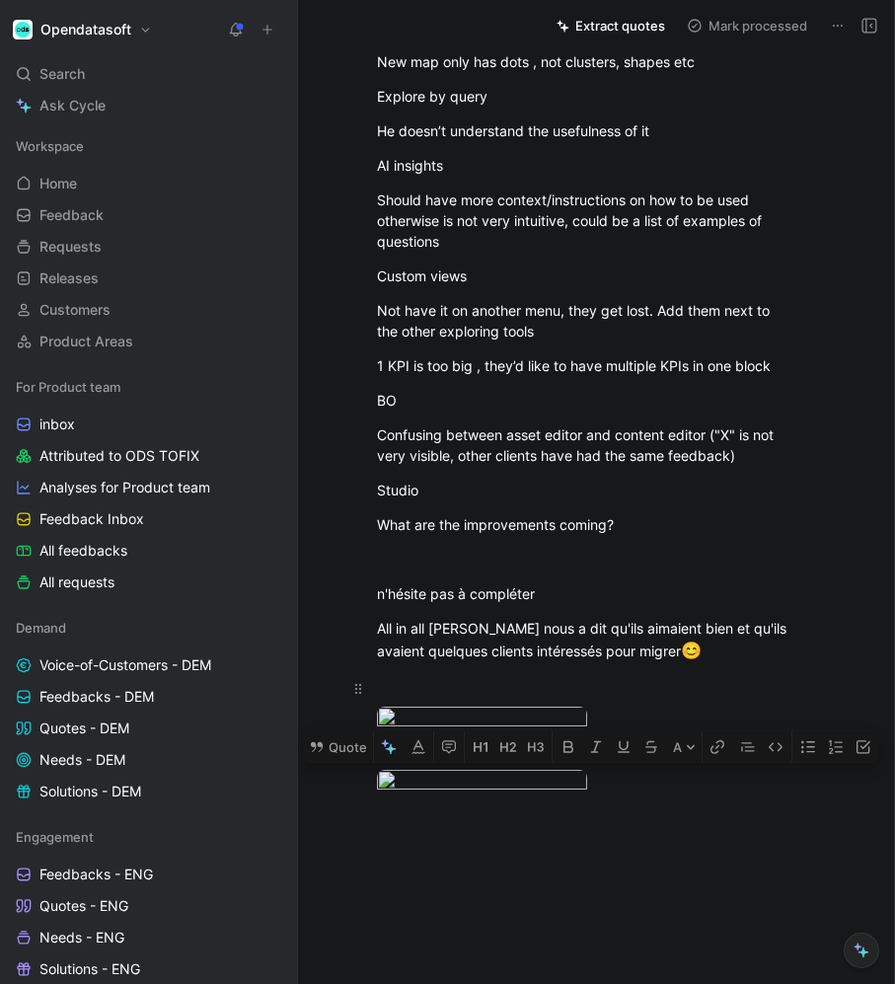
drag, startPoint x: 427, startPoint y: 149, endPoint x: 629, endPoint y: 706, distance: 592.5
click at [630, 664] on div "All in all [PERSON_NAME] nous a dit qu'ils aimaient bien et qu'ils avaient quel…" at bounding box center [587, 641] width 420 height 46
drag, startPoint x: 633, startPoint y: 679, endPoint x: 483, endPoint y: 202, distance: 499.9
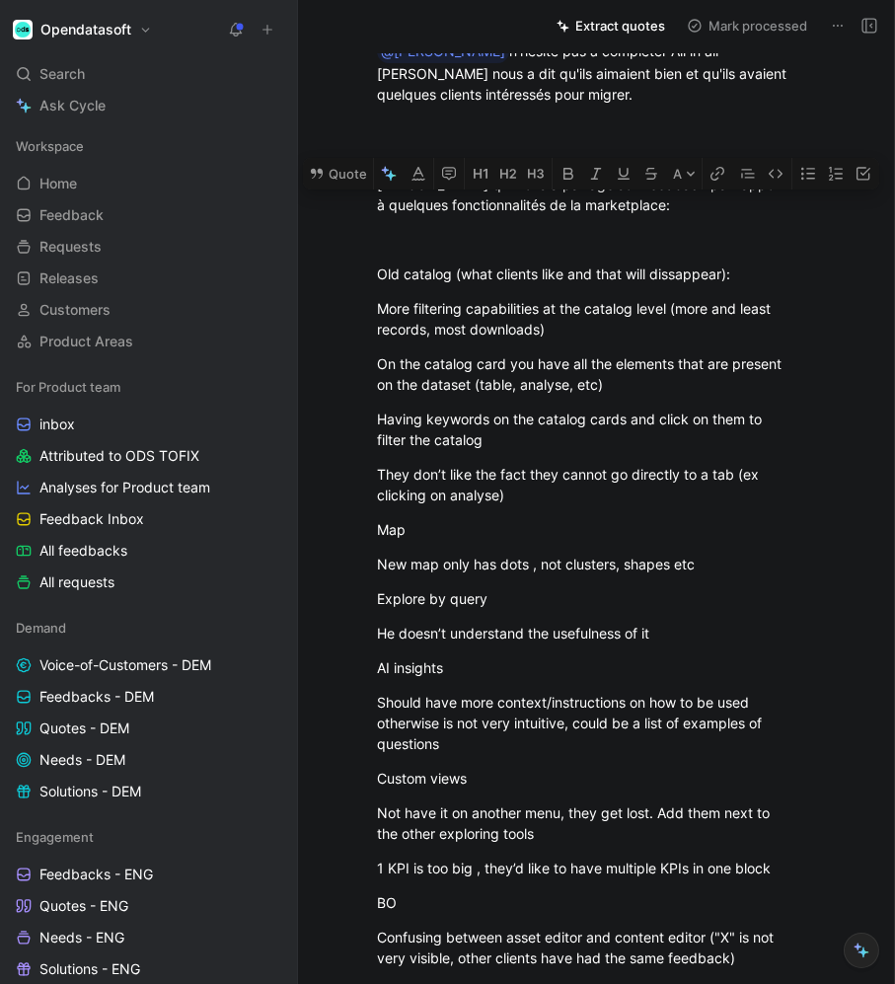
scroll to position [780, 0]
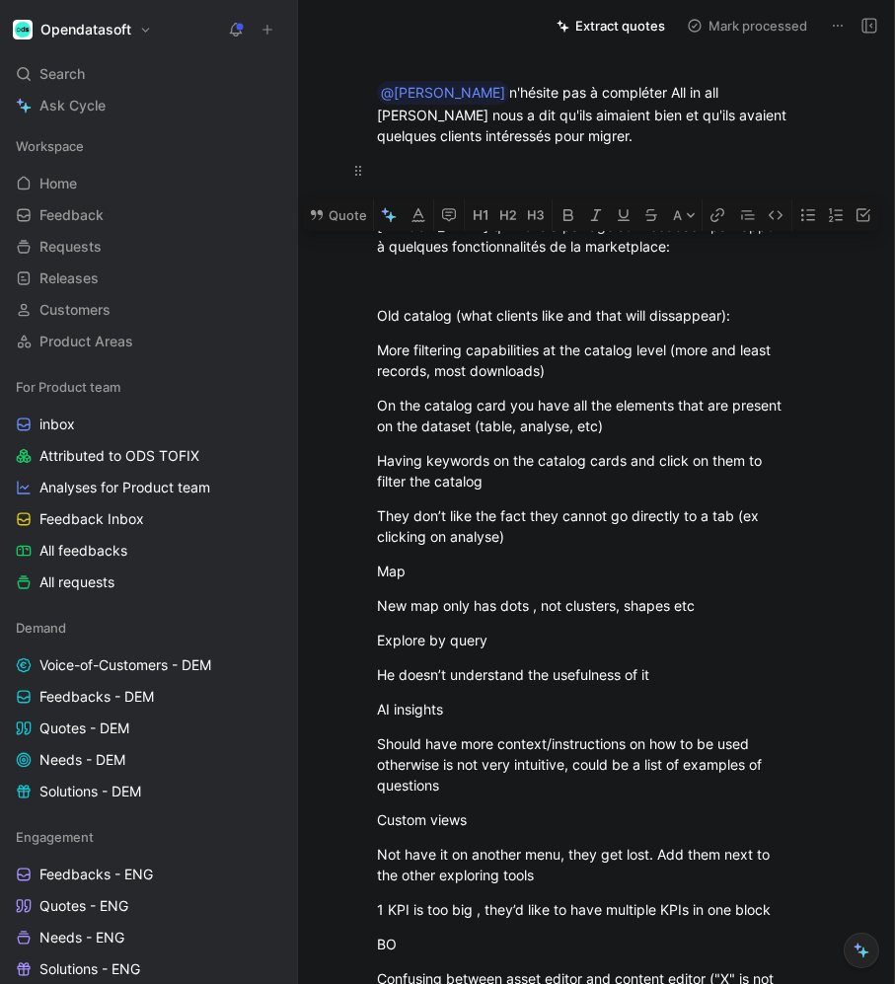
click at [400, 181] on div at bounding box center [587, 170] width 420 height 21
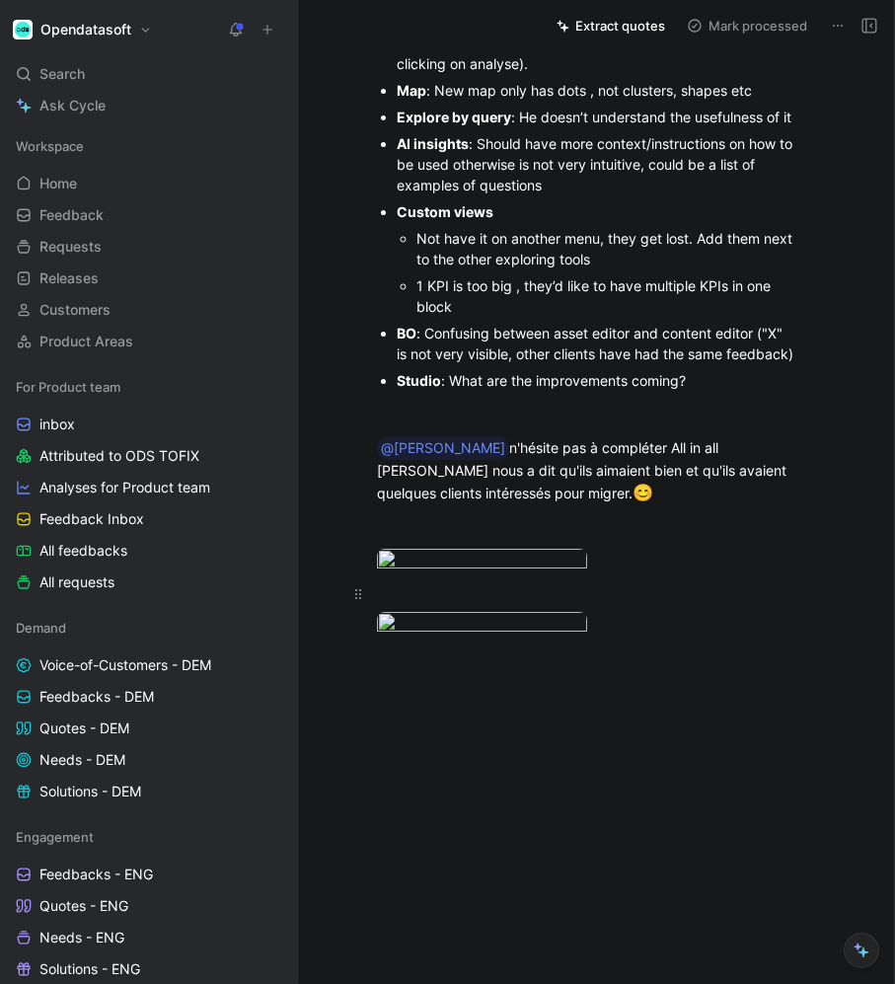
click at [413, 584] on div at bounding box center [587, 594] width 420 height 21
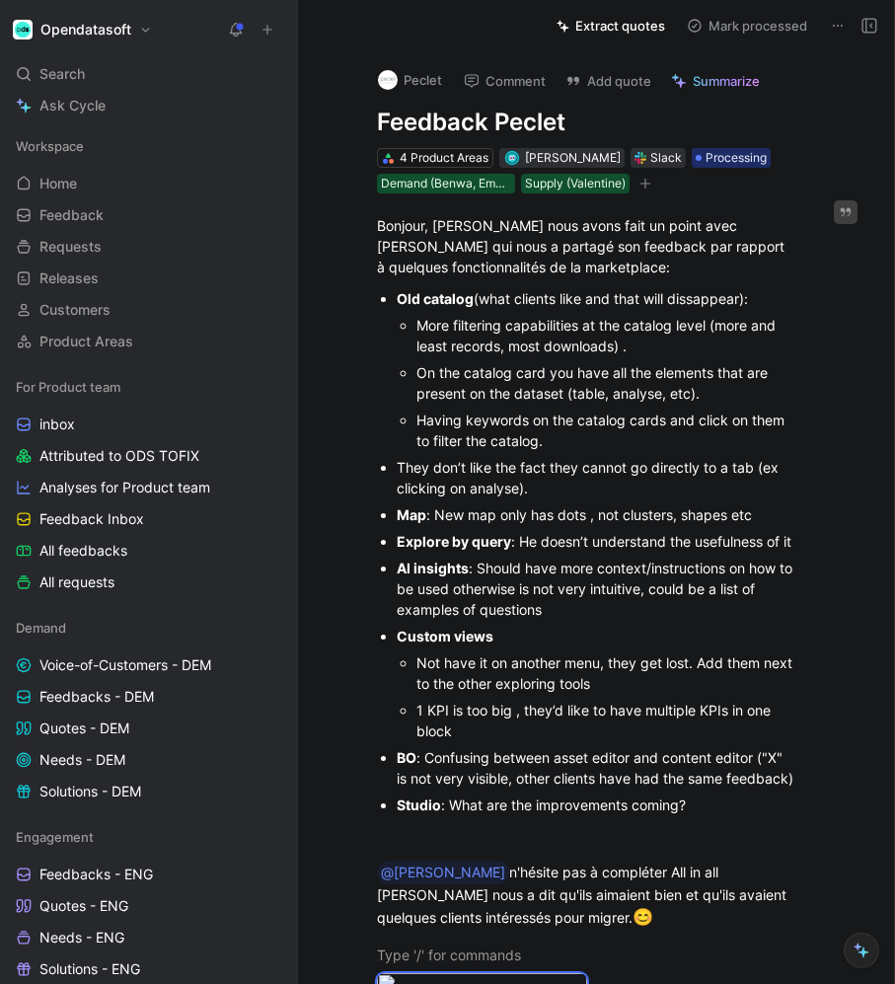
scroll to position [0, 0]
drag, startPoint x: 709, startPoint y: 872, endPoint x: 385, endPoint y: 293, distance: 663.0
click at [385, 293] on ul "Old catalog (what clients like and that will dissappear): More filtering capabi…" at bounding box center [587, 551] width 495 height 533
copy ul "Old catalog (what clients like and that will dissappear): More filtering capabi…"
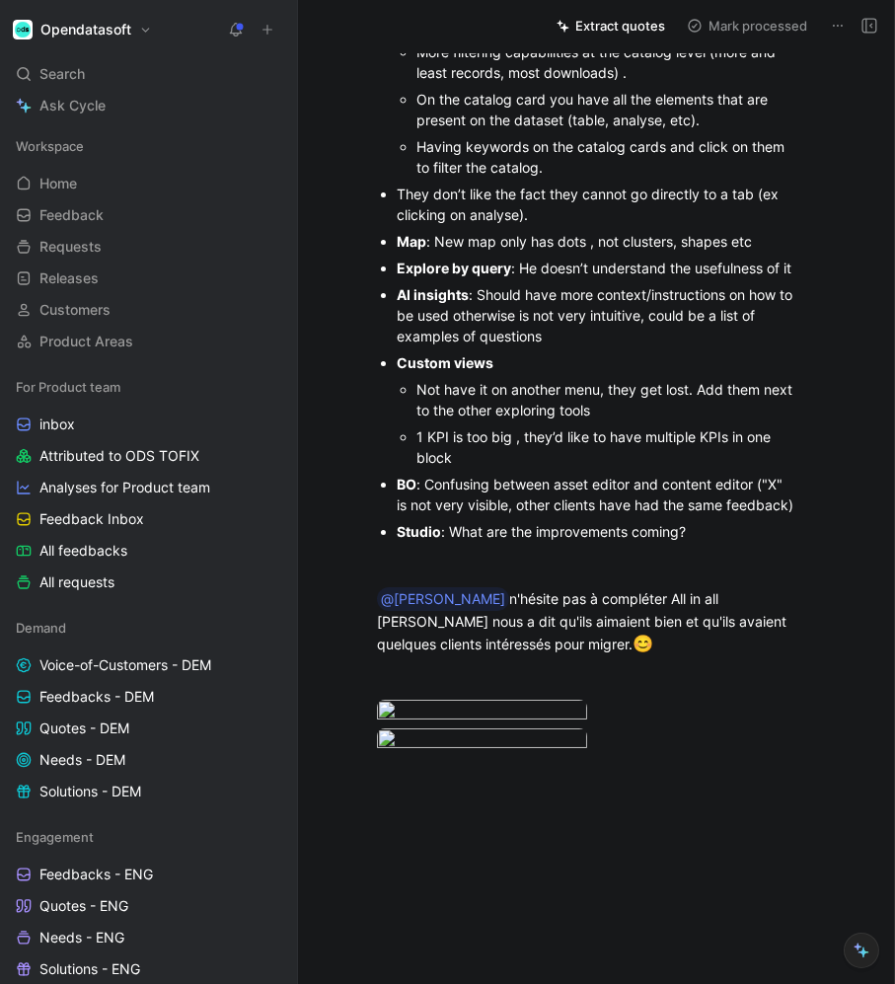
scroll to position [327, 0]
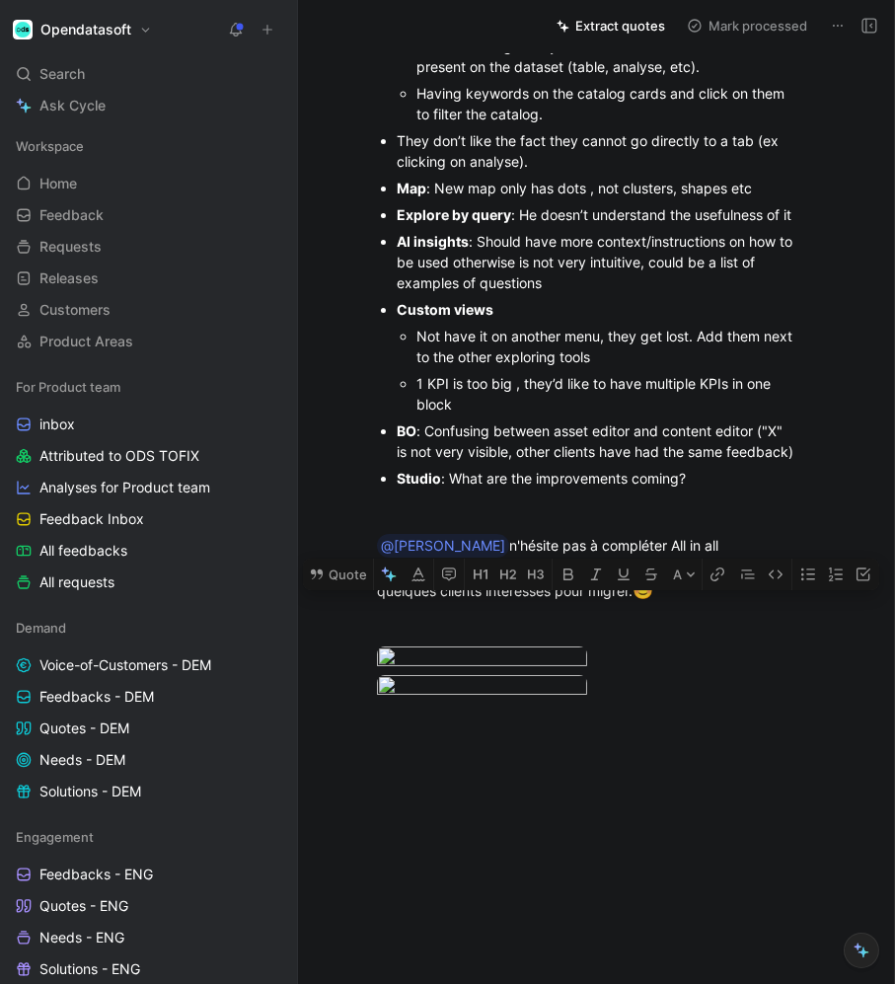
click at [727, 489] on div "Studio : What are the improvements coming?" at bounding box center [597, 478] width 400 height 21
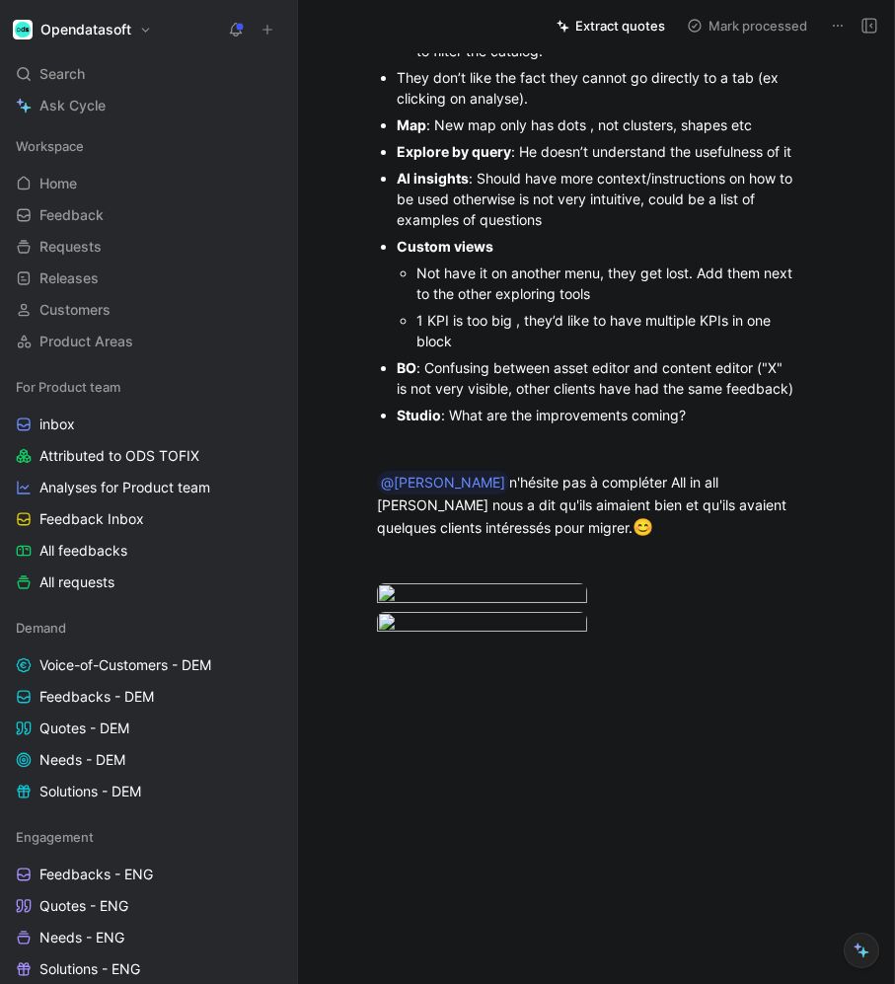
click at [646, 680] on div "Bonjour, [PERSON_NAME] nous avons fait un point avec [PERSON_NAME] qui nous a p…" at bounding box center [587, 247] width 495 height 886
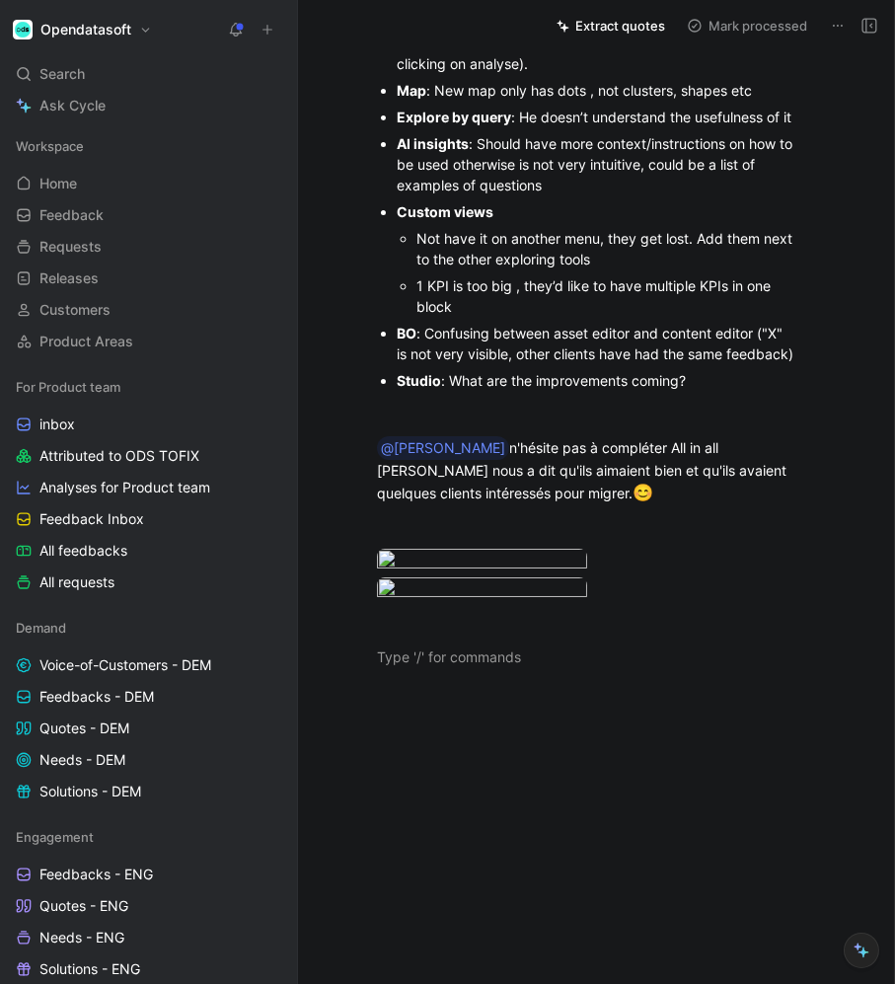
scroll to position [1328, 0]
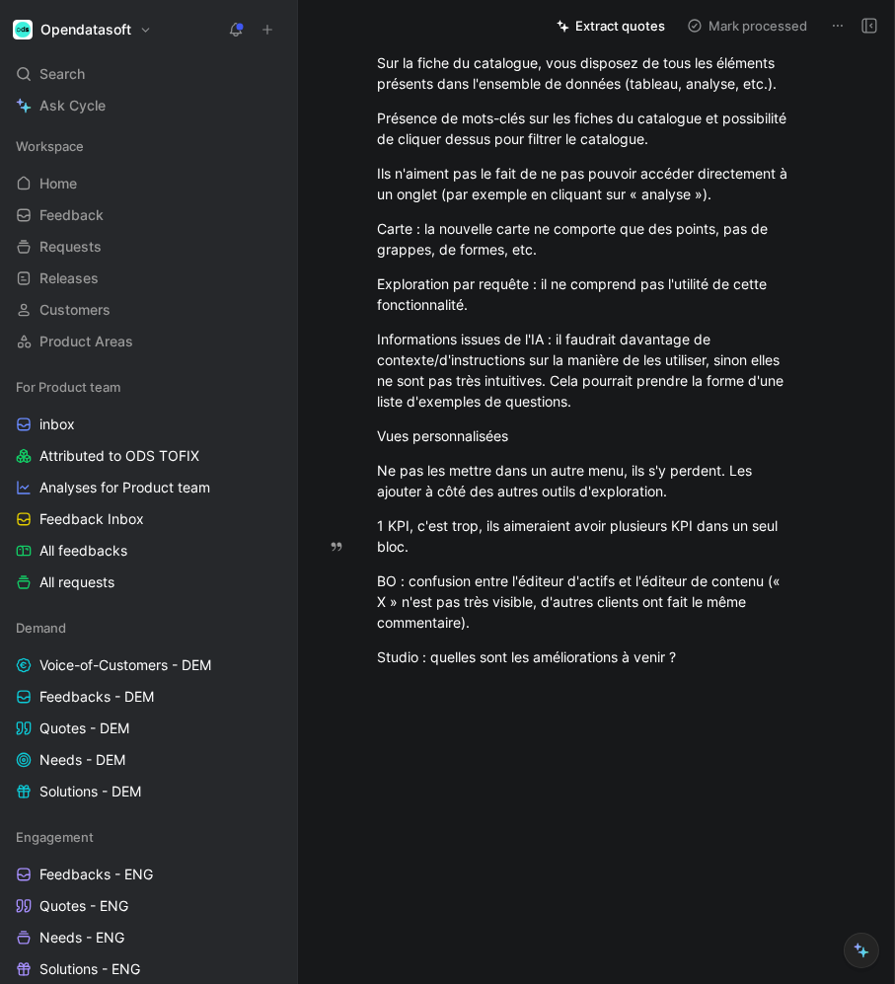
click at [377, 39] on div "Plus de capacités de filtrage au niveau du catalogue (plus et moins d'enregistr…" at bounding box center [587, 17] width 420 height 41
click at [377, 94] on div "Sur la fiche du catalogue, vous disposez de tous les éléments présents dans l'e…" at bounding box center [587, 72] width 420 height 41
click at [380, 149] on div "Présence de mots-clés sur les fiches du catalogue et possibilité de cliquer des…" at bounding box center [587, 128] width 420 height 41
click at [379, 204] on div "Ils n'aiment pas le fait de ne pas pouvoir accéder directement à un onglet (par…" at bounding box center [587, 183] width 420 height 41
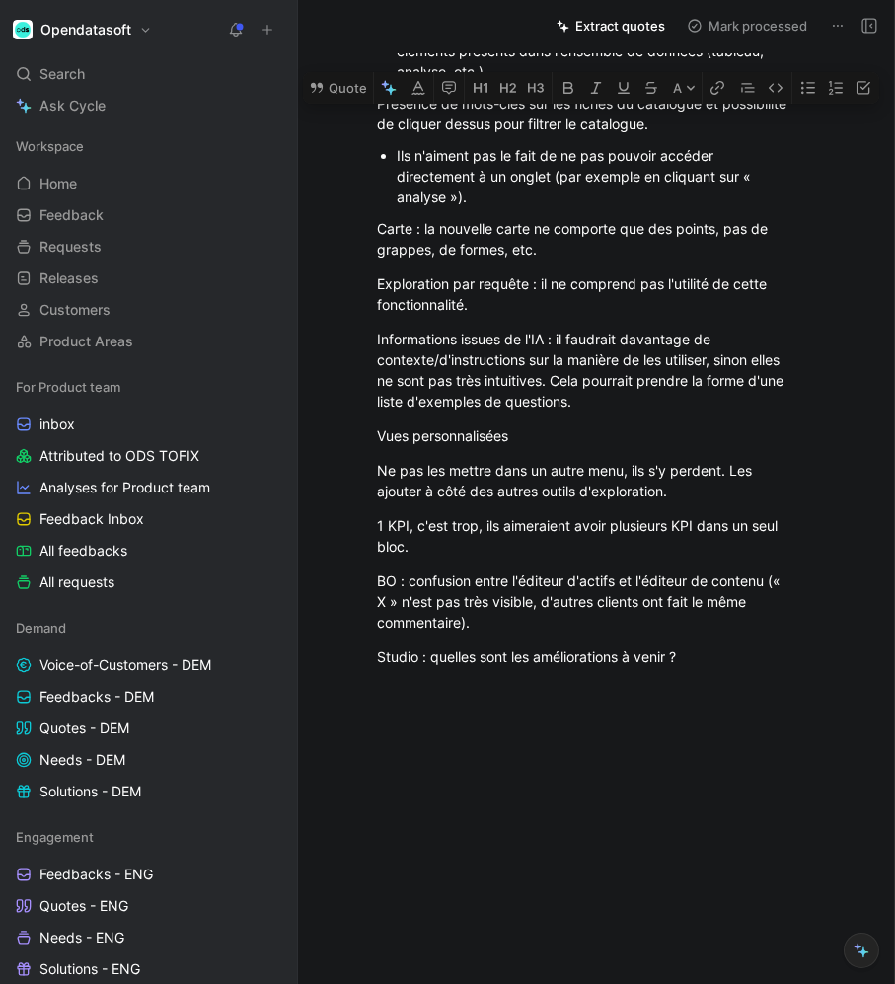
scroll to position [1504, 0]
drag, startPoint x: 379, startPoint y: 470, endPoint x: 591, endPoint y: 857, distance: 441.4
click at [809, 96] on icon "button" at bounding box center [809, 88] width 16 height 16
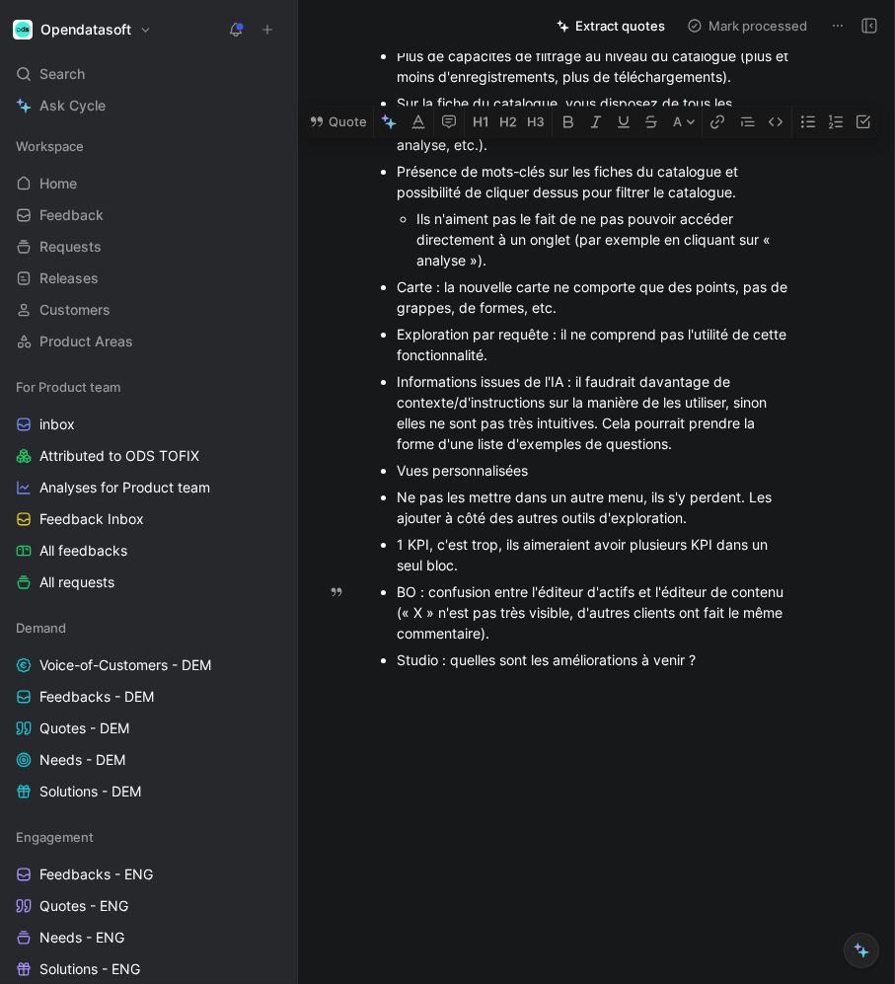
click at [446, 454] on div "Informations issues de l'IA : il faudrait davantage de contexte/d'instructions …" at bounding box center [597, 412] width 400 height 83
click at [393, 616] on ul "Plus de capacités de filtrage au niveau du catalogue (plus et moins d'enregistr…" at bounding box center [587, 357] width 495 height 631
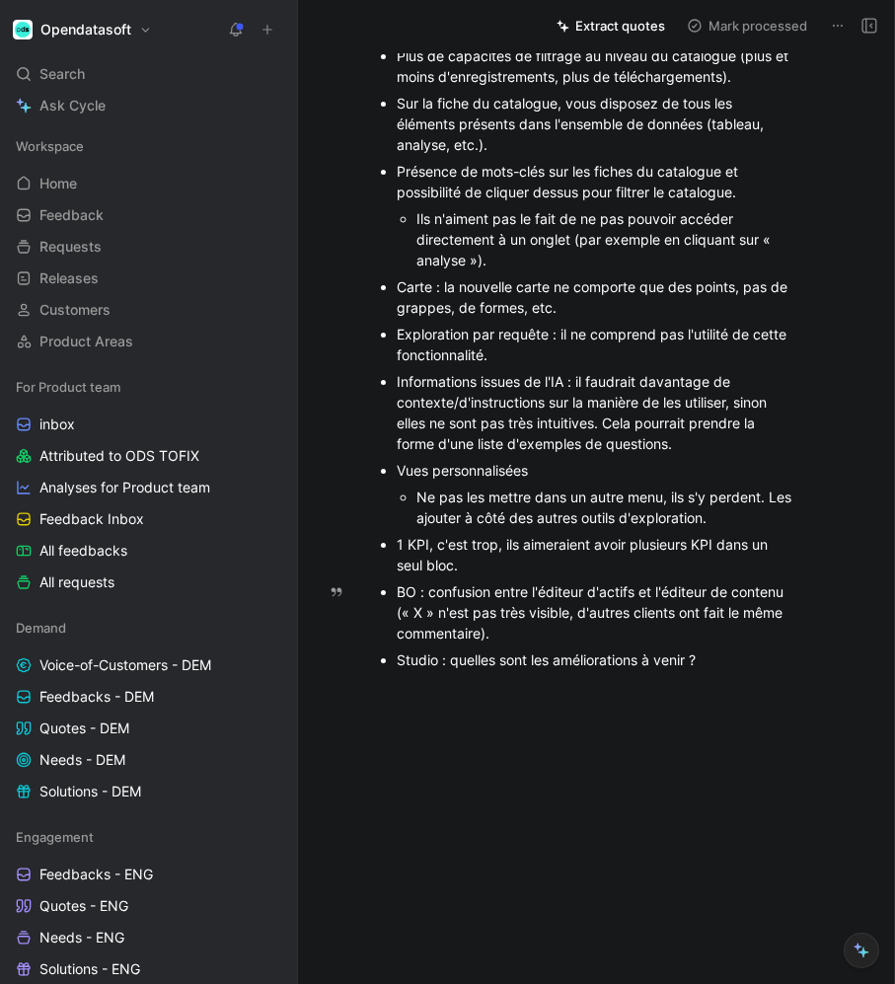
click at [393, 670] on ul "Plus de capacités de filtrage au niveau du catalogue (plus et moins d'enregistr…" at bounding box center [587, 357] width 495 height 631
click at [397, 202] on div "Présence de mots-clés sur les fiches du catalogue et possibilité de cliquer des…" at bounding box center [597, 181] width 400 height 41
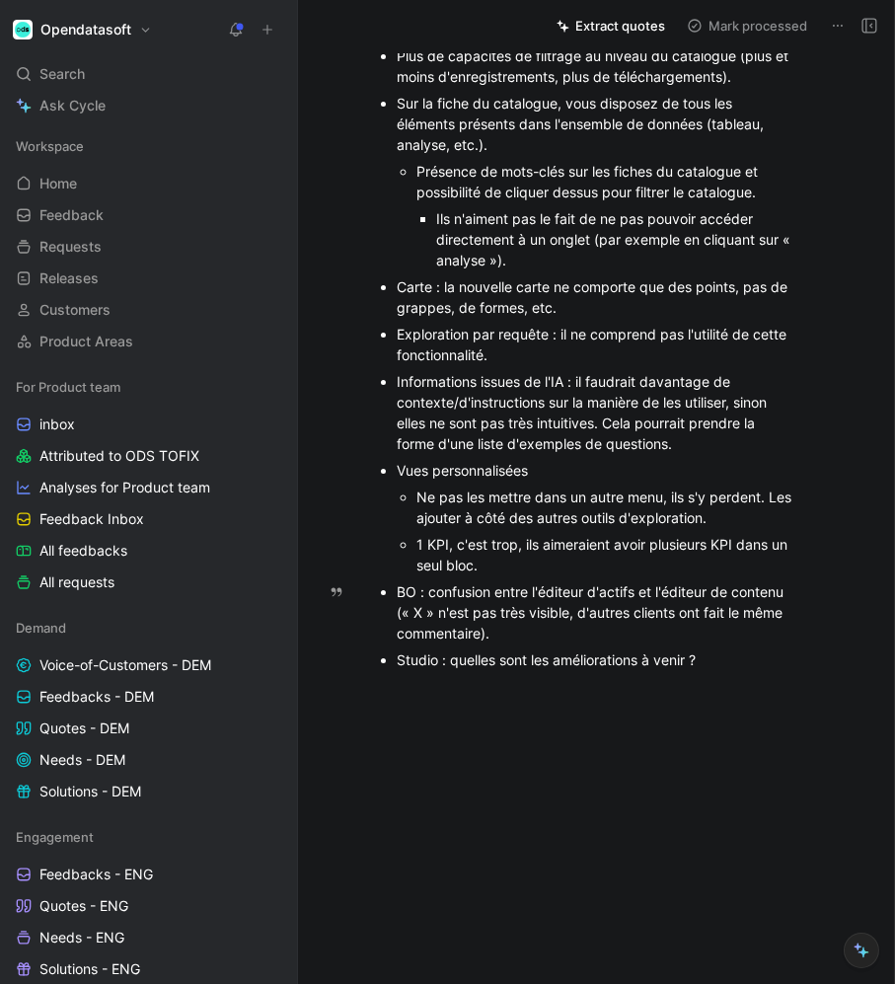
click at [431, 273] on ul "Ils n'aiment pas le fait de ne pas pouvoir accéder directement à un onglet (par…" at bounding box center [607, 239] width 380 height 68
click at [397, 155] on div "Sur la fiche du catalogue, vous disposez de tous les éléments présents dans l'e…" at bounding box center [597, 124] width 400 height 62
click at [436, 202] on div "Présence de mots-clés sur les fiches du catalogue et possibilité de cliquer des…" at bounding box center [616, 181] width 360 height 41
click at [373, 40] on p "Ancien catalogue (ce que les clients apprécient et qui va disparaître) :" at bounding box center [587, 13] width 495 height 53
click at [398, 87] on div "Plus de capacités de filtrage au niveau du catalogue (plus et moins d'enregistr…" at bounding box center [597, 65] width 400 height 41
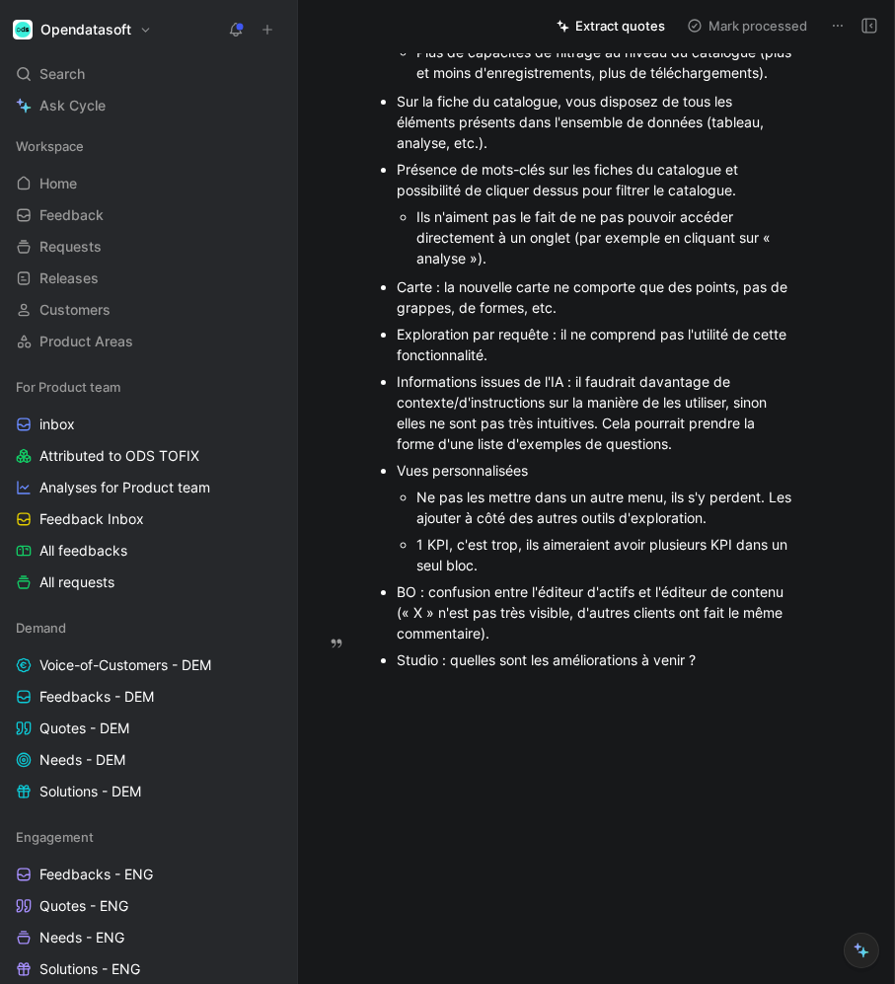
click at [397, 153] on div "Sur la fiche du catalogue, vous disposez de tous les éléments présents dans l'e…" at bounding box center [597, 122] width 400 height 62
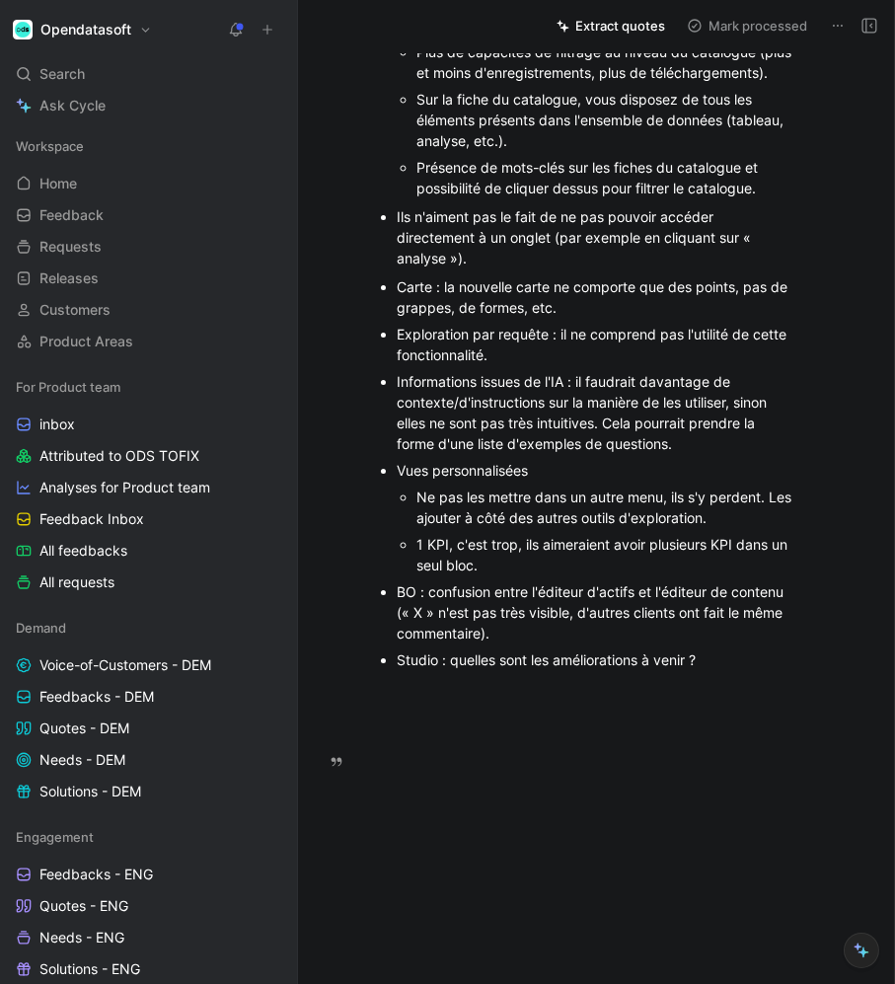
click at [392, 272] on ul "Ils n'aiment pas le fait de ne pas pouvoir accéder directement à un onglet (par…" at bounding box center [587, 237] width 495 height 68
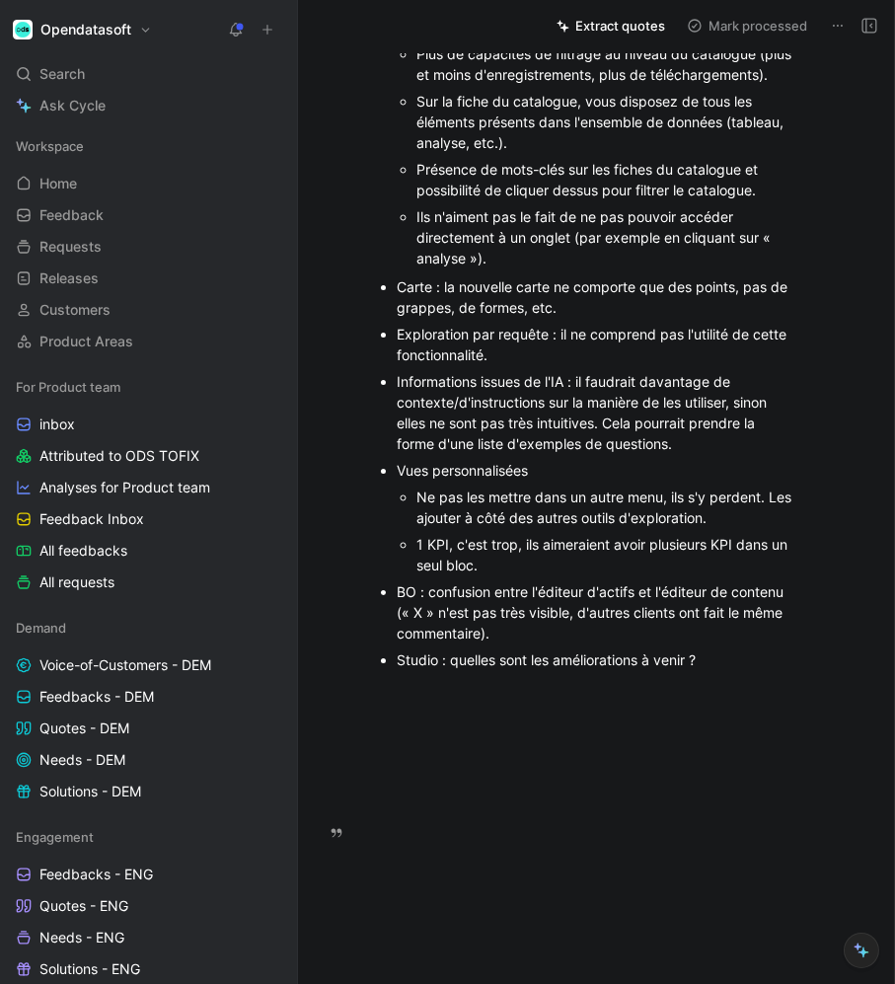
click at [515, 576] on div "1 KPI, c'est trop, ils aimeraient avoir plusieurs KPI dans un seul bloc." at bounding box center [607, 554] width 380 height 41
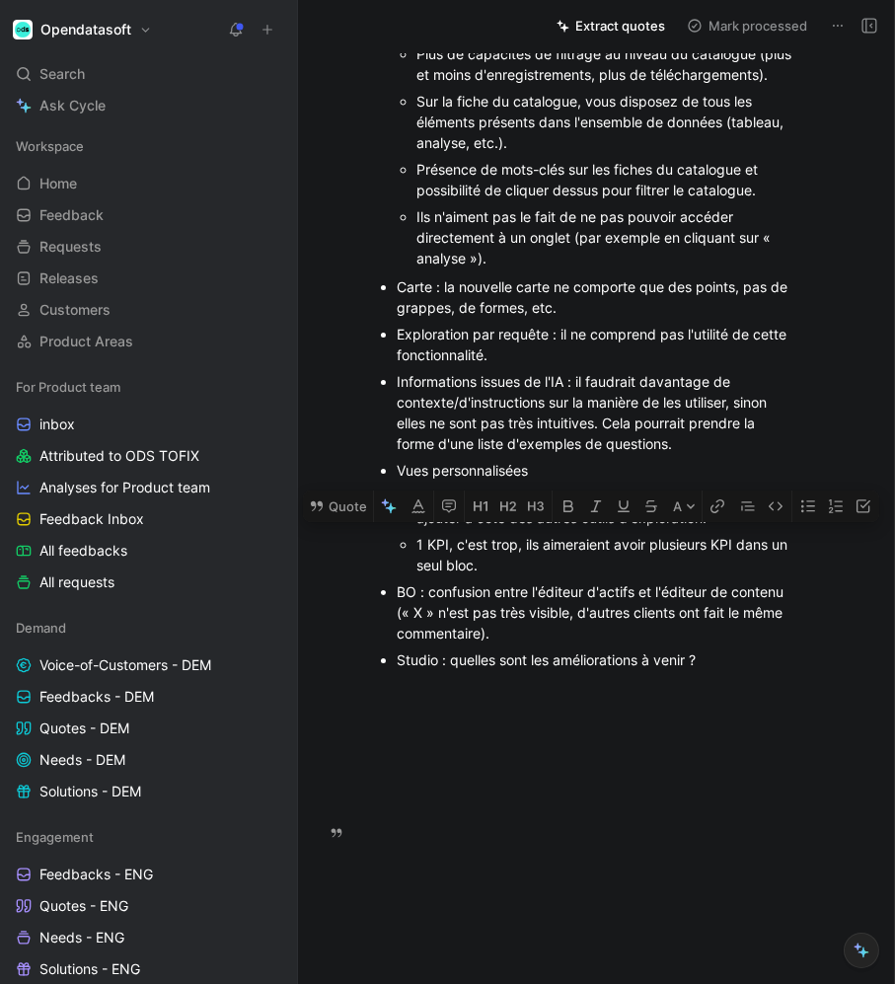
drag, startPoint x: 418, startPoint y: 703, endPoint x: 515, endPoint y: 702, distance: 97.7
click at [515, 576] on div "1 KPI, c'est trop, ils aimeraient avoir plusieurs KPI dans un seul bloc." at bounding box center [607, 554] width 380 height 41
click at [455, 576] on div "1 KPI, c'est trop, ils aimeraient avoir plusieurs KPI dans un seul bloc." at bounding box center [607, 554] width 380 height 41
drag, startPoint x: 491, startPoint y: 728, endPoint x: 409, endPoint y: 698, distance: 87.1
click at [407, 579] on ul "Ne pas les mettre dans un autre menu, ils s'y perdent. Les ajouter à côté des a…" at bounding box center [597, 531] width 400 height 95
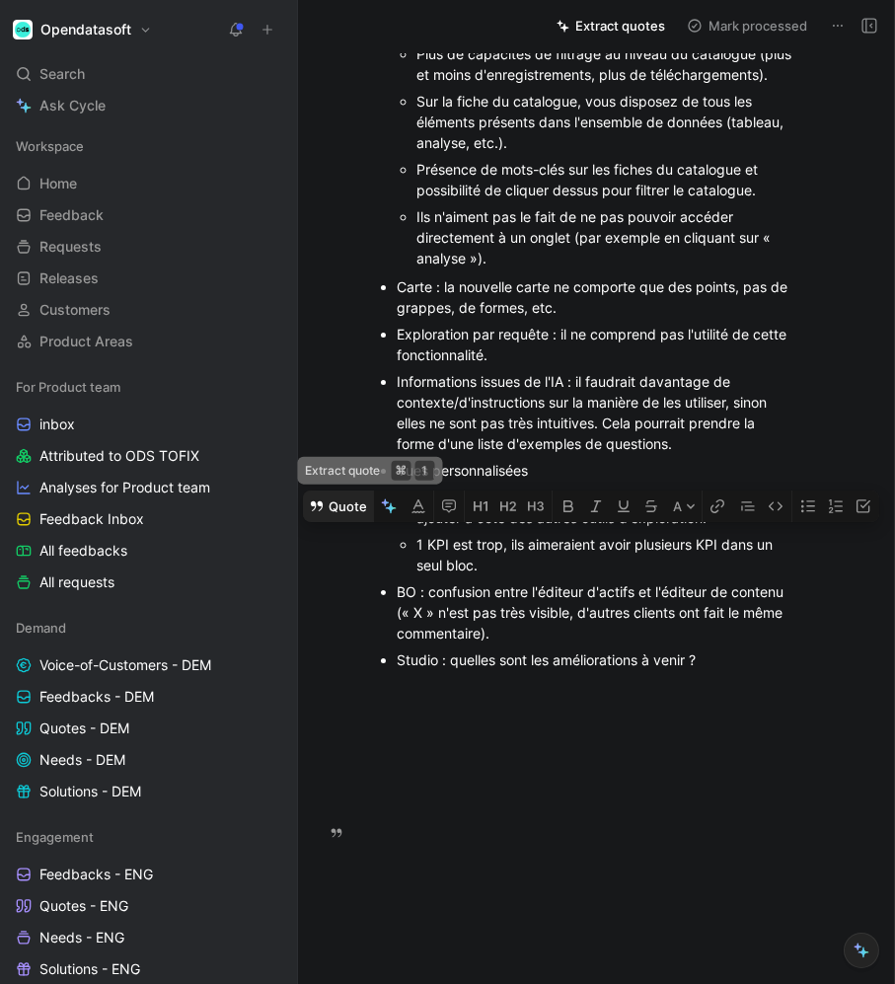
click at [333, 522] on button "Quote" at bounding box center [338, 507] width 70 height 32
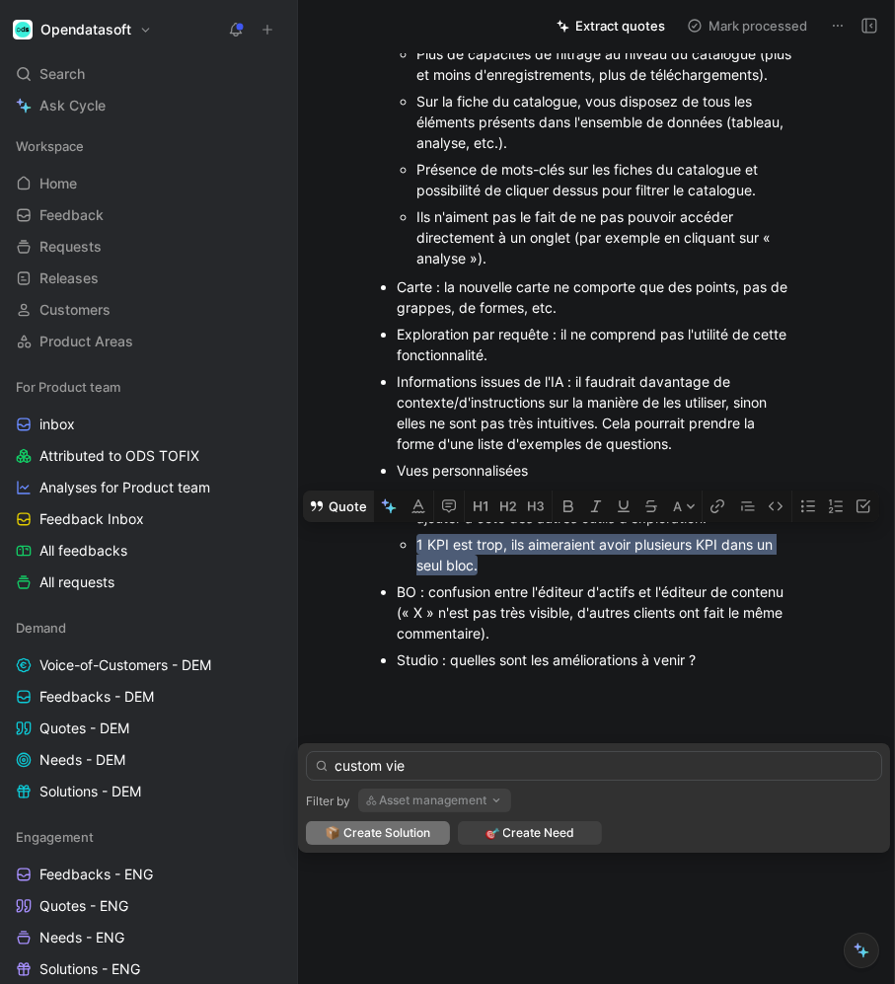
type input "custom view"
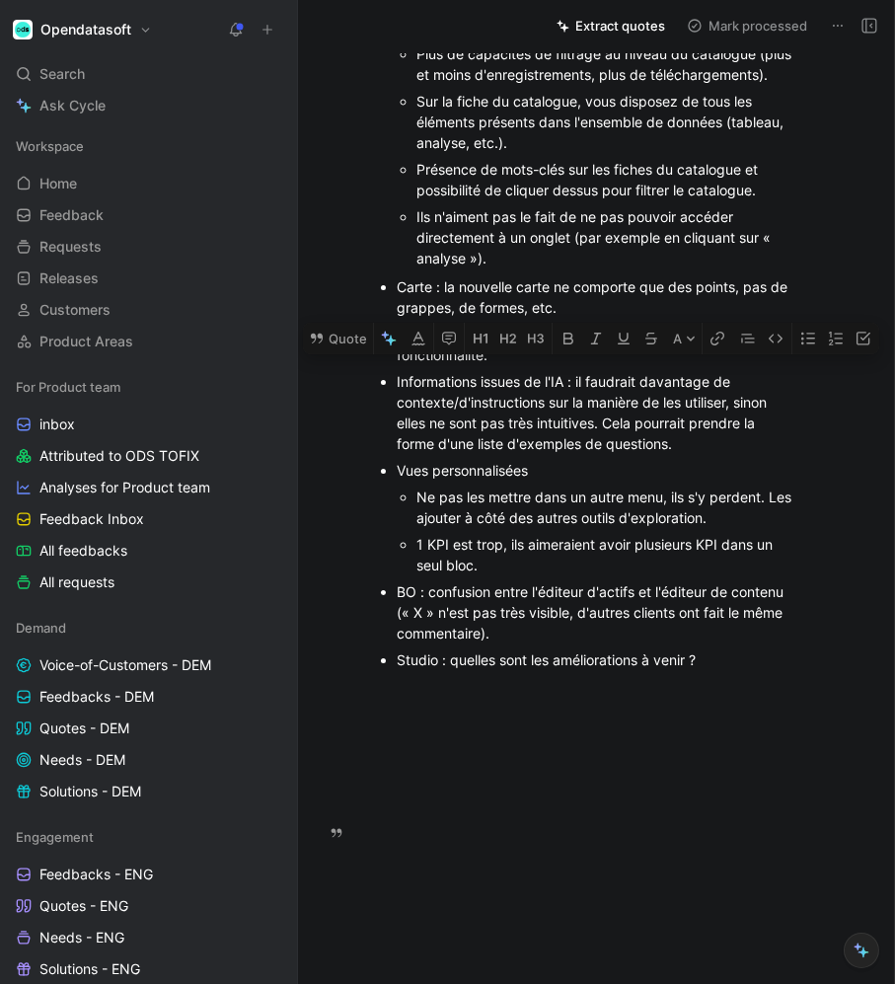
drag, startPoint x: 394, startPoint y: 540, endPoint x: 568, endPoint y: 538, distance: 173.8
click at [568, 538] on ul "Carte : la nouvelle carte ne comporte que des points, pas de grappes, de formes…" at bounding box center [587, 473] width 495 height 400
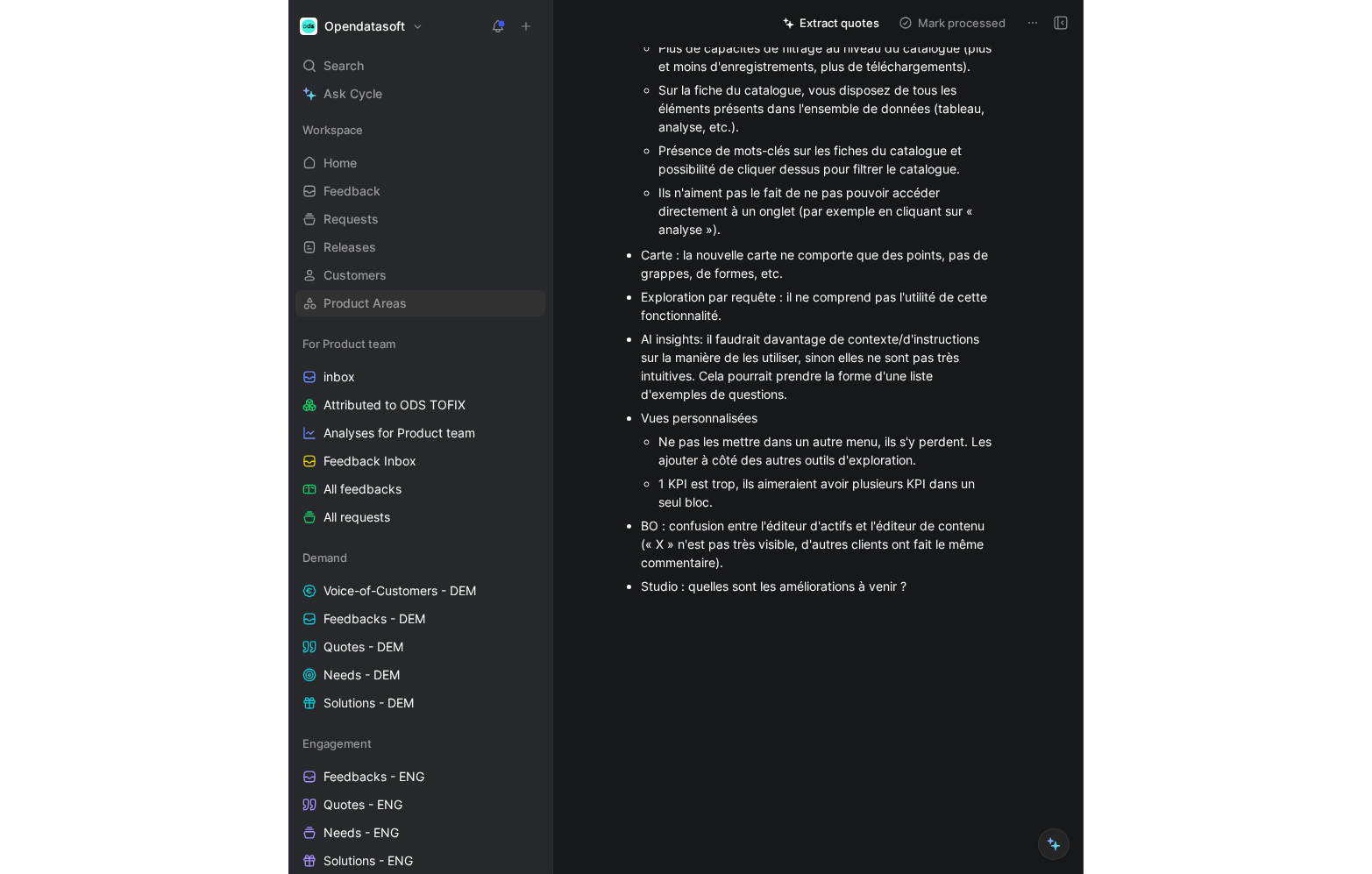
scroll to position [1084, 0]
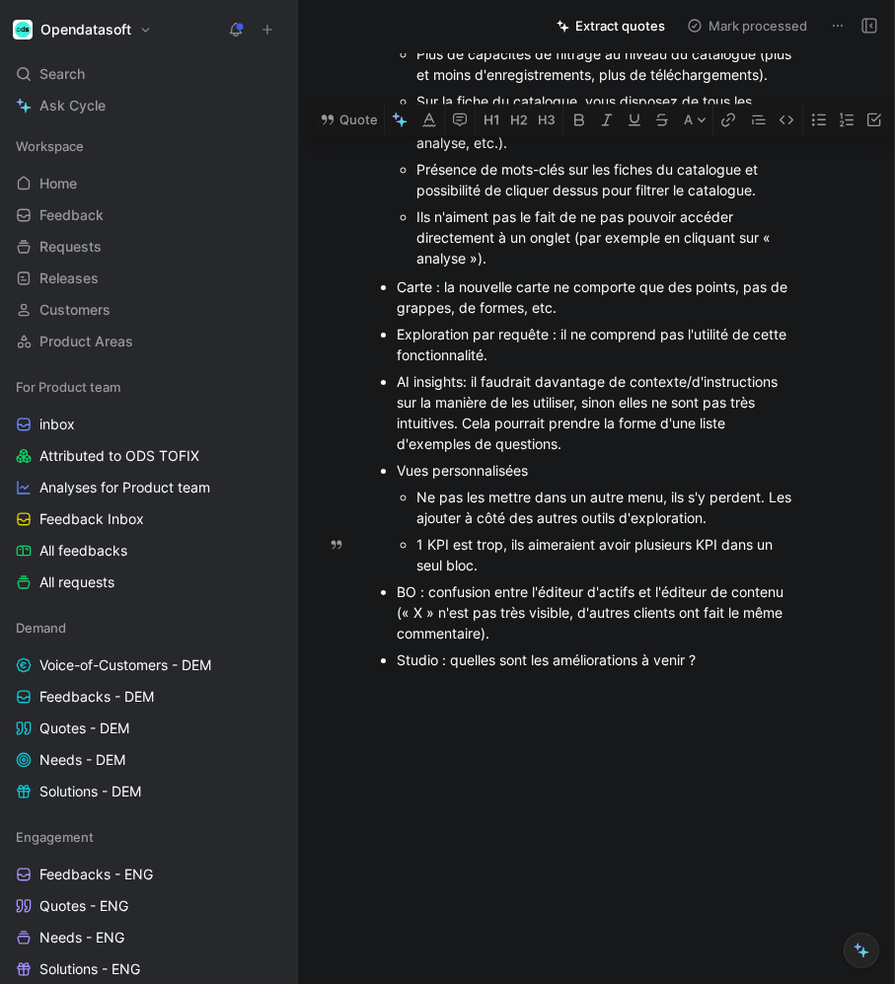
drag, startPoint x: 418, startPoint y: 594, endPoint x: 748, endPoint y: 588, distance: 330.8
click at [748, 200] on div "Présence de mots-clés sur les fiches du catalogue et possibilité de cliquer des…" at bounding box center [607, 179] width 380 height 41
click at [418, 200] on div "Présence de mots-clés sur les fiches du catalogue et possibilité de cliquer des…" at bounding box center [607, 179] width 380 height 41
drag, startPoint x: 417, startPoint y: 571, endPoint x: 766, endPoint y: 588, distance: 350.0
click at [766, 200] on div "Présence de mots-clés sur les fiches du catalogue et possibilité de cliquer des…" at bounding box center [607, 179] width 380 height 41
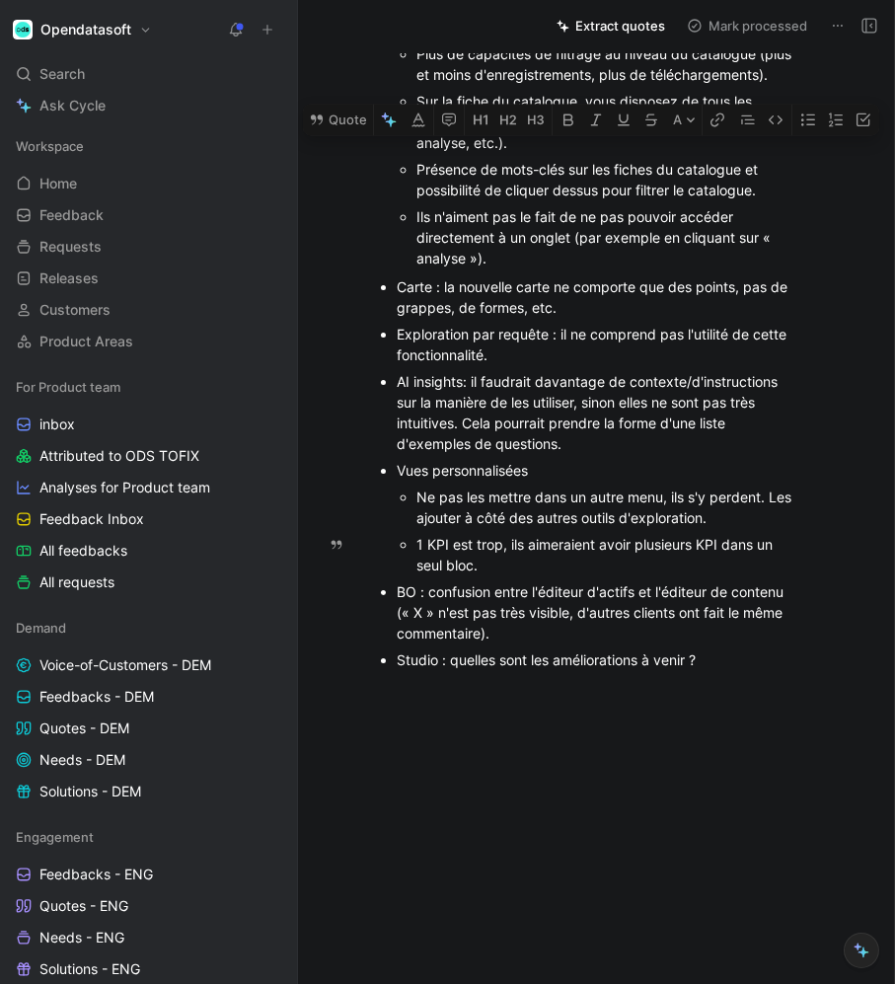
click at [754, 200] on div "Présence de mots-clés sur les fiches du catalogue et possibilité de cliquer des…" at bounding box center [607, 179] width 380 height 41
drag, startPoint x: 754, startPoint y: 590, endPoint x: 400, endPoint y: 567, distance: 355.2
click at [417, 200] on div "Présence de mots-clés sur les fiches du catalogue et possibilité de cliquer des…" at bounding box center [607, 179] width 380 height 41
click at [350, 136] on button "Quote" at bounding box center [338, 121] width 70 height 32
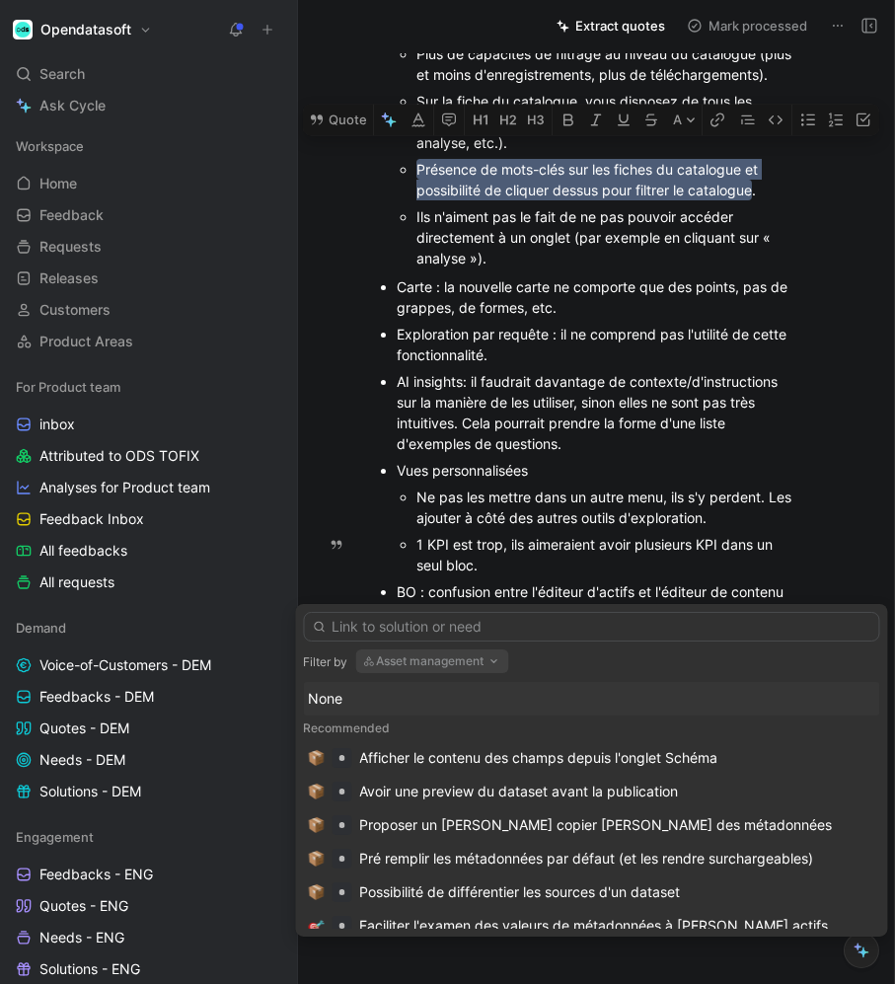
click at [469, 662] on button "Asset management" at bounding box center [432, 662] width 153 height 24
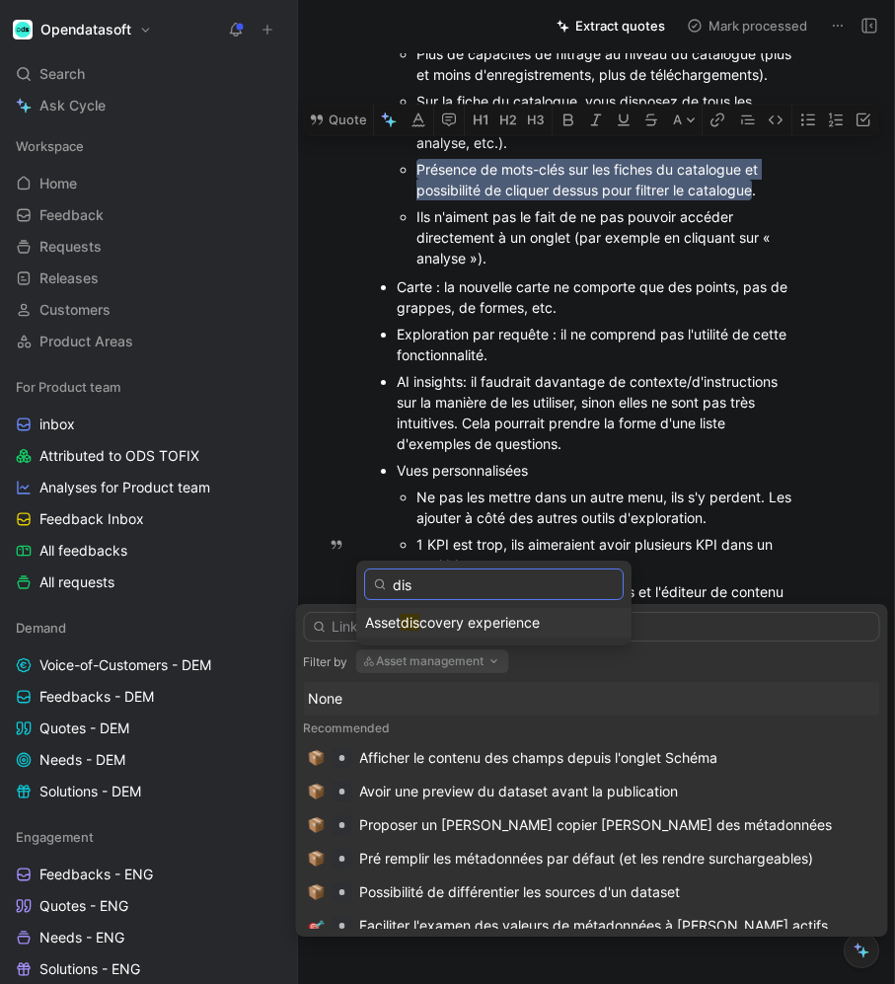
type input "dis"
click at [452, 622] on span "covery experience" at bounding box center [480, 622] width 120 height 17
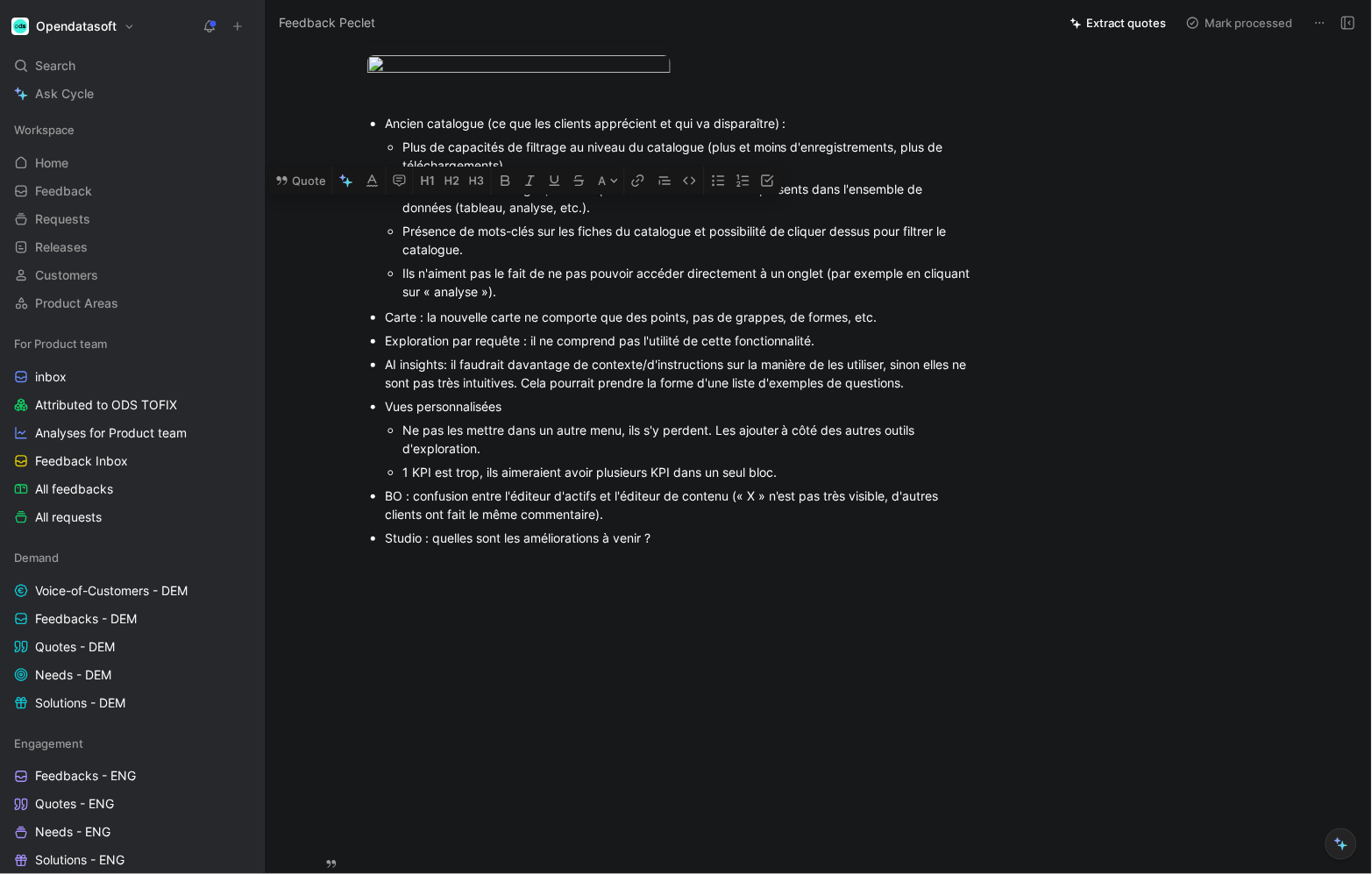
drag, startPoint x: 405, startPoint y: 563, endPoint x: 518, endPoint y: 578, distance: 114.0
click at [518, 258] on div "Présence de mots-clés sur les fiches du catalogue et possibilité de cliquer des…" at bounding box center [688, 240] width 572 height 36
click at [297, 195] on button "Quote" at bounding box center [301, 182] width 62 height 28
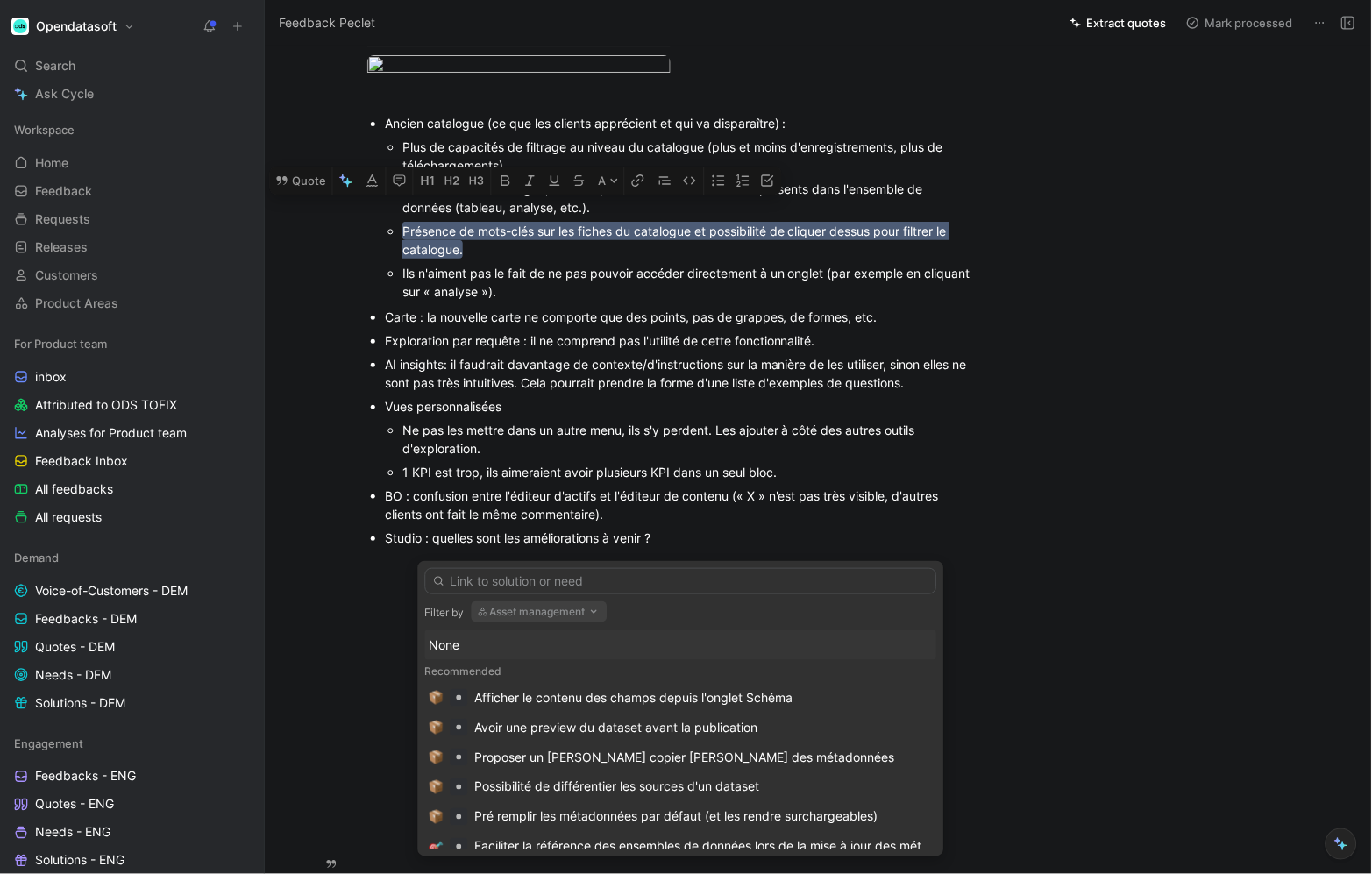
click at [507, 612] on button "Asset management" at bounding box center [539, 612] width 136 height 21
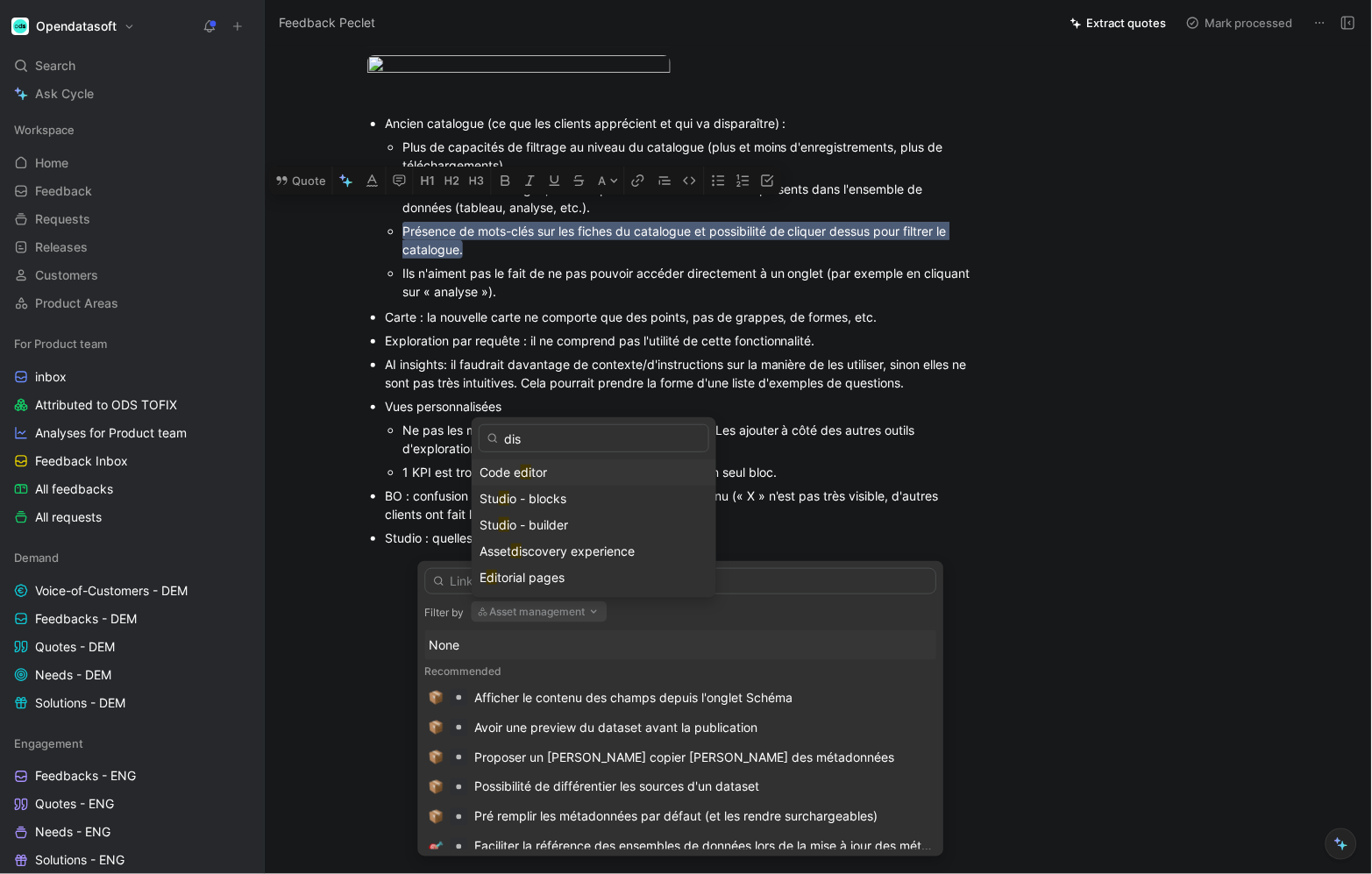
type input "disc"
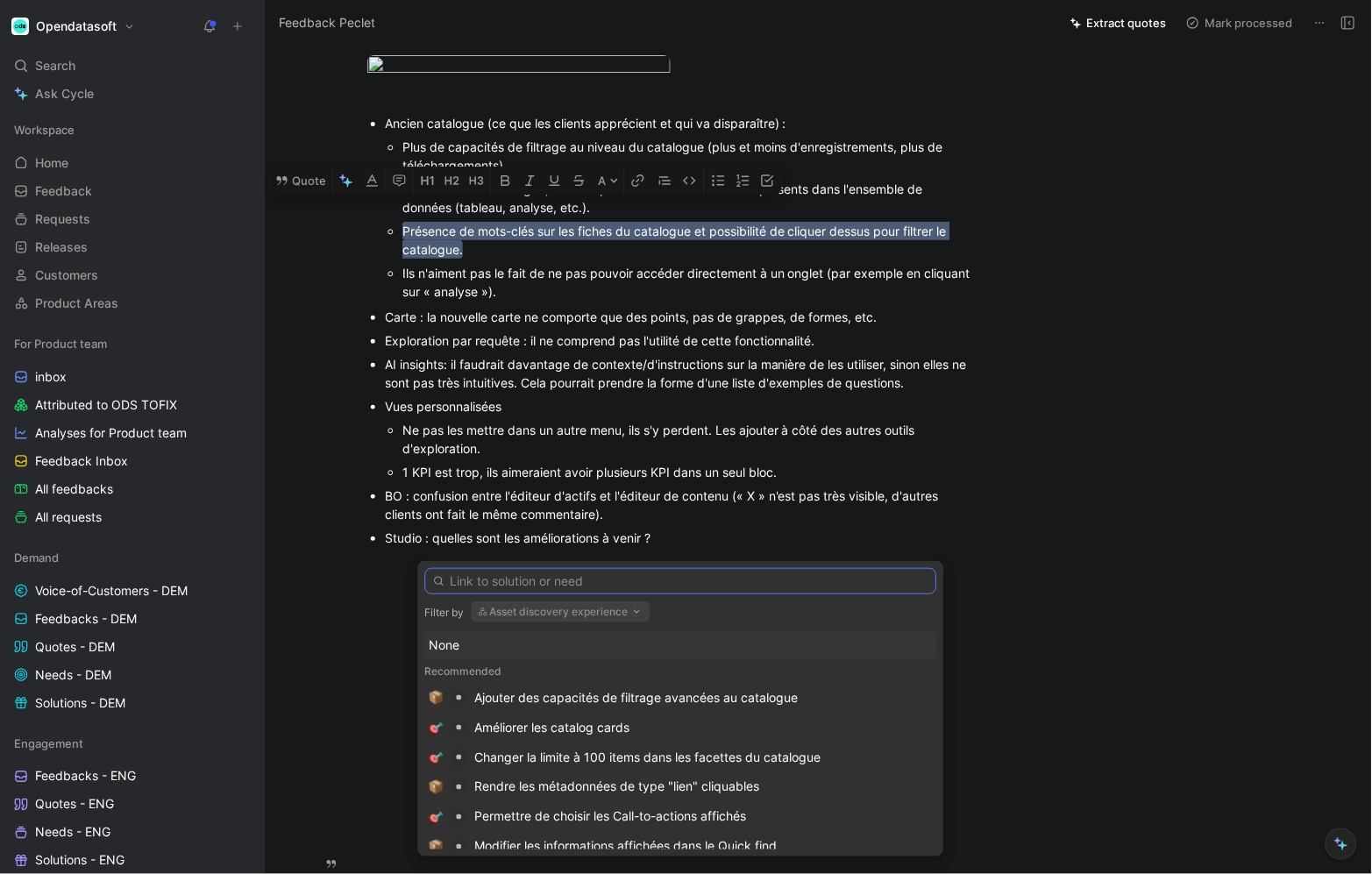
click at [522, 582] on input "text" at bounding box center [681, 582] width 512 height 27
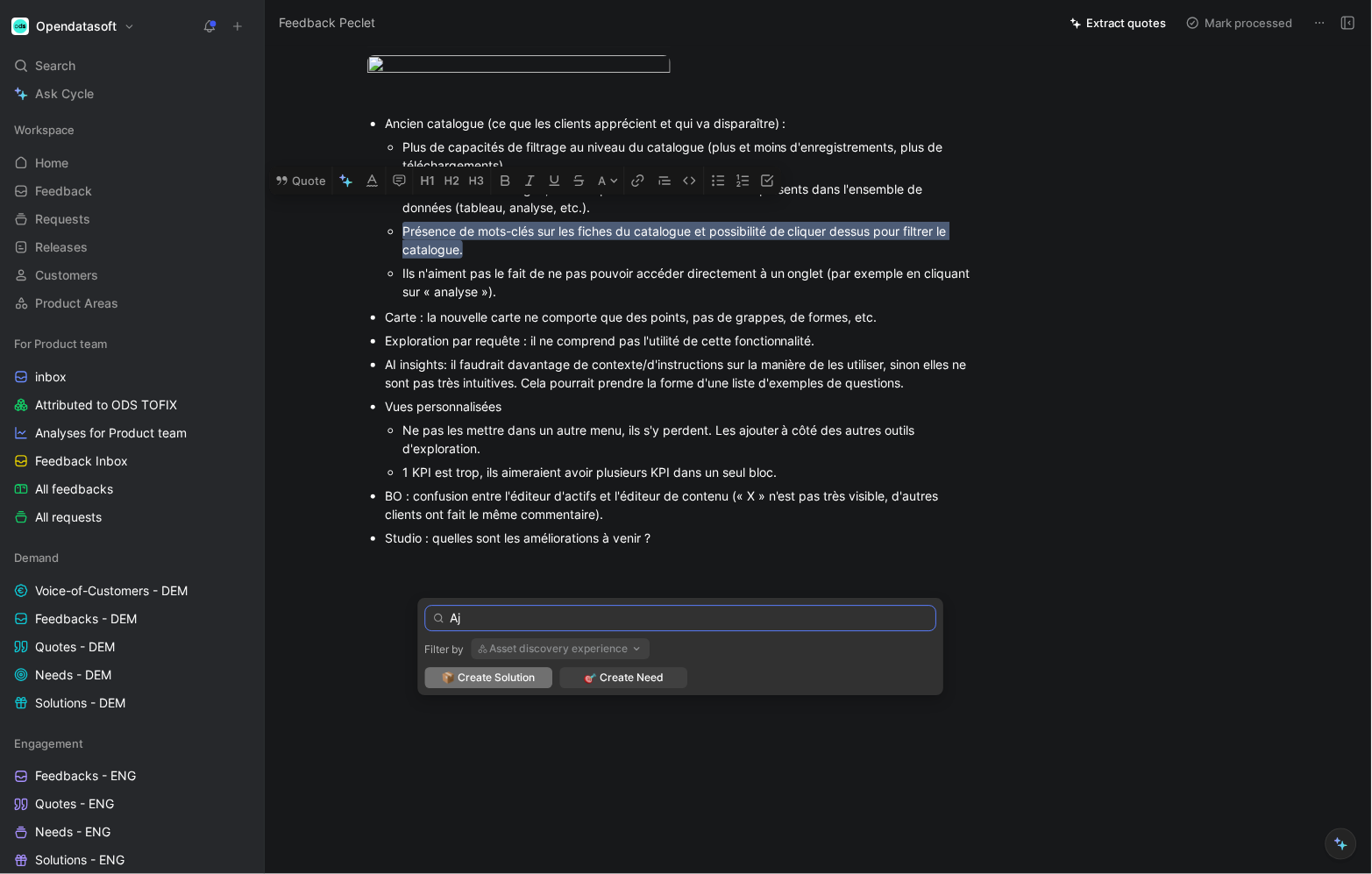
type input "A"
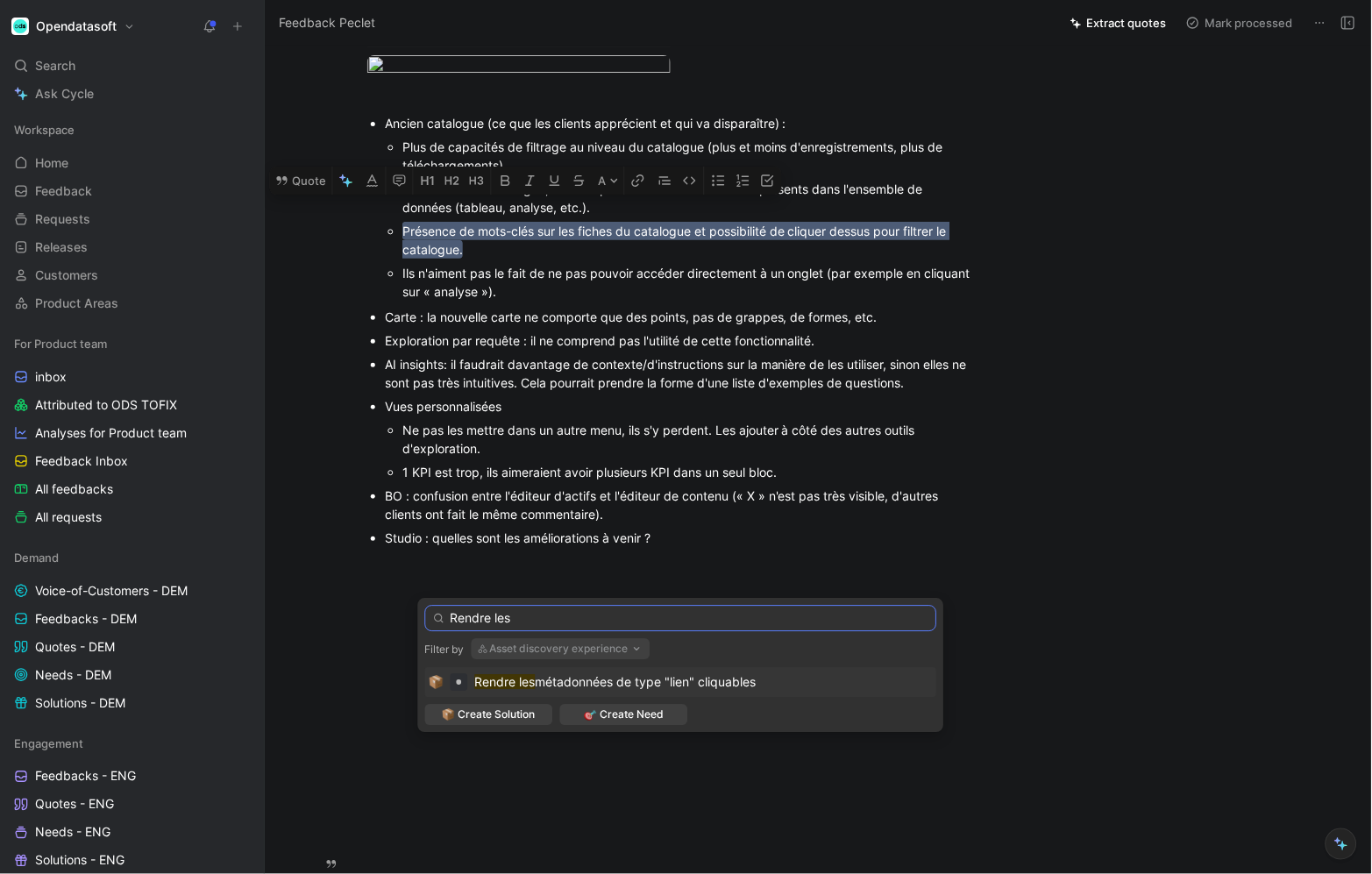
type input "Rendre les"
click at [661, 682] on span "métadonnées de type "lien" cliquables" at bounding box center [646, 682] width 221 height 15
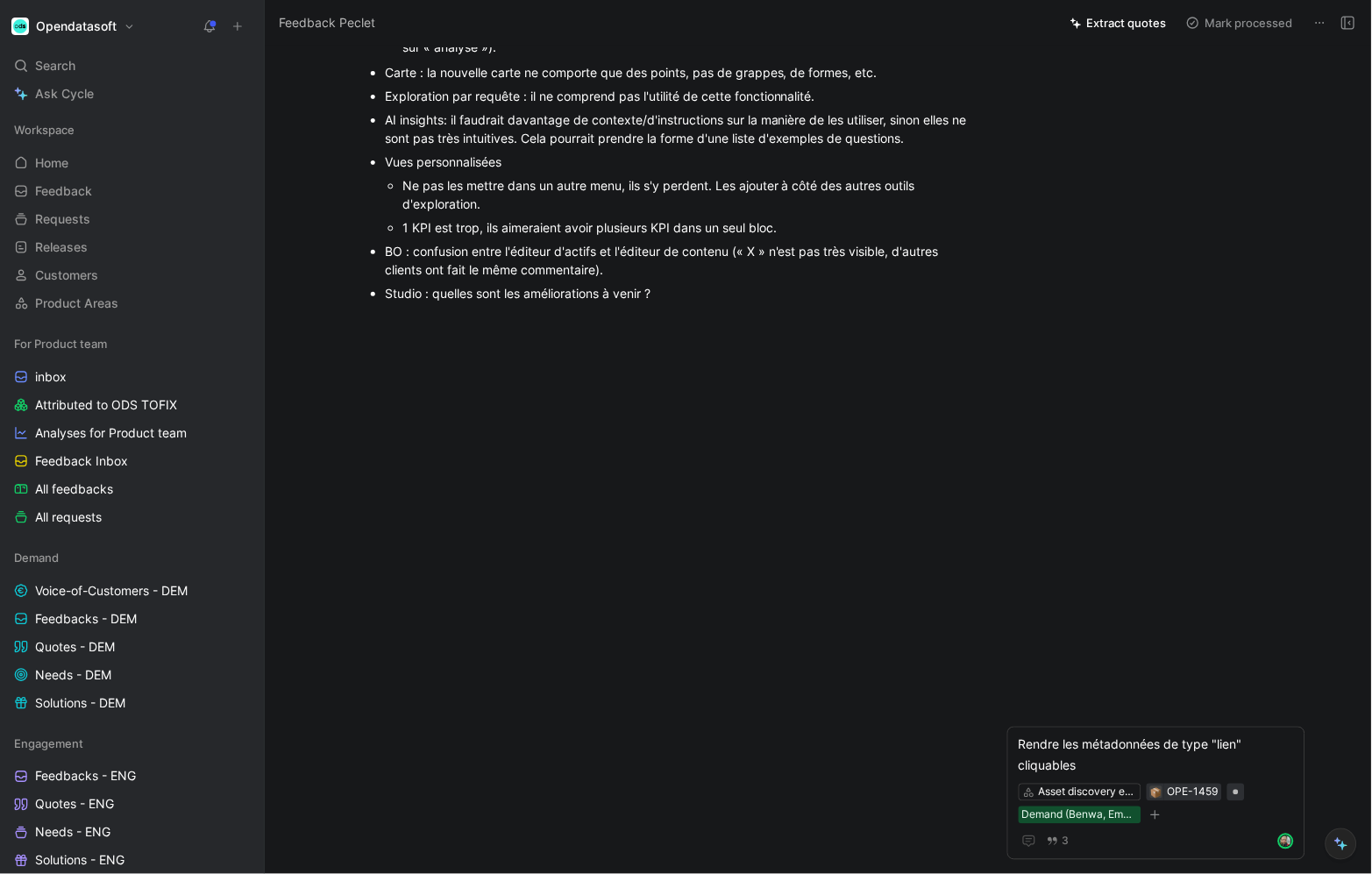
scroll to position [1380, 0]
drag, startPoint x: 386, startPoint y: 383, endPoint x: 520, endPoint y: 387, distance: 134.1
click at [519, 105] on div "Exploration par requête : il ne comprend pas l'utilité de cette fonctionnalité." at bounding box center [678, 96] width 589 height 19
drag, startPoint x: 808, startPoint y: 388, endPoint x: 359, endPoint y: 380, distance: 449.1
click at [359, 306] on ul "Carte : la nouvelle carte ne comporte que des points, pas de grappes, de formes…" at bounding box center [670, 182] width 673 height 244
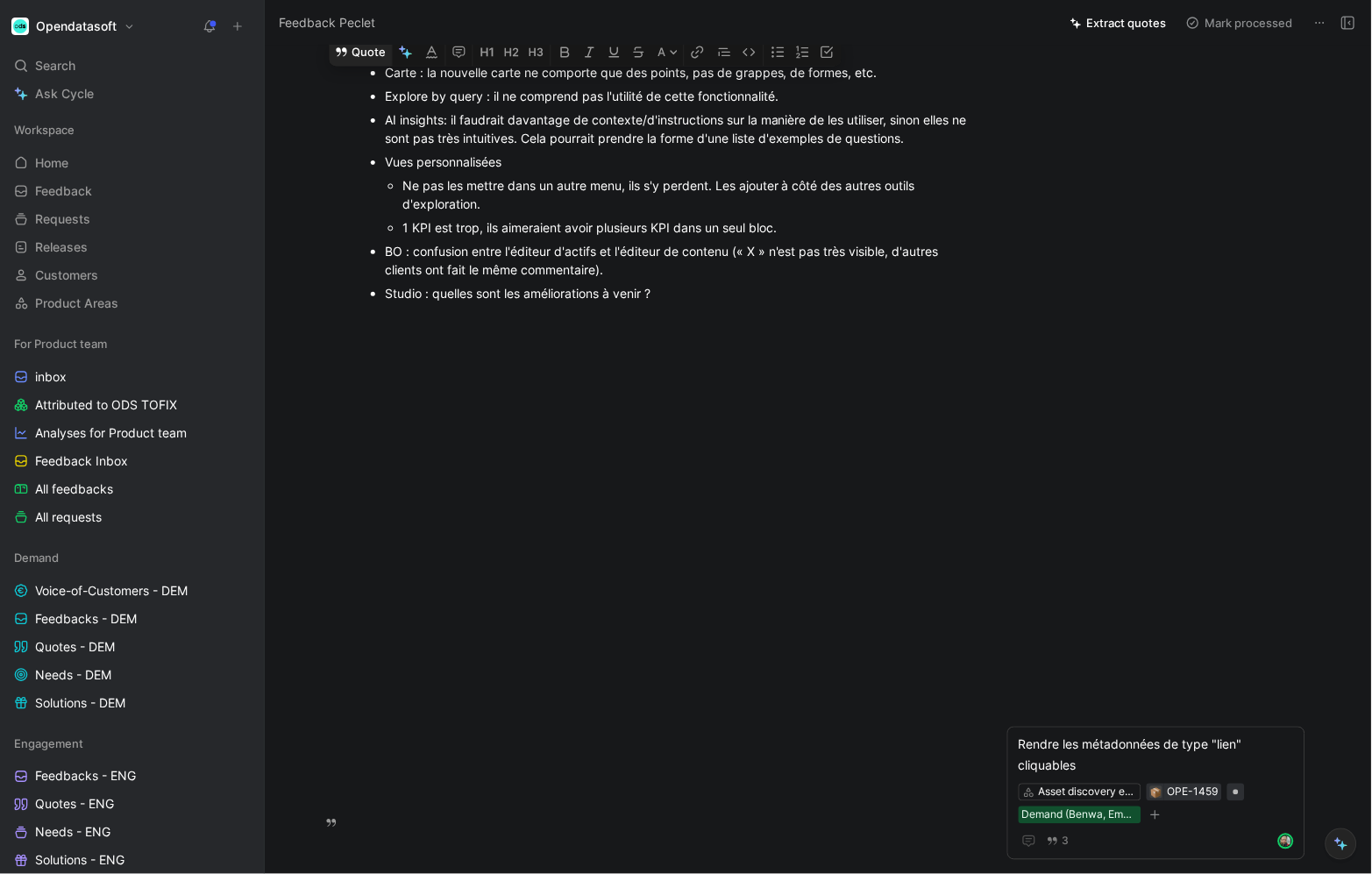
click at [368, 66] on button "Quote" at bounding box center [361, 52] width 62 height 28
drag, startPoint x: 385, startPoint y: 414, endPoint x: 953, endPoint y: 441, distance: 568.6
click at [953, 150] on p "AI insights : il faudrait davantage de contexte/d'instructions sur la manière d…" at bounding box center [678, 128] width 589 height 42
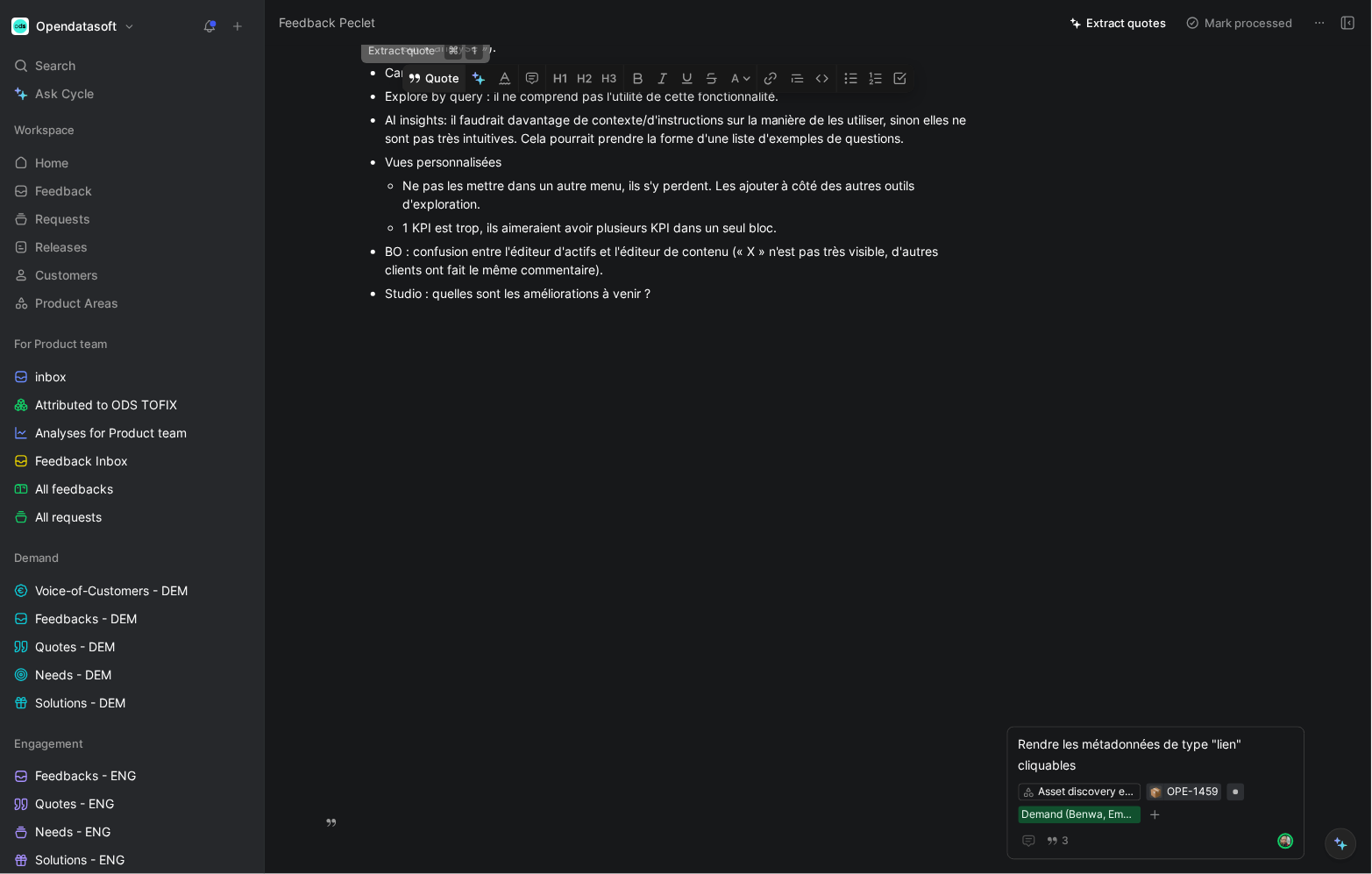
click at [451, 92] on button "Quote" at bounding box center [433, 78] width 62 height 28
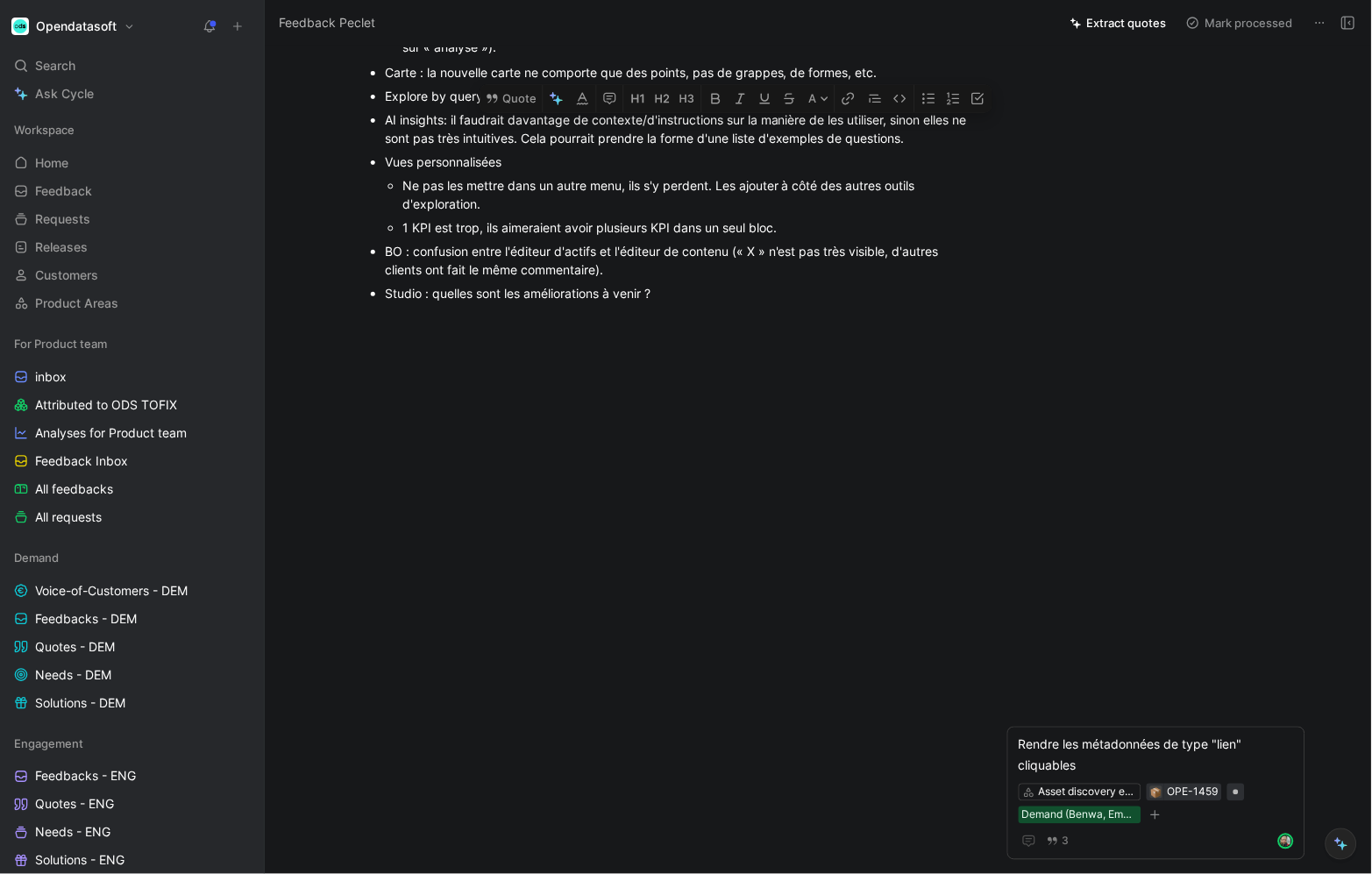
drag, startPoint x: 543, startPoint y: 430, endPoint x: 1049, endPoint y: 432, distance: 506.0
click at [1049, 432] on div "Peclet Comment Add quote Summarize Feedback Peclet 4 Product Areas [PERSON_NAME…" at bounding box center [818, 459] width 1106 height 829
click at [910, 173] on p "Vues personnalisées" at bounding box center [678, 162] width 589 height 24
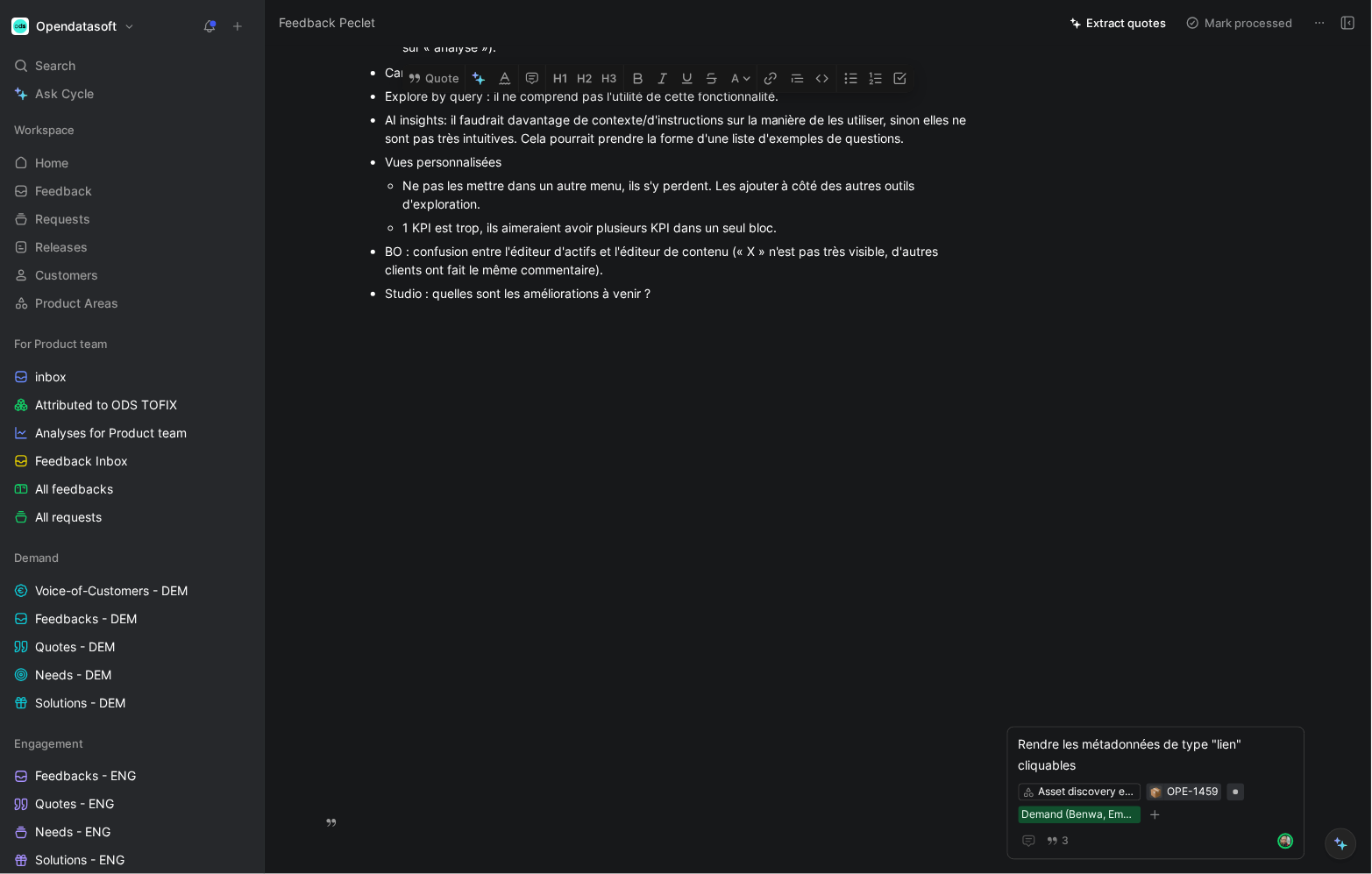
drag, startPoint x: 939, startPoint y: 435, endPoint x: 360, endPoint y: 404, distance: 579.8
click at [360, 306] on ul "Carte : la nouvelle carte ne comporte que des points, pas de grappes, de formes…" at bounding box center [670, 182] width 673 height 244
click at [440, 92] on button "Quote" at bounding box center [433, 78] width 62 height 28
drag, startPoint x: 536, startPoint y: 434, endPoint x: 383, endPoint y: 411, distance: 154.7
click at [383, 306] on ul "Carte : la nouvelle carte ne comporte que des points, pas de grappes, de formes…" at bounding box center [670, 182] width 673 height 244
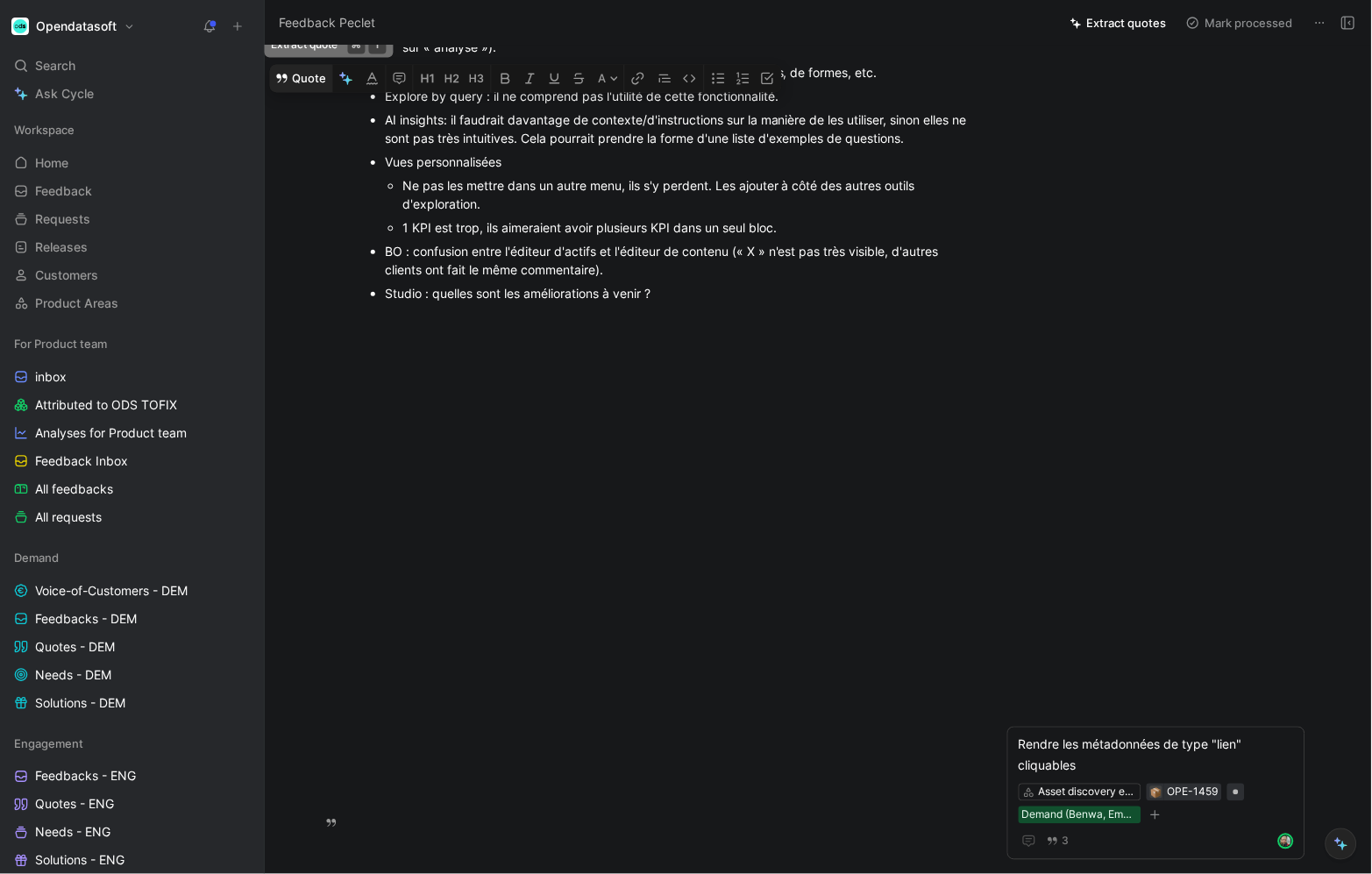
click at [319, 92] on button "Quote" at bounding box center [301, 78] width 62 height 28
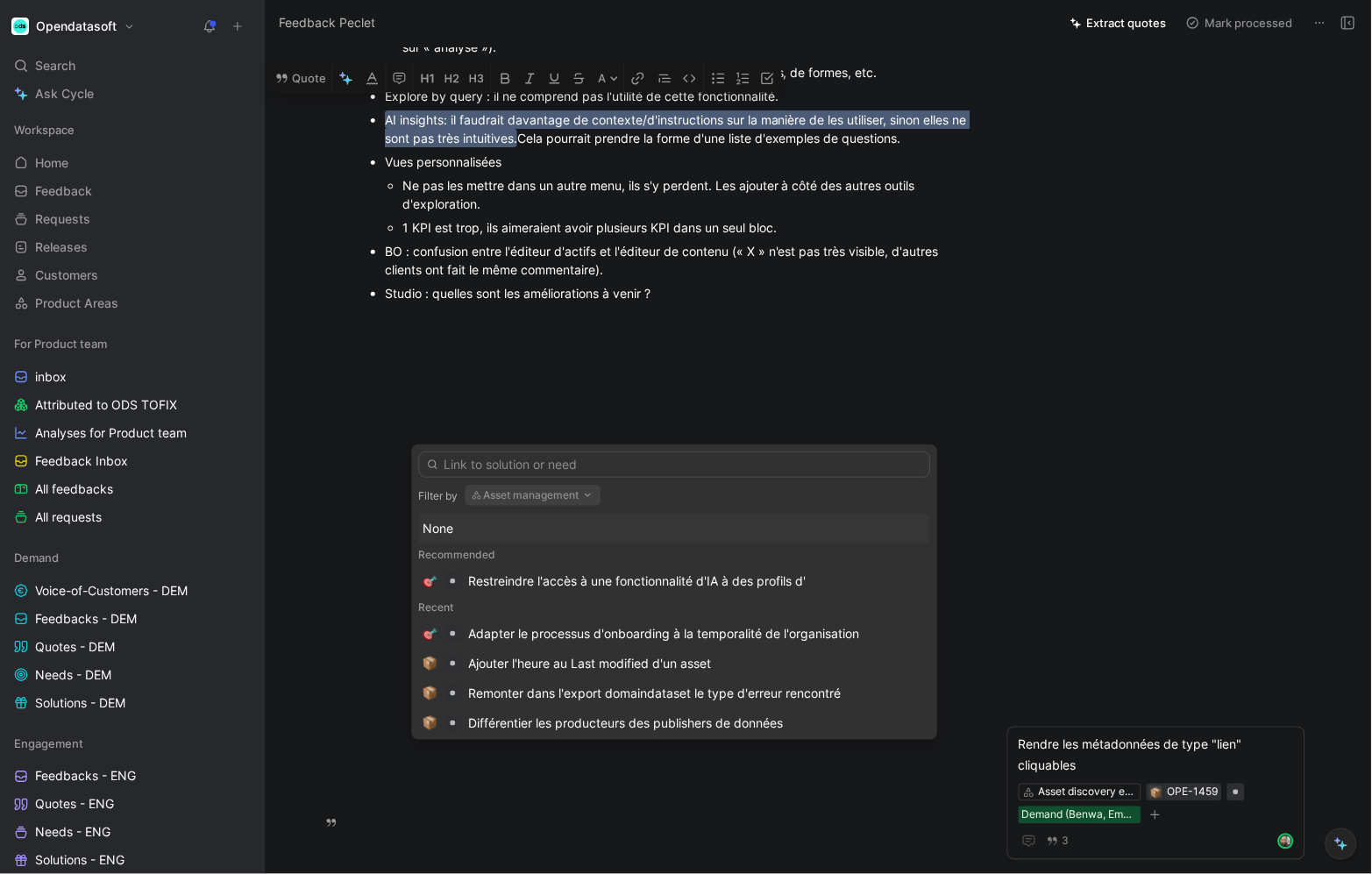
click at [595, 499] on icon "button" at bounding box center [589, 496] width 14 height 14
type input "AI"
click at [510, 457] on input "text" at bounding box center [675, 465] width 512 height 27
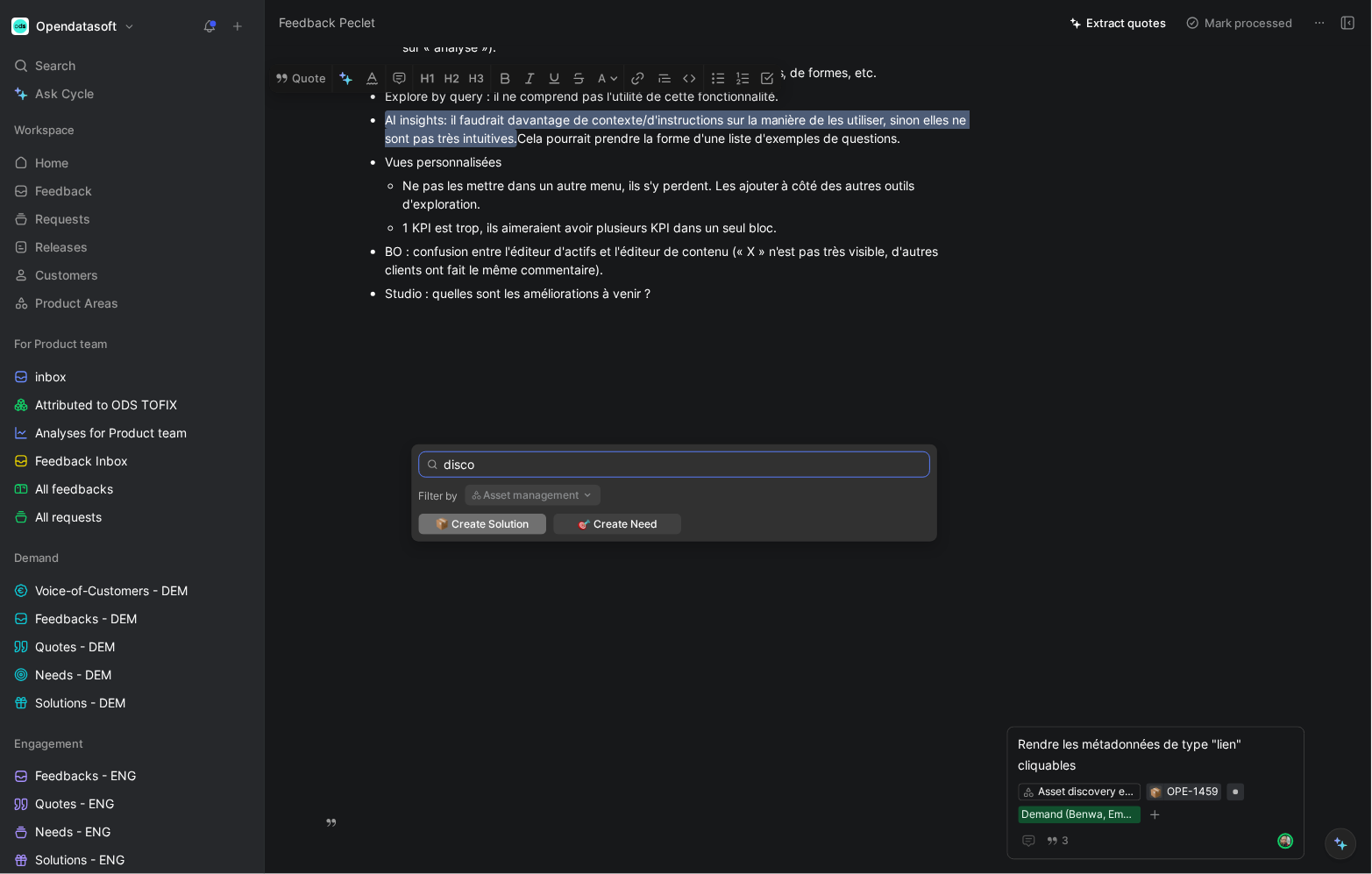
type input "disco"
click at [556, 495] on button "Asset management" at bounding box center [533, 496] width 136 height 21
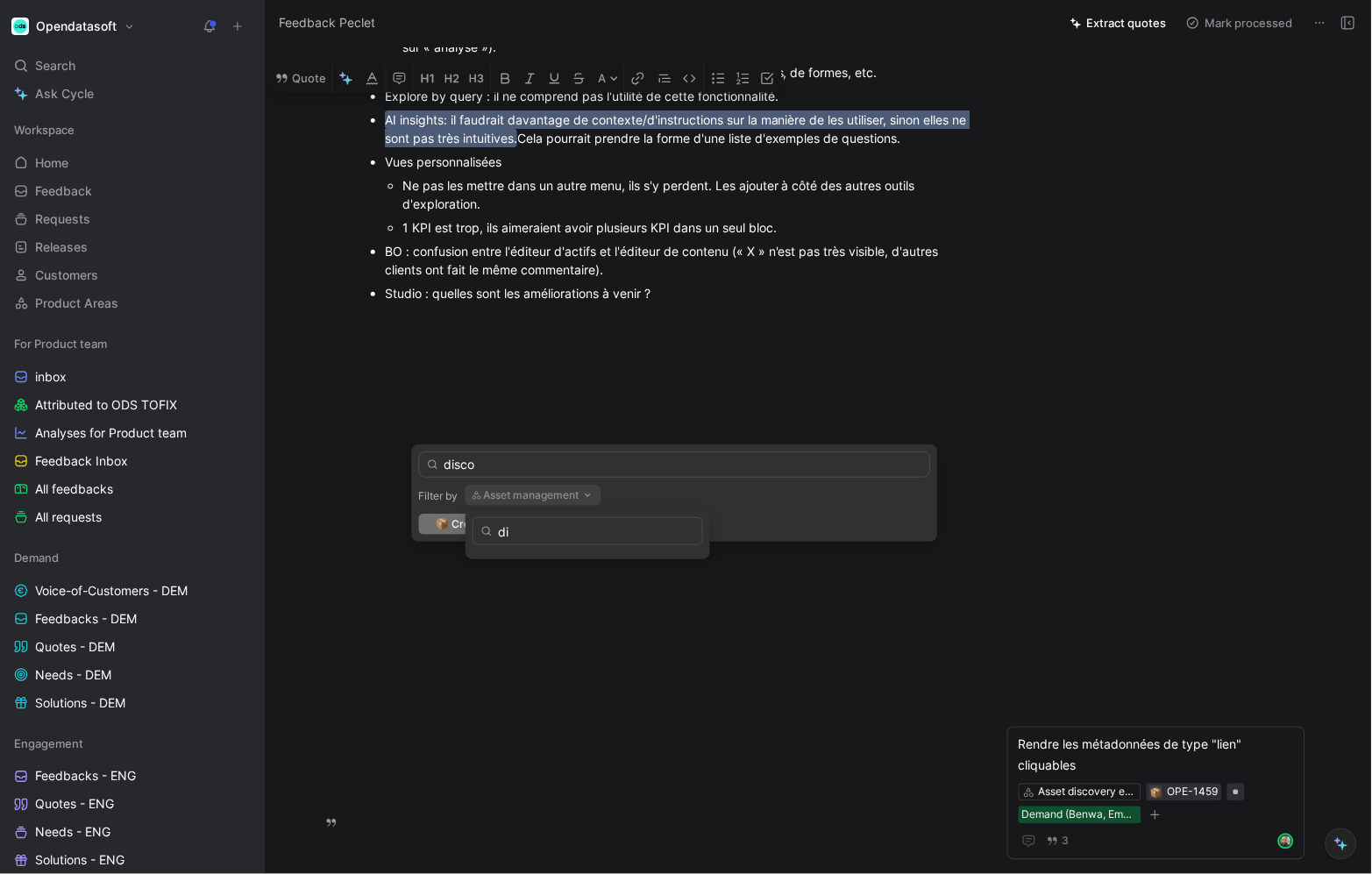
type input "d"
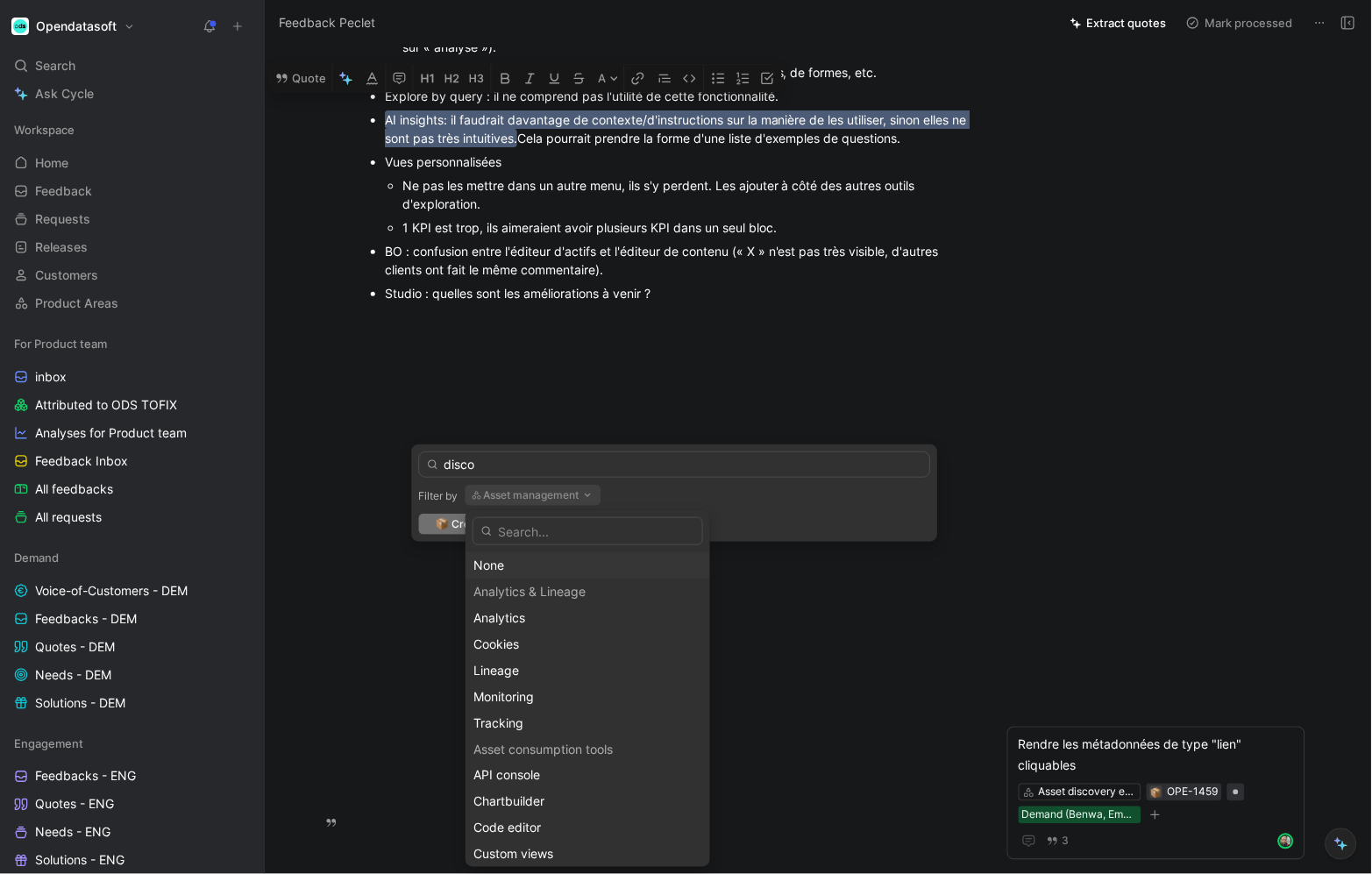
click at [547, 559] on div "None" at bounding box center [588, 566] width 229 height 21
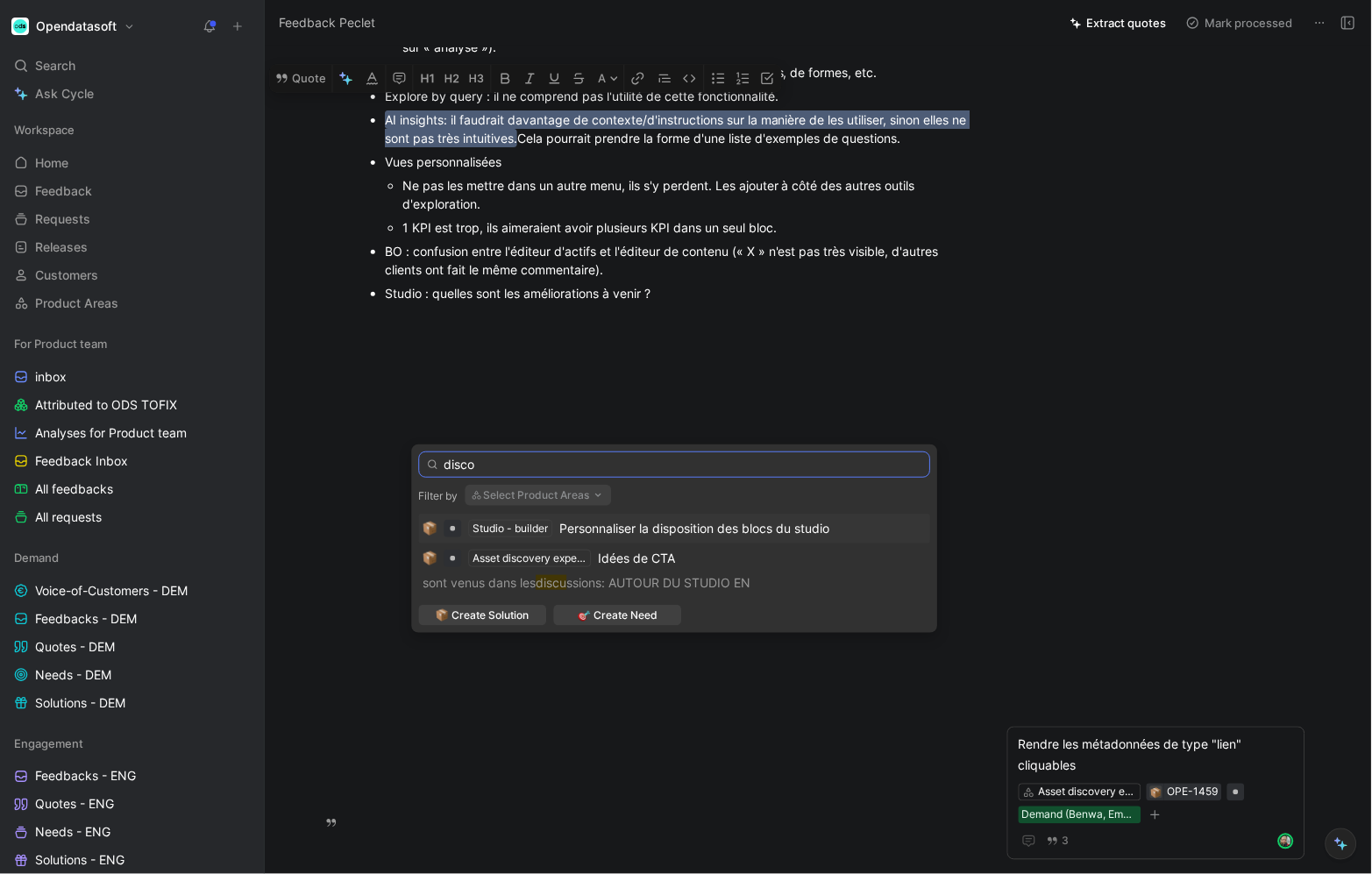
click at [492, 457] on input "disco" at bounding box center [675, 465] width 512 height 27
type input "d"
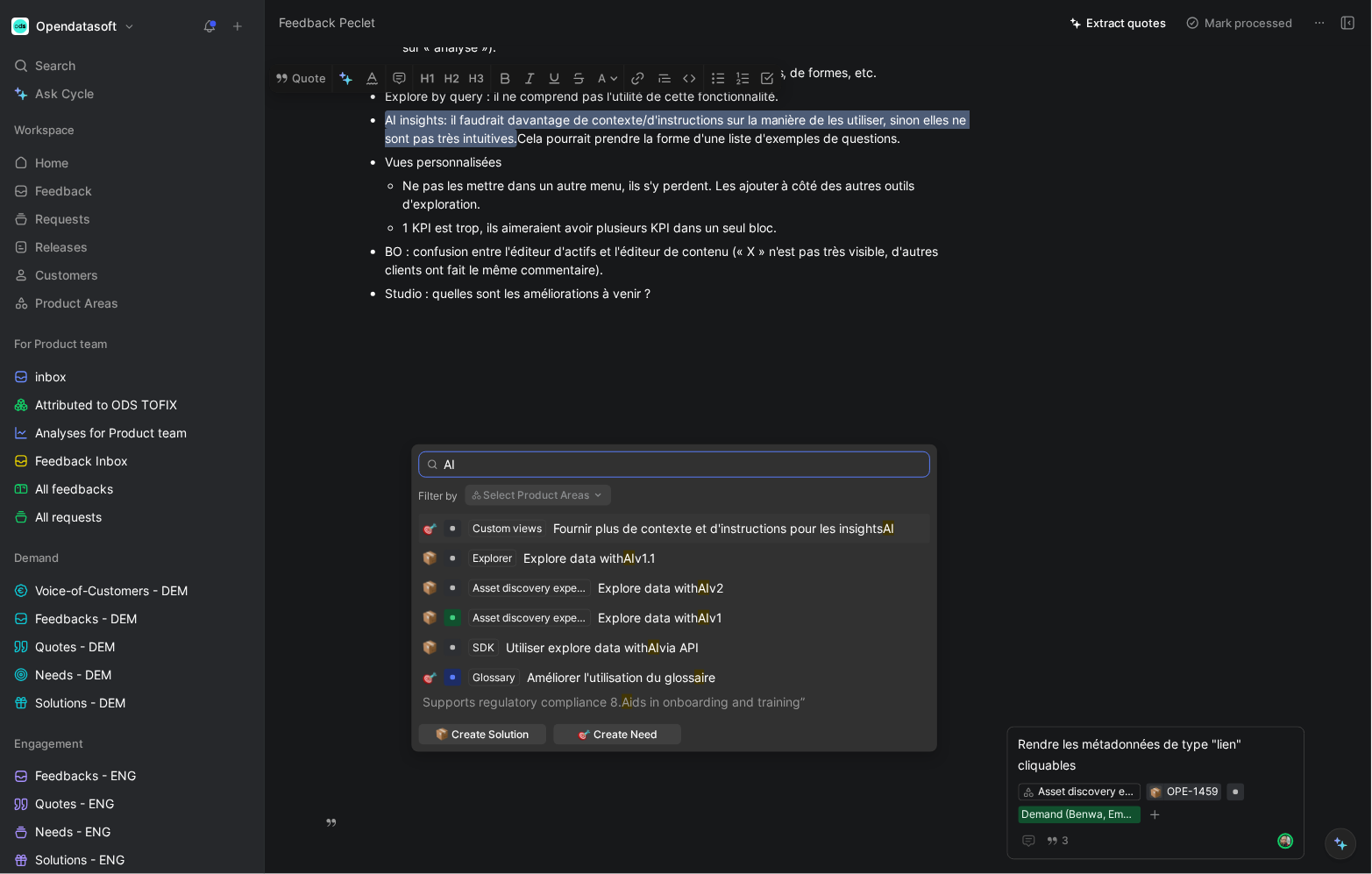
type input "AI"
click at [738, 528] on span "Fournir plus de contexte et d'instructions pour les insights" at bounding box center [718, 528] width 329 height 15
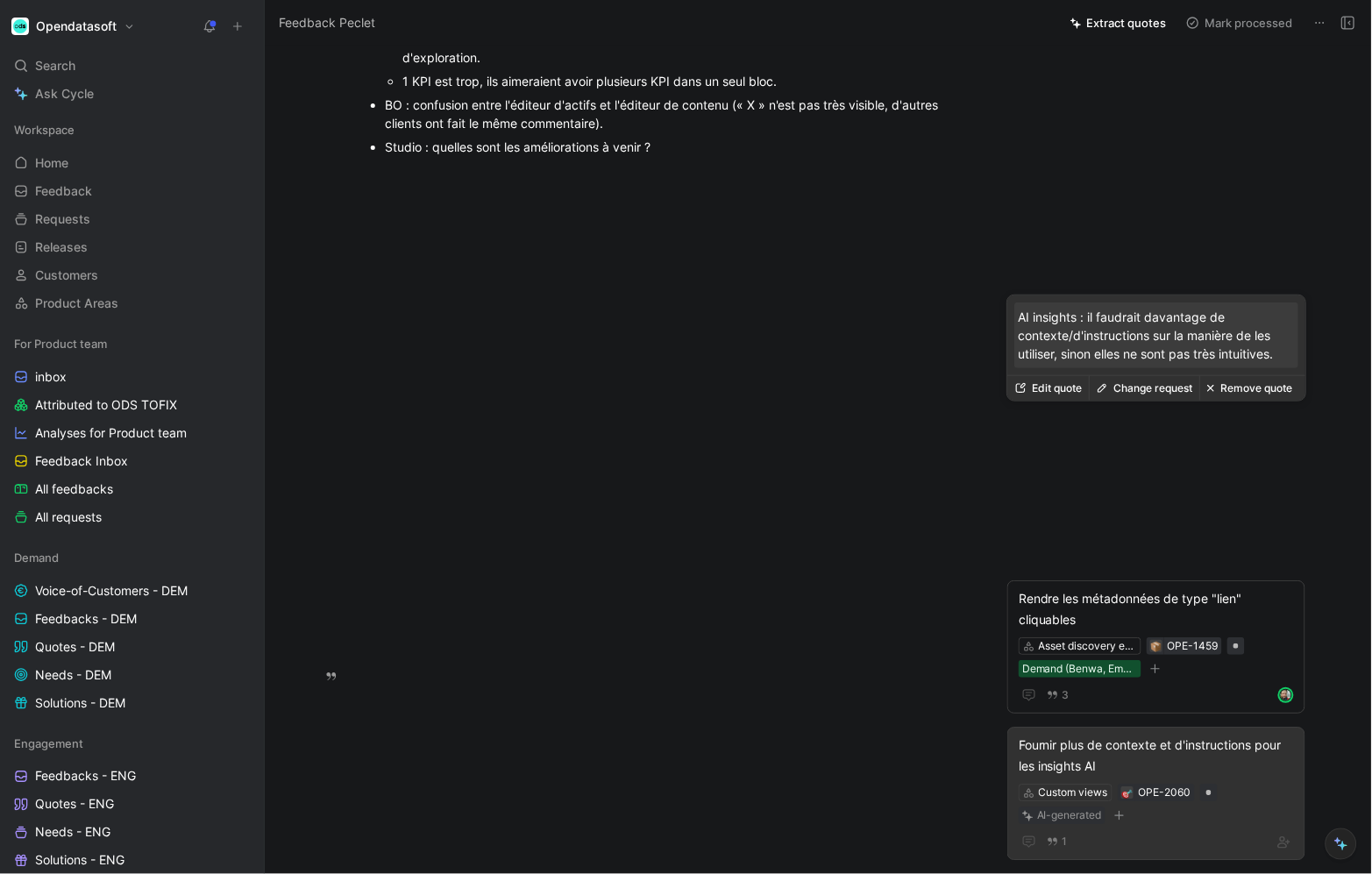
click at [1195, 735] on div "Fournir plus de contexte et d'instructions pour les insights AI" at bounding box center [1156, 756] width 275 height 42
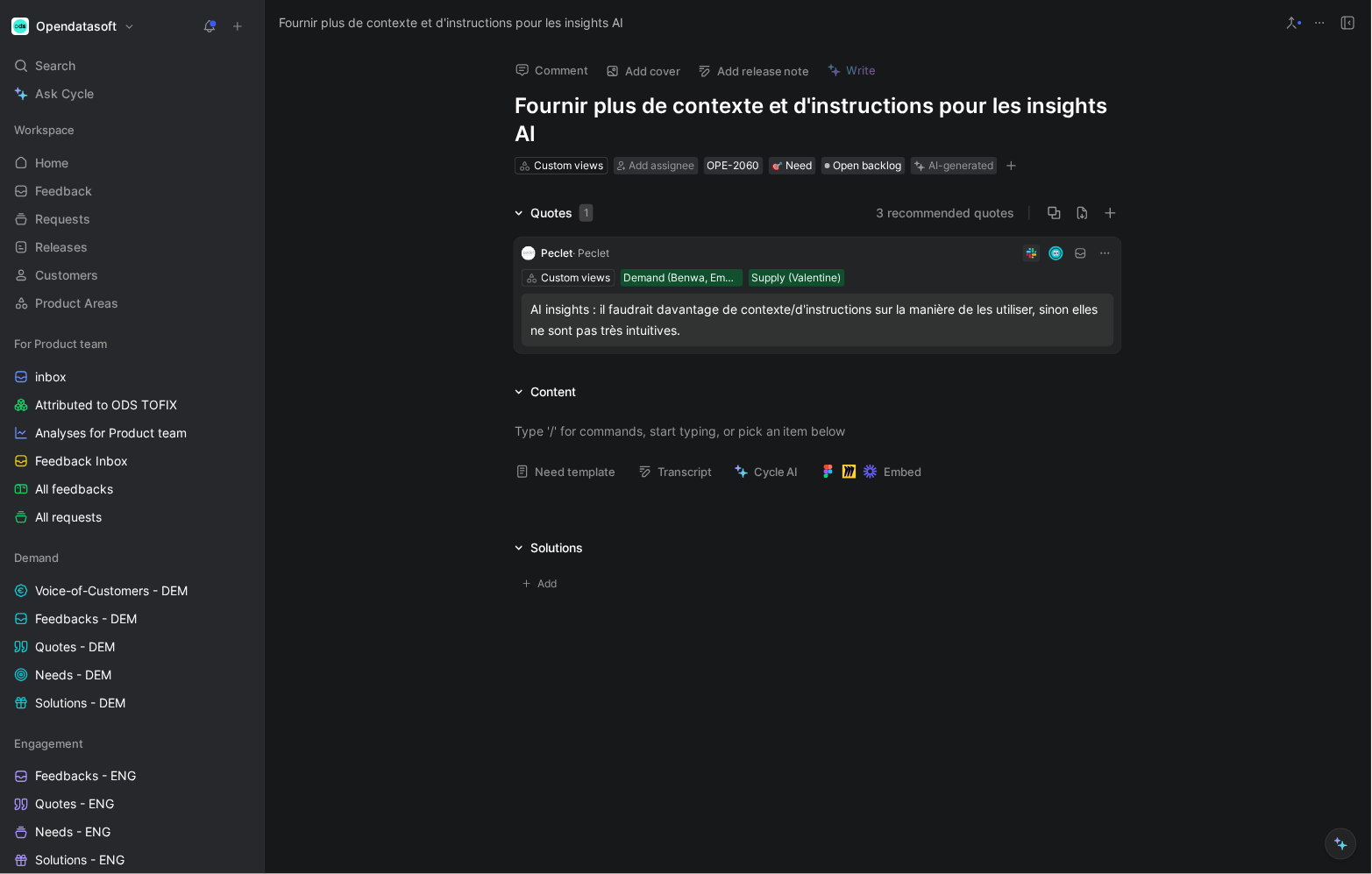
click at [658, 153] on div "Comment Add cover Add release note Write Fournir plus de contexte et d'instruct…" at bounding box center [818, 110] width 673 height 131
click at [658, 165] on span "Add assignee" at bounding box center [662, 165] width 66 height 13
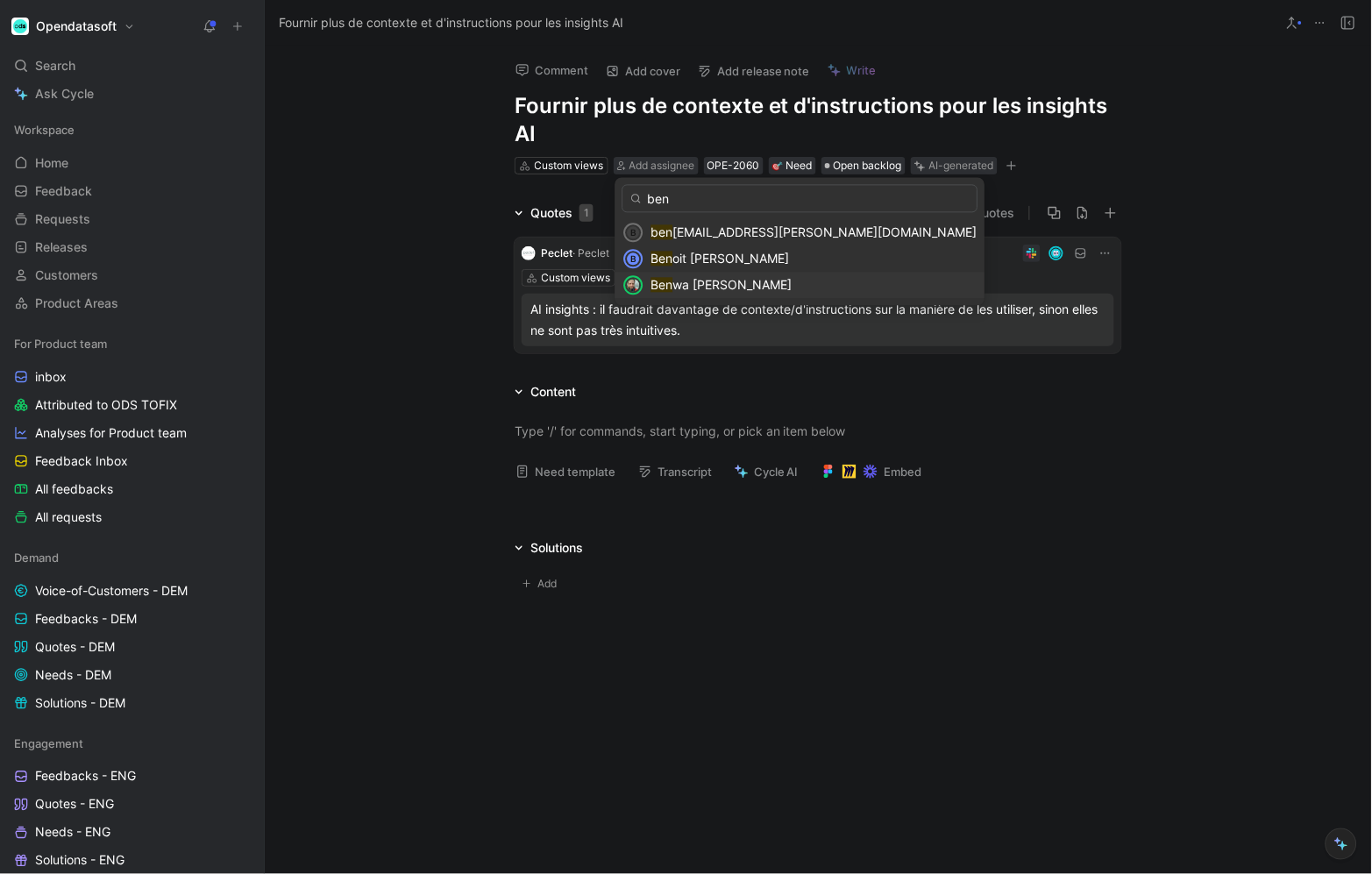
type input "ben"
click at [706, 282] on span "wa [PERSON_NAME]" at bounding box center [733, 285] width 119 height 15
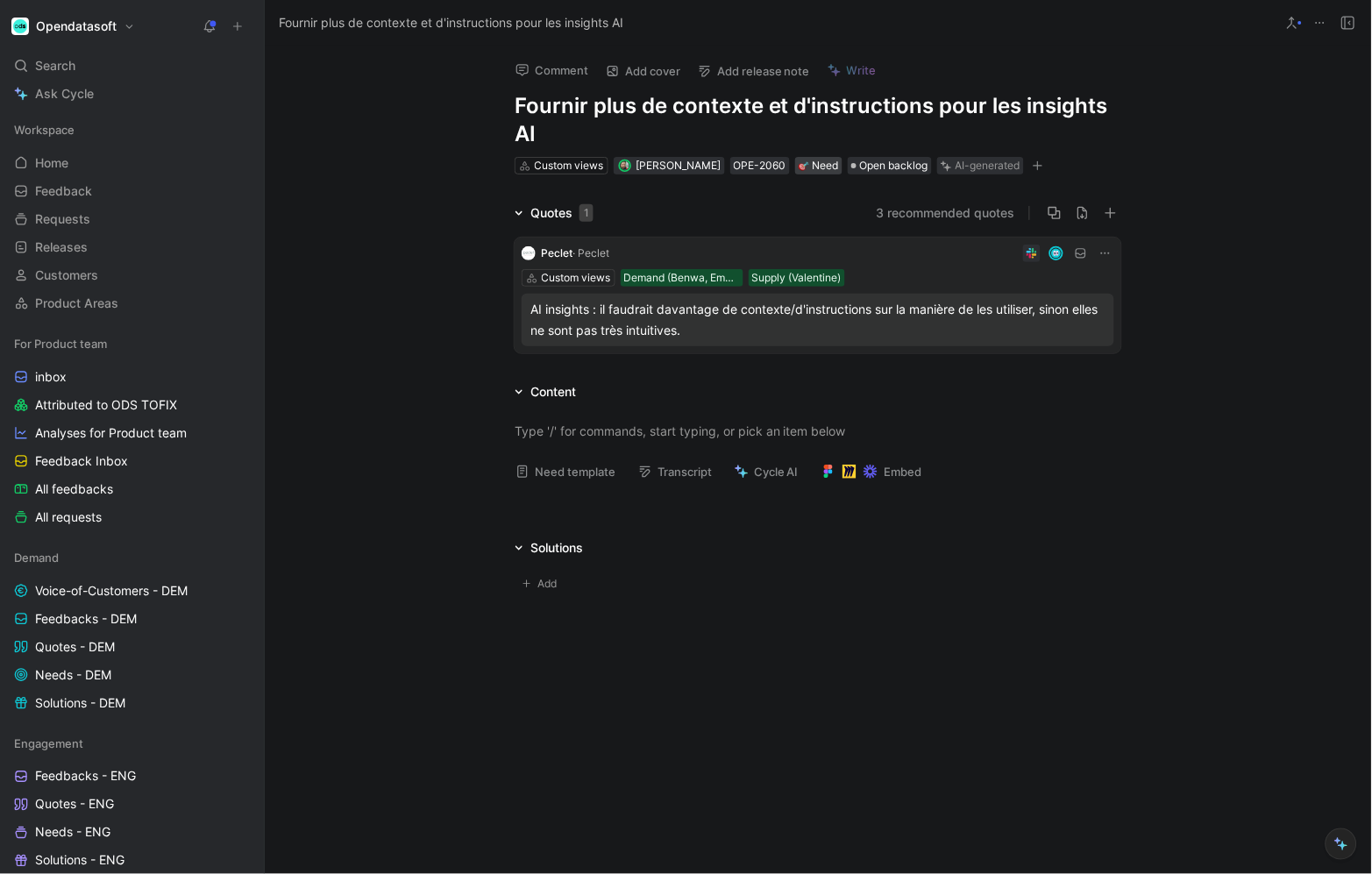
click at [816, 165] on div "Need" at bounding box center [818, 166] width 40 height 18
click at [1038, 167] on button "button" at bounding box center [1038, 166] width 18 height 18
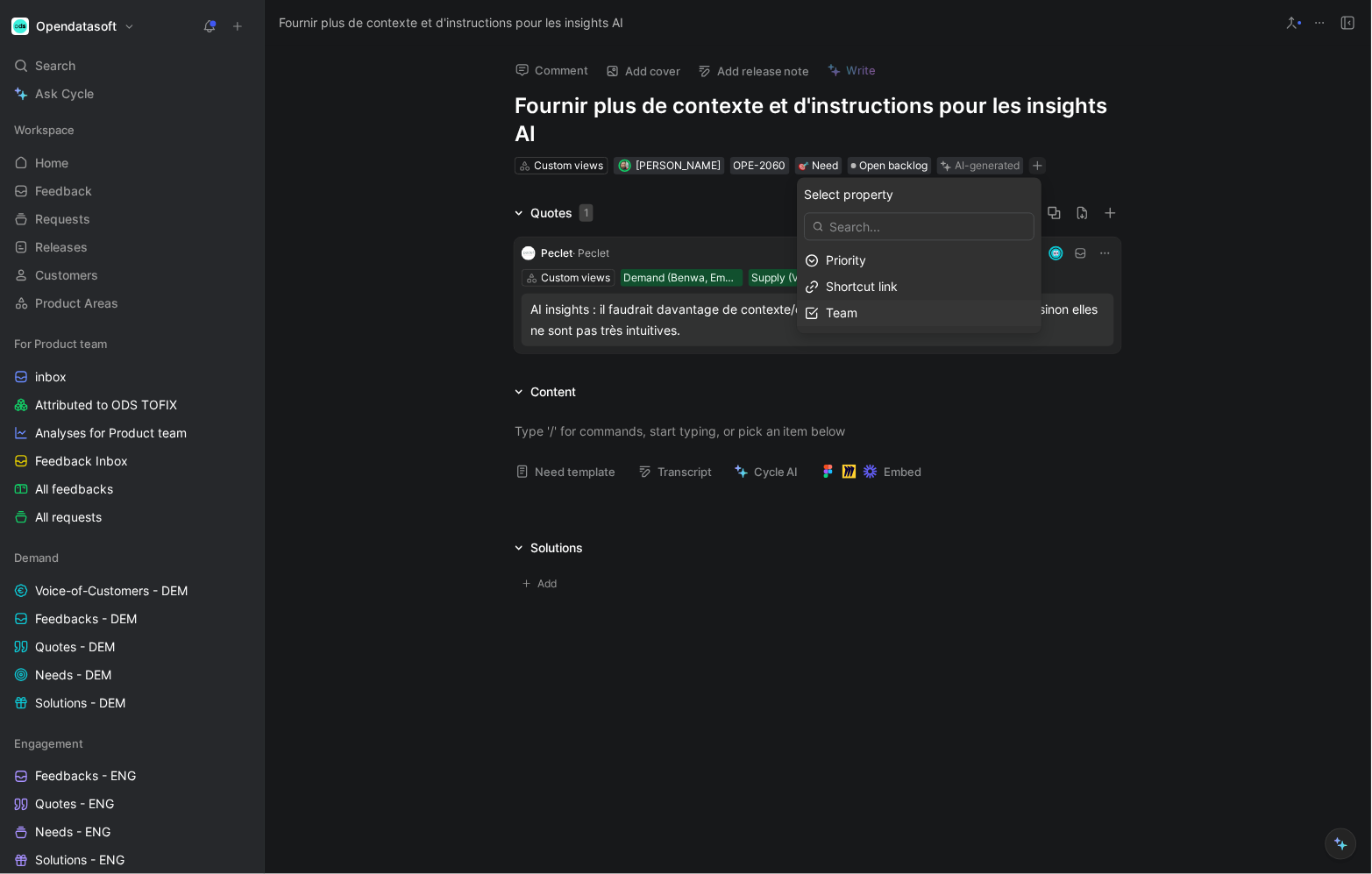
click at [932, 306] on div "Team" at bounding box center [931, 314] width 208 height 21
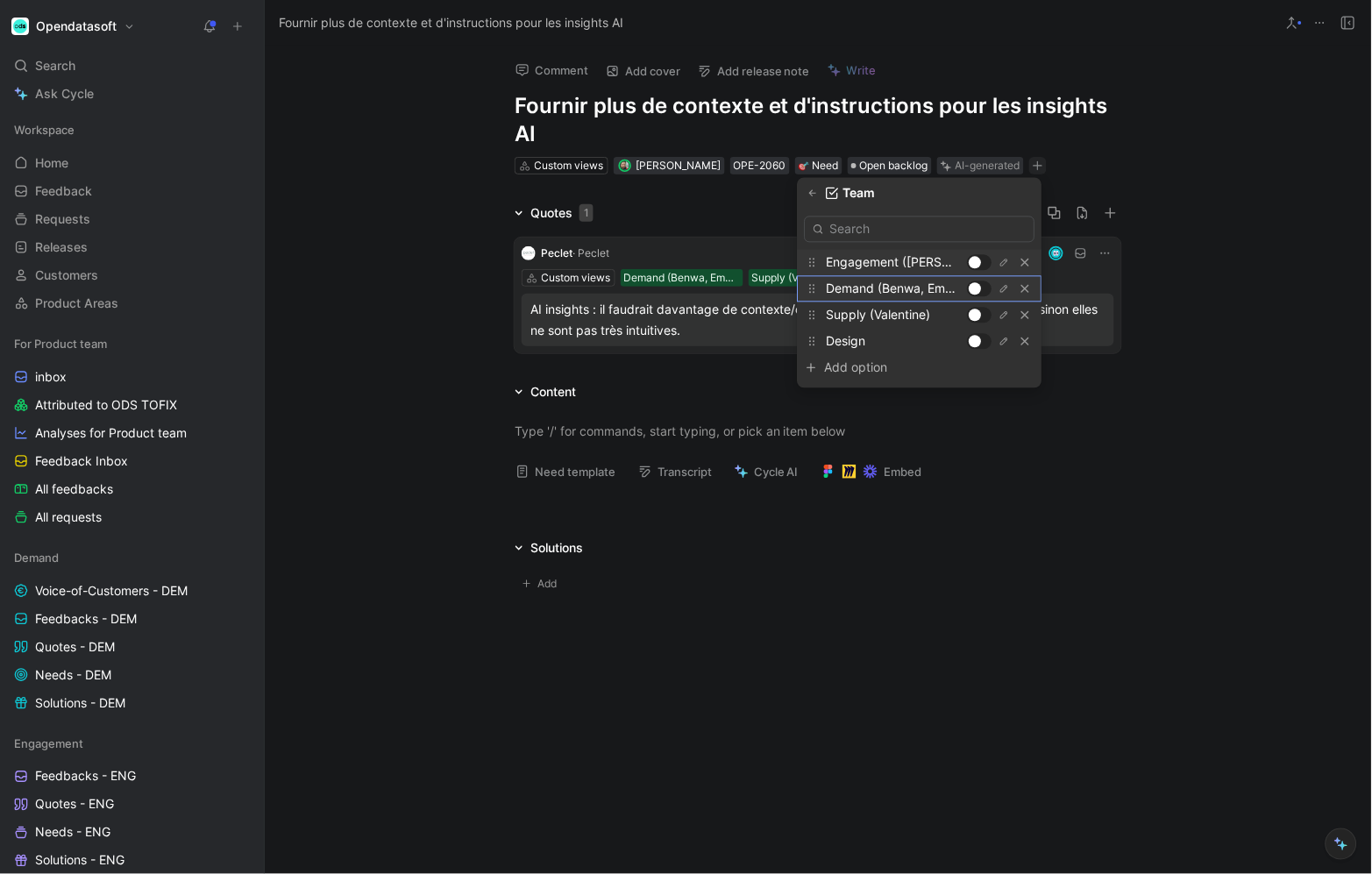
click at [979, 289] on div at bounding box center [976, 290] width 12 height 12
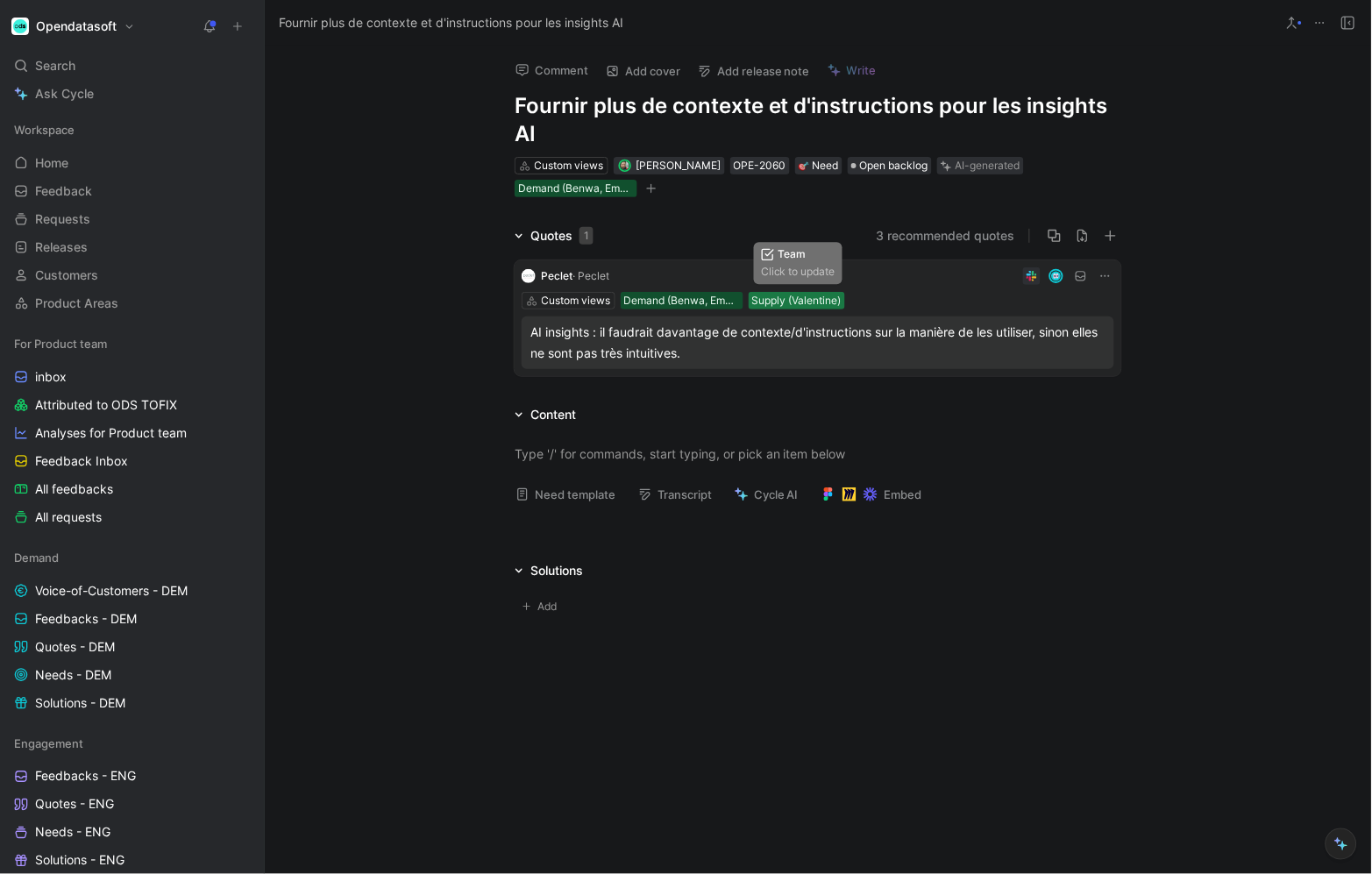
click at [814, 299] on div "Supply (Valentine)" at bounding box center [797, 301] width 90 height 18
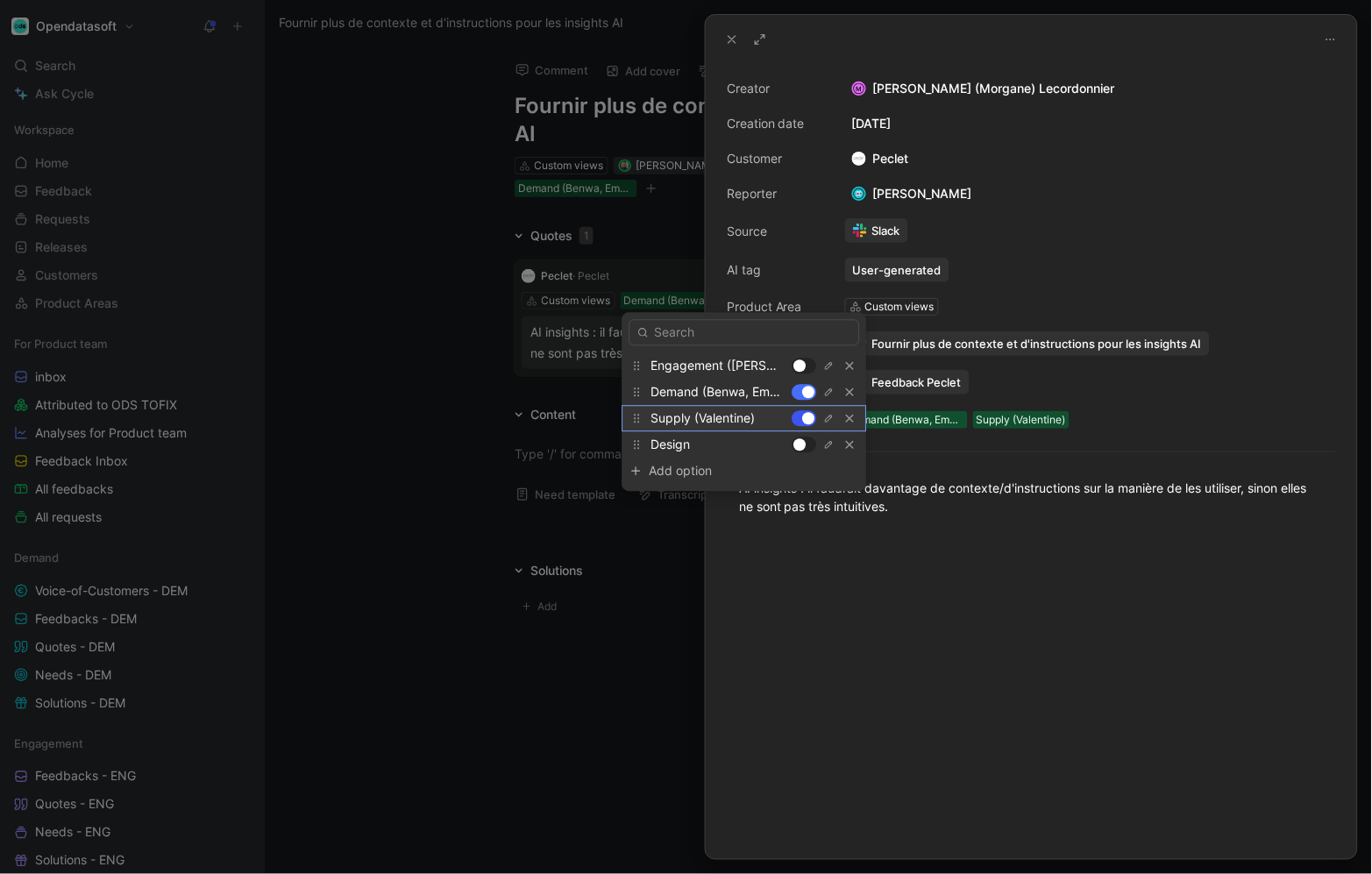
click at [810, 419] on div at bounding box center [809, 419] width 12 height 12
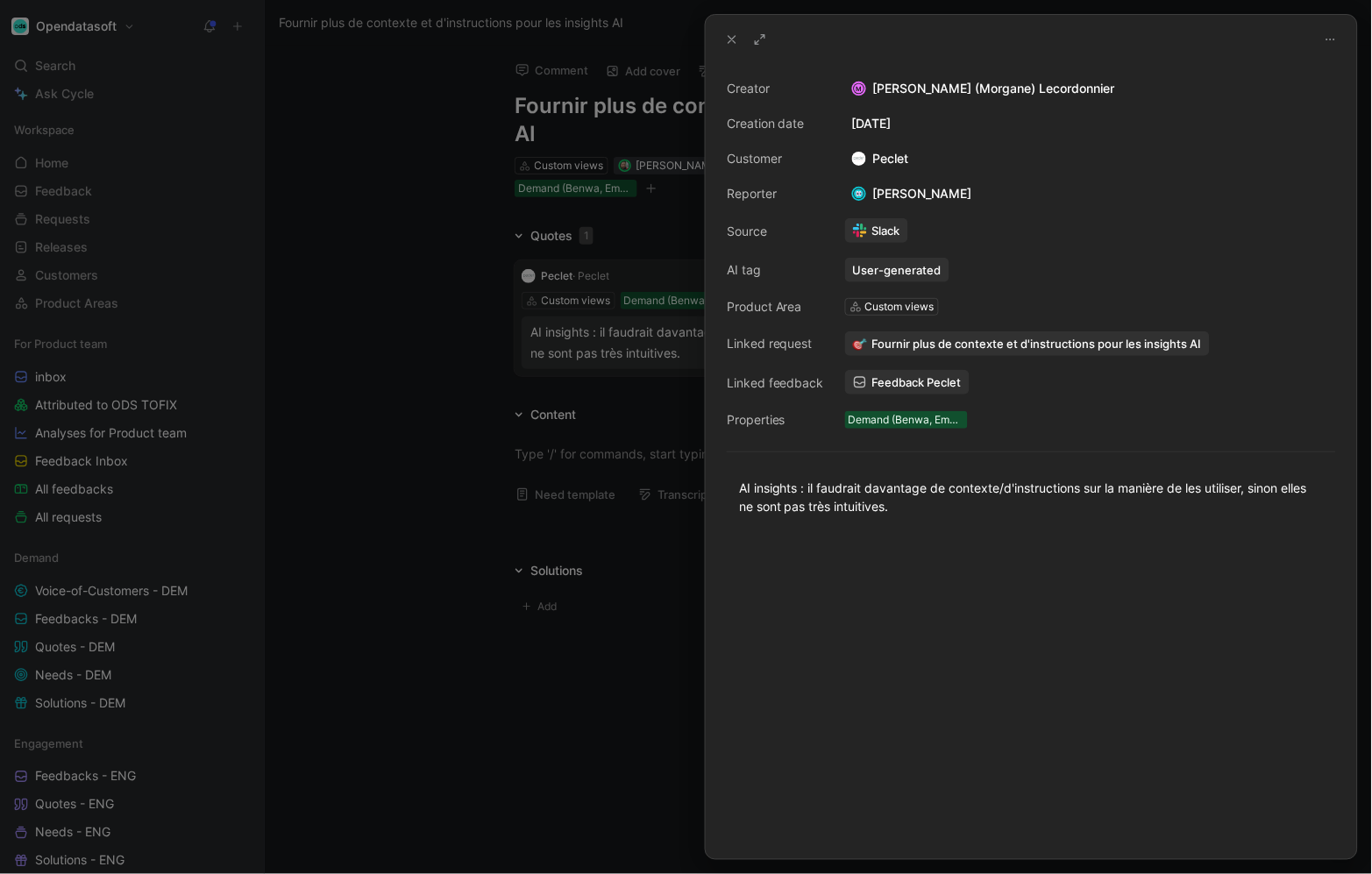
click at [626, 738] on div at bounding box center [686, 437] width 1372 height 874
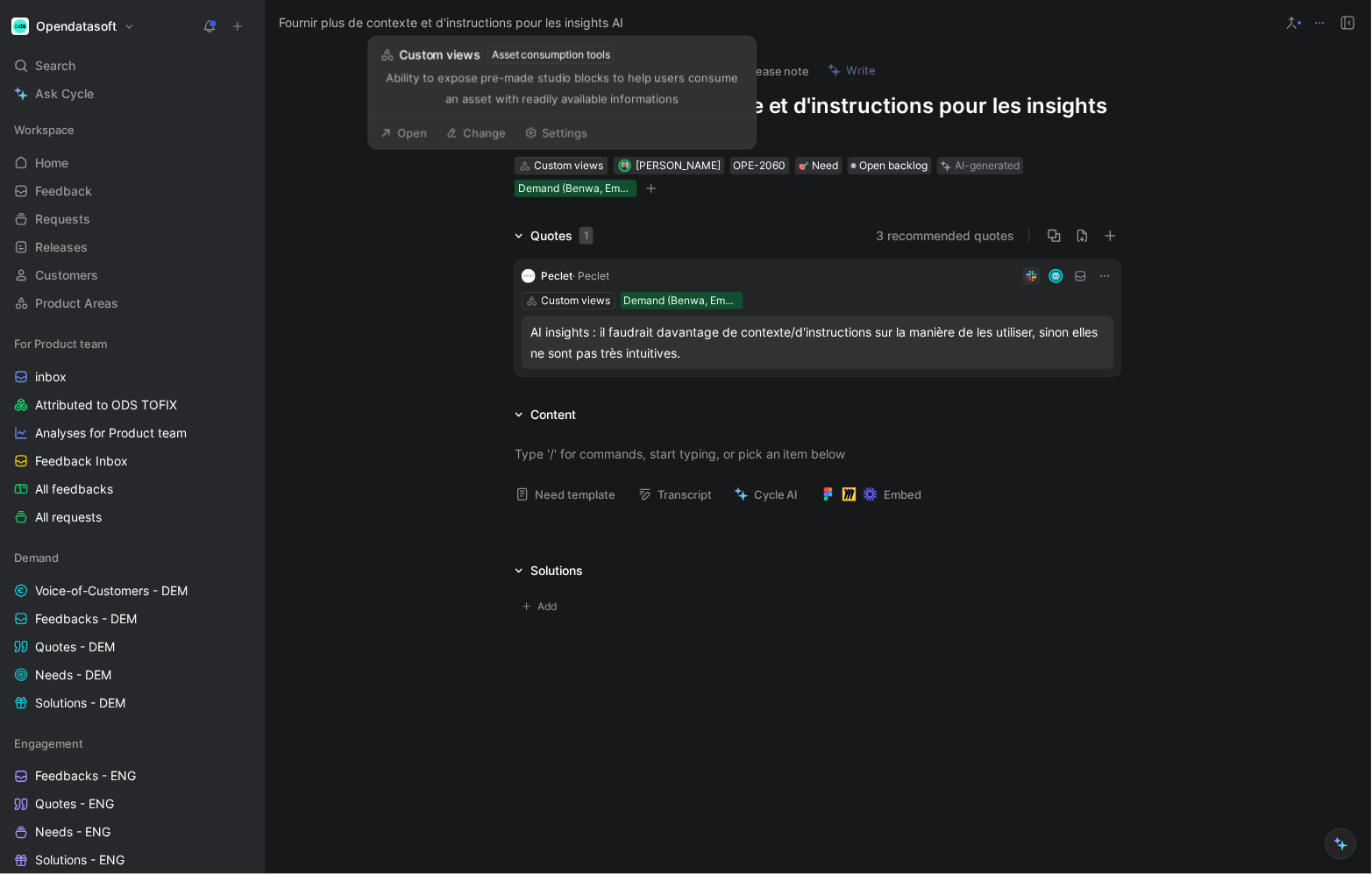
click at [567, 163] on div "Custom views" at bounding box center [569, 166] width 69 height 18
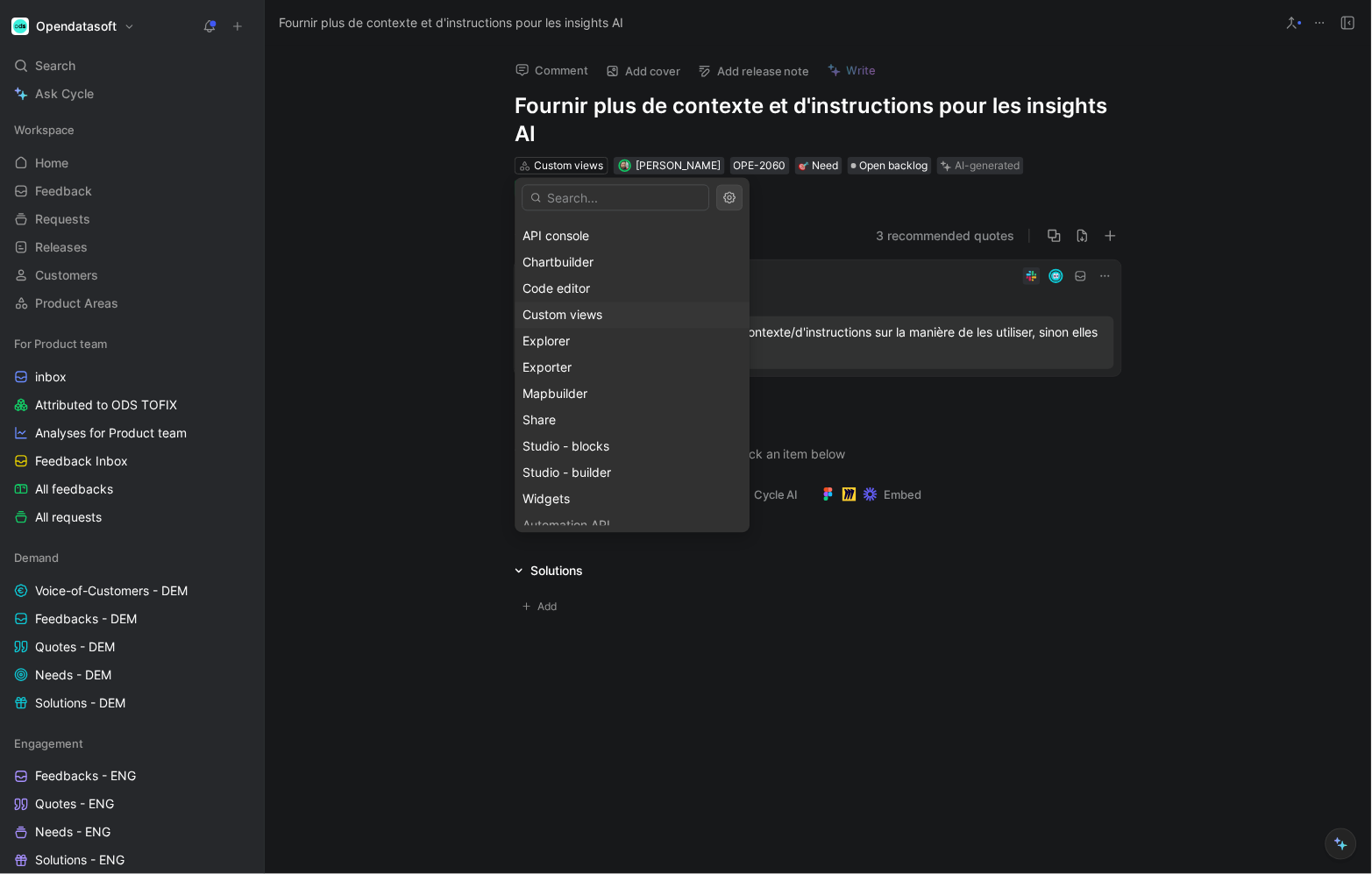
scroll to position [207, 0]
click at [644, 337] on div "Explorer" at bounding box center [632, 340] width 219 height 21
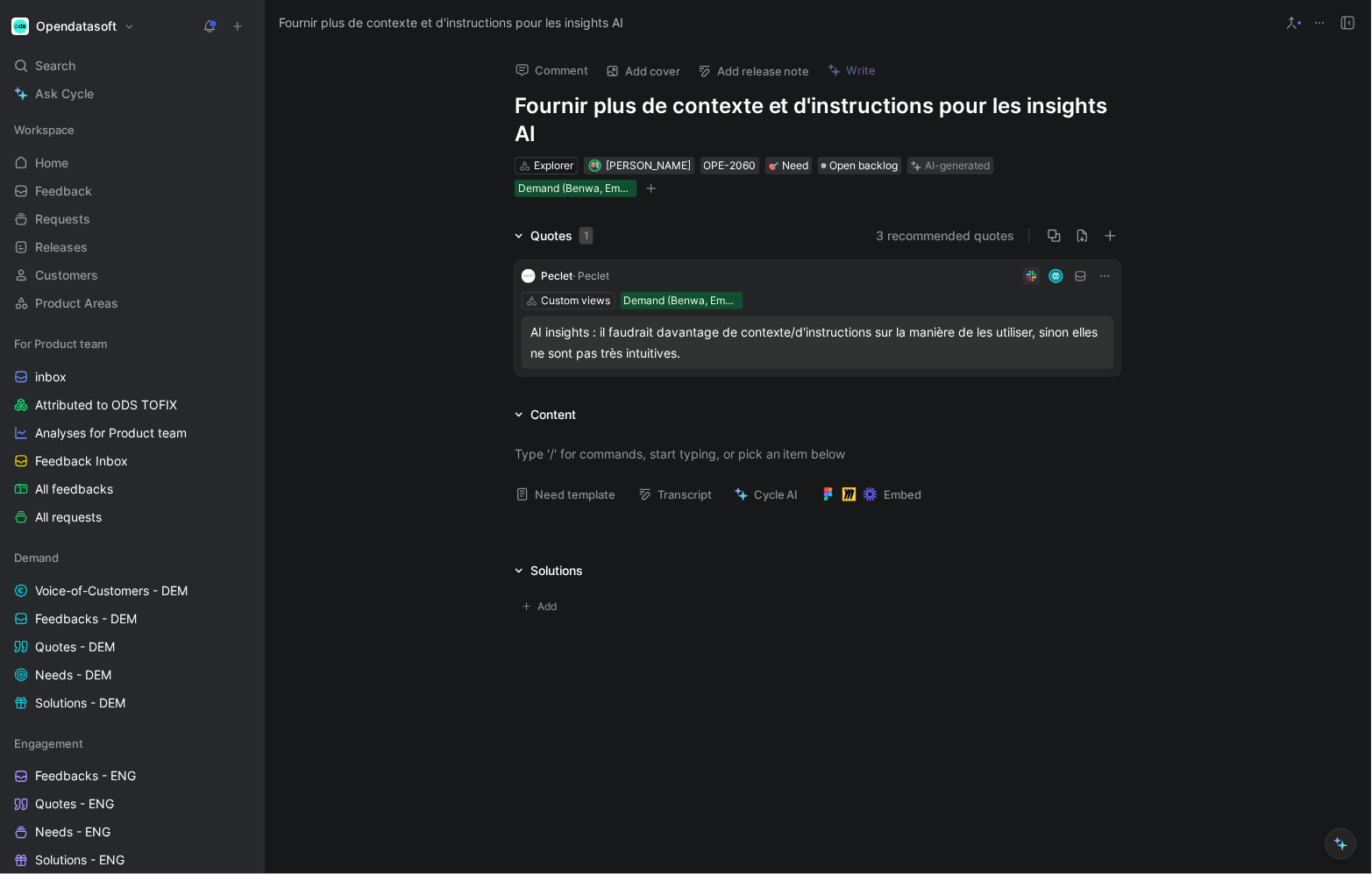
drag, startPoint x: 935, startPoint y: 108, endPoint x: 942, endPoint y: 147, distance: 39.6
click at [943, 148] on div "Comment Add cover Add release note Write Fournir plus de contexte et d'instruct…" at bounding box center [818, 122] width 673 height 154
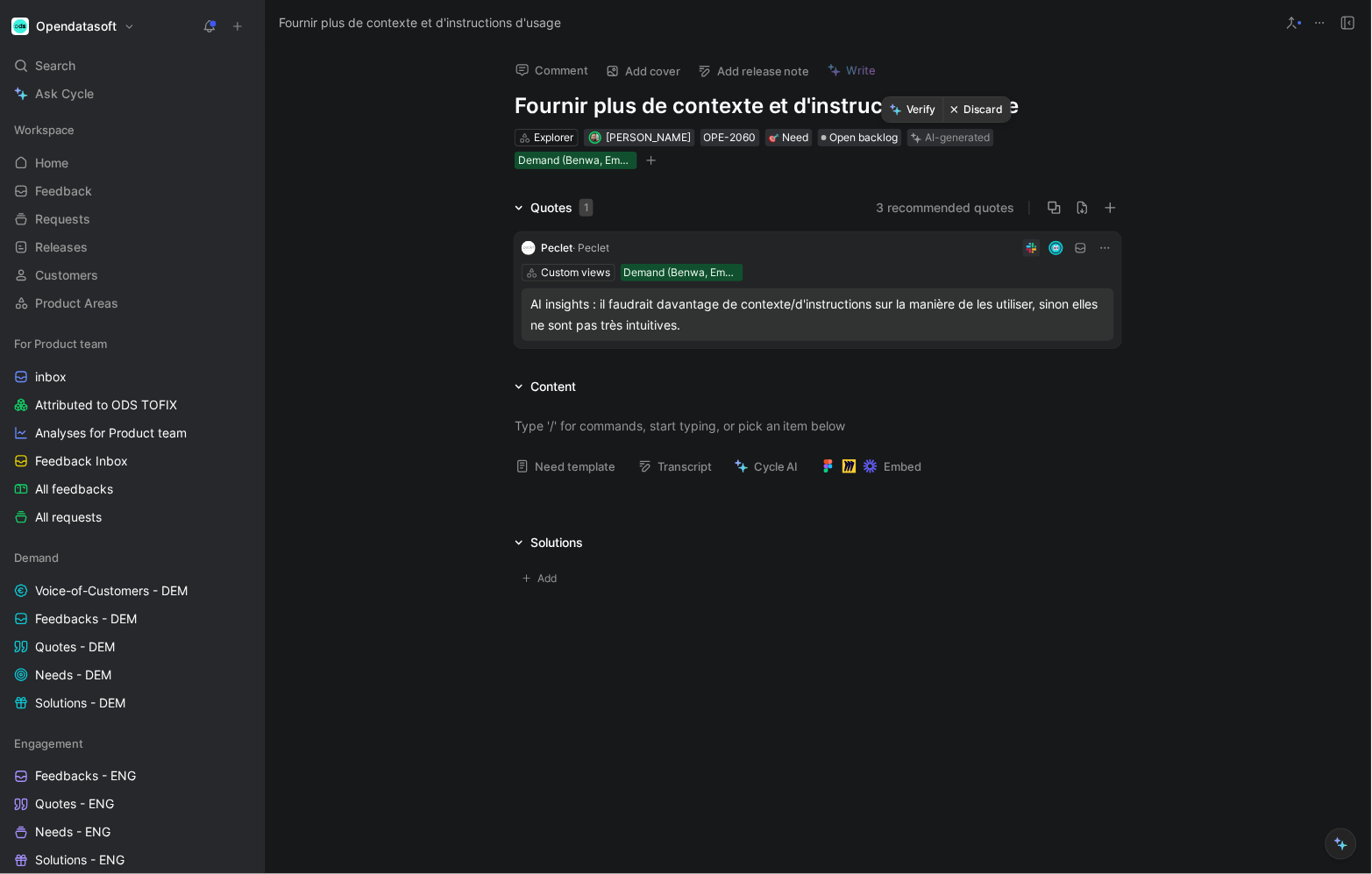
click at [932, 107] on button "Verify" at bounding box center [913, 110] width 60 height 25
drag, startPoint x: 931, startPoint y: 99, endPoint x: 1107, endPoint y: 99, distance: 176.0
click at [1107, 99] on h1 "Fournir plus de contexte et d'instructions d'usage" at bounding box center [818, 107] width 607 height 28
click at [450, 114] on div "Comment Add cover Add release note Write Fournir plus de contexte et d'instruct…" at bounding box center [818, 459] width 1106 height 829
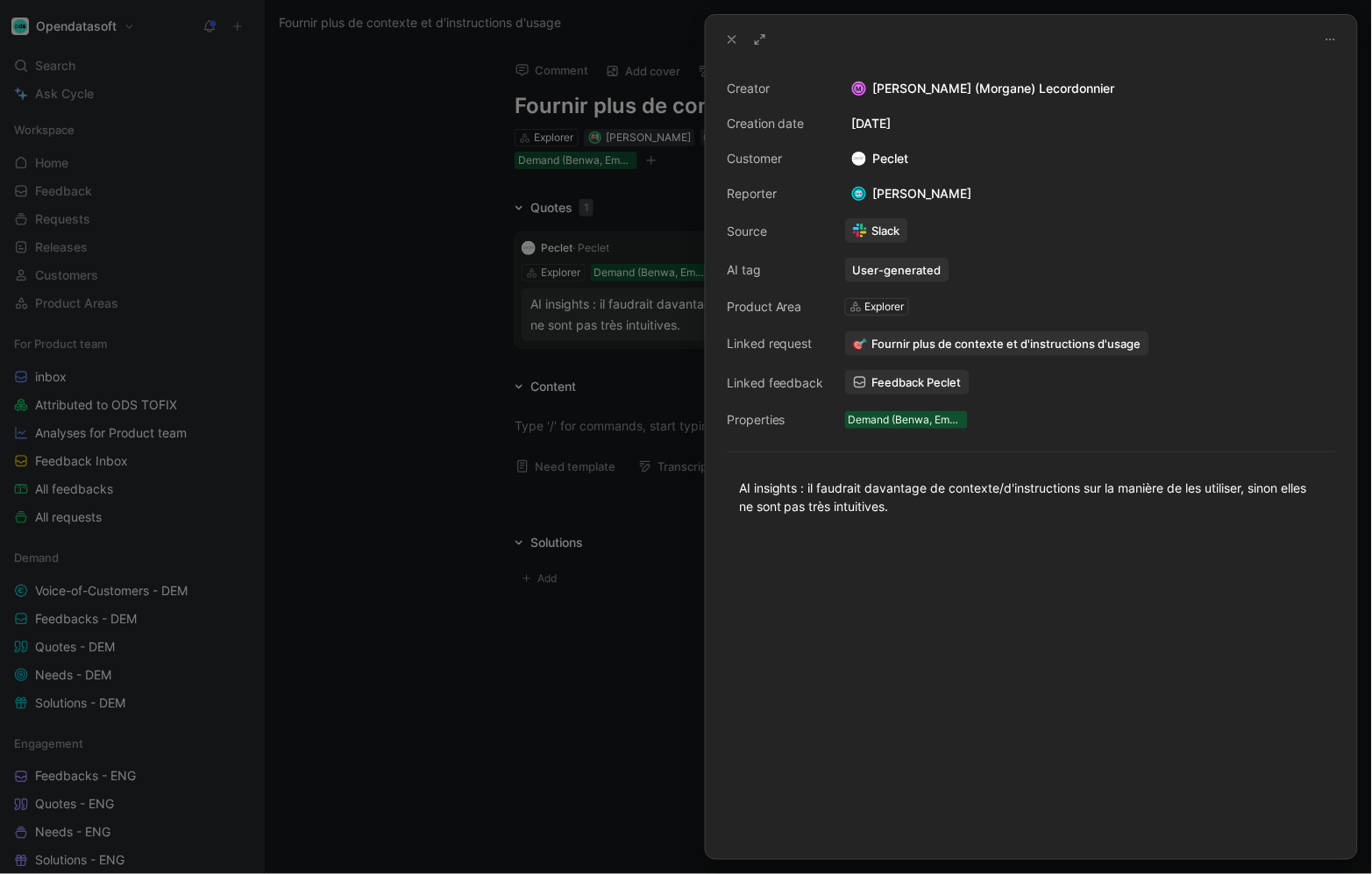
click at [732, 36] on icon at bounding box center [733, 40] width 14 height 14
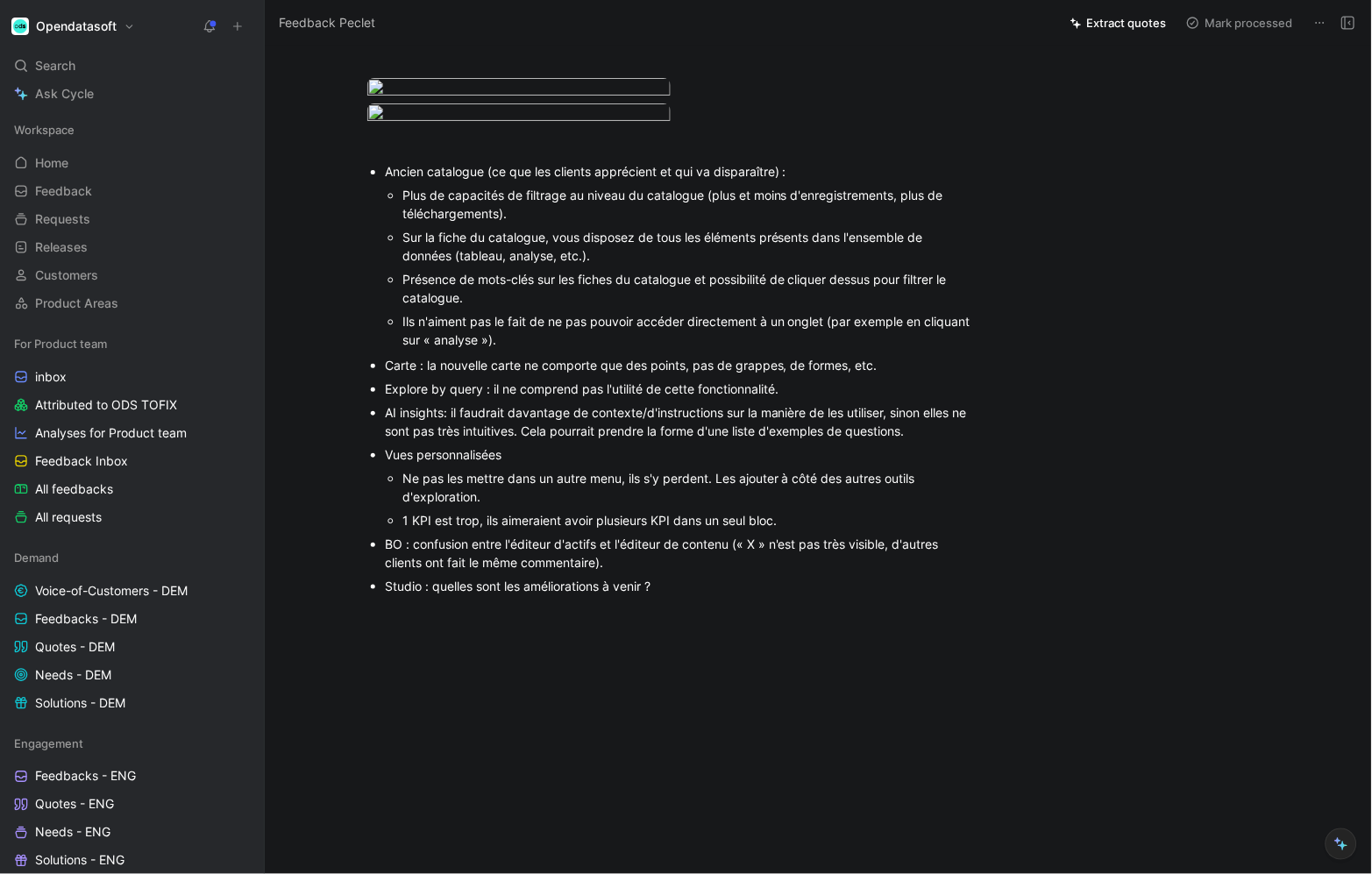
scroll to position [1392, 0]
